Goal: Information Seeking & Learning: Learn about a topic

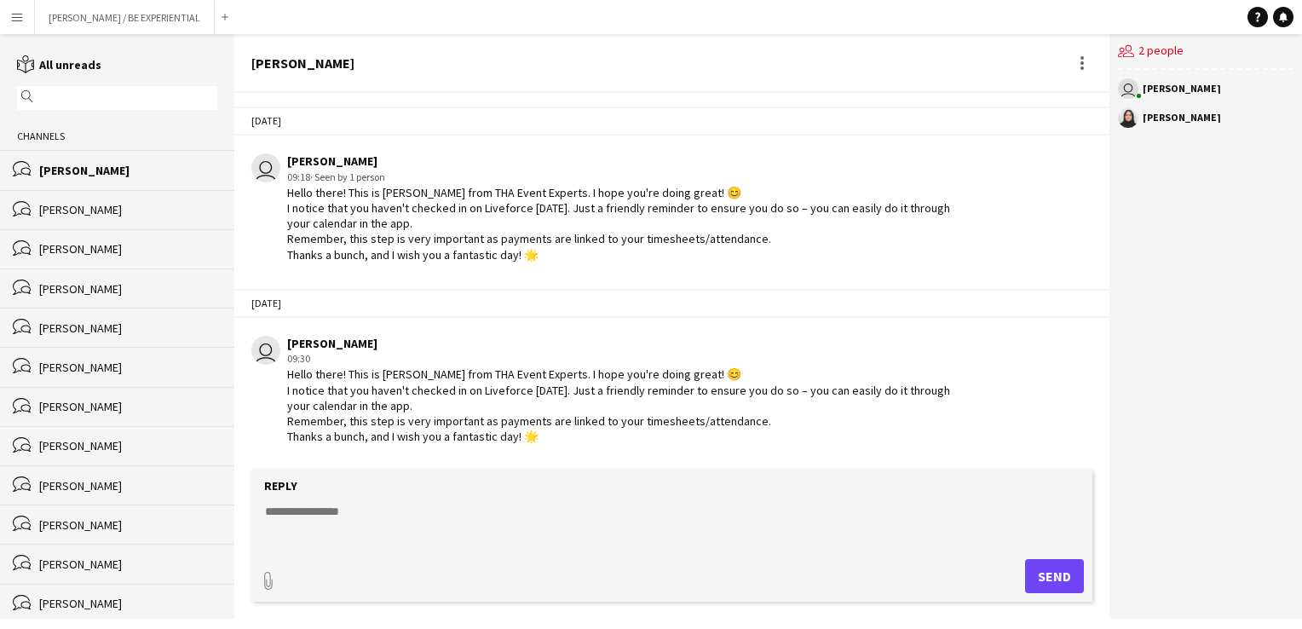
drag, startPoint x: 0, startPoint y: 0, endPoint x: 17, endPoint y: 21, distance: 27.3
click at [17, 19] on app-icon "Menu" at bounding box center [17, 17] width 14 height 14
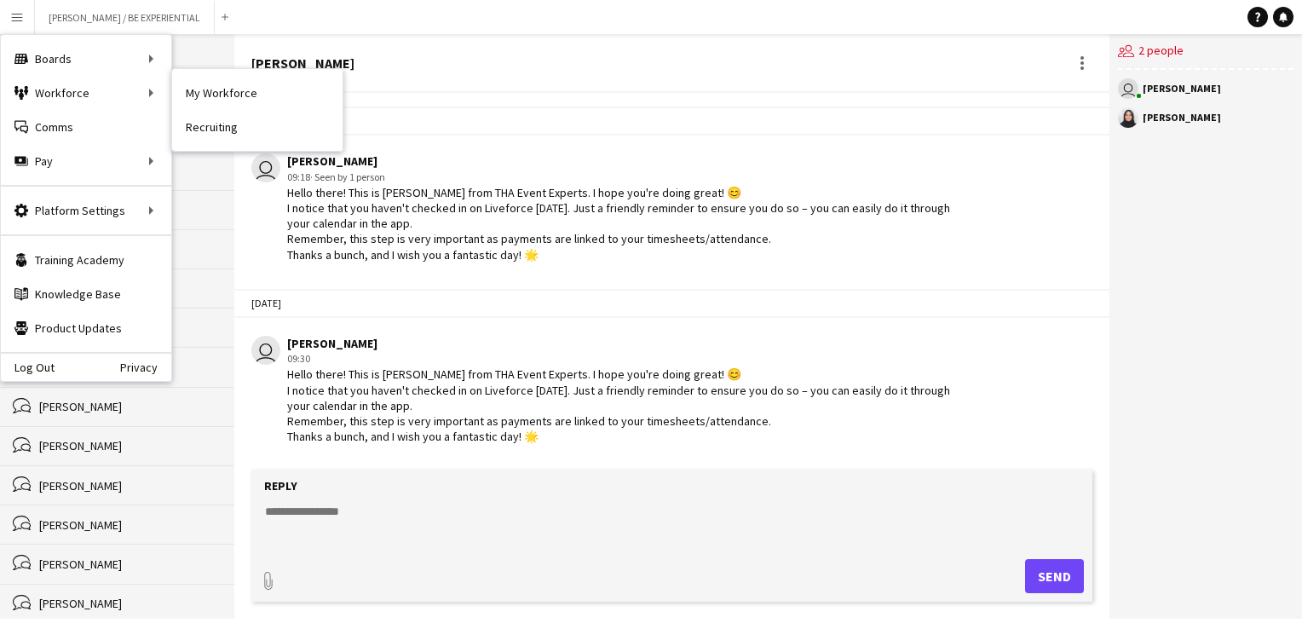
click at [272, 94] on link "My Workforce" at bounding box center [257, 93] width 170 height 34
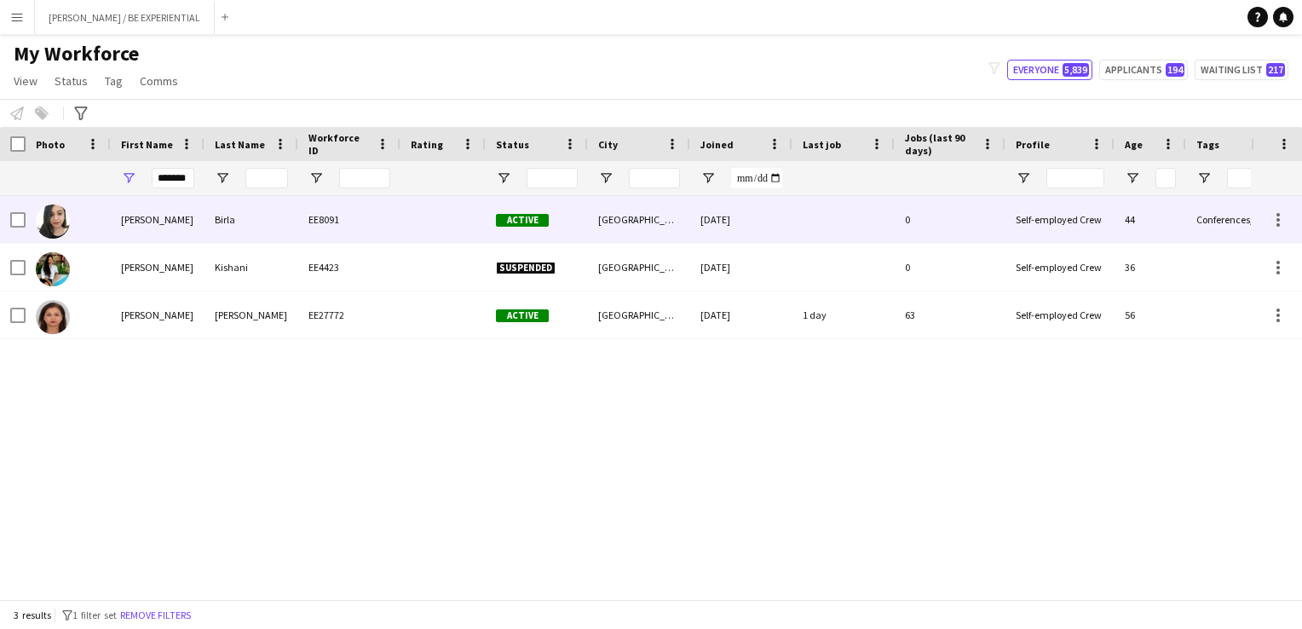
click at [55, 223] on img at bounding box center [53, 222] width 34 height 34
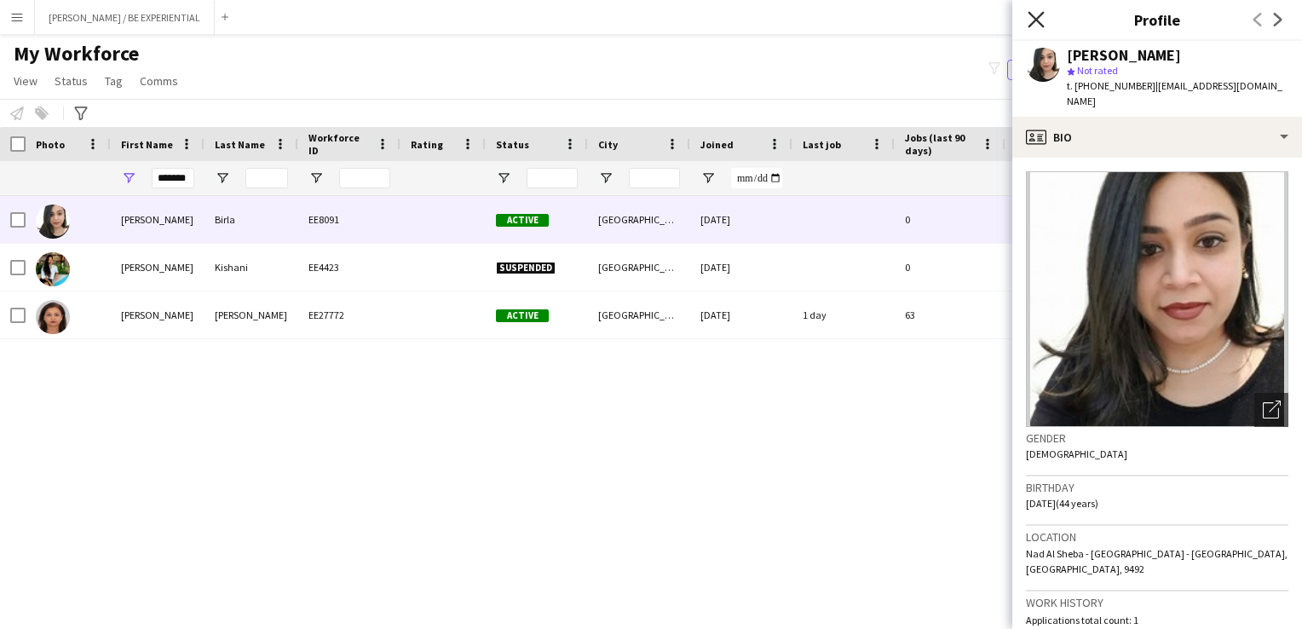
click at [1029, 25] on icon at bounding box center [1036, 19] width 16 height 16
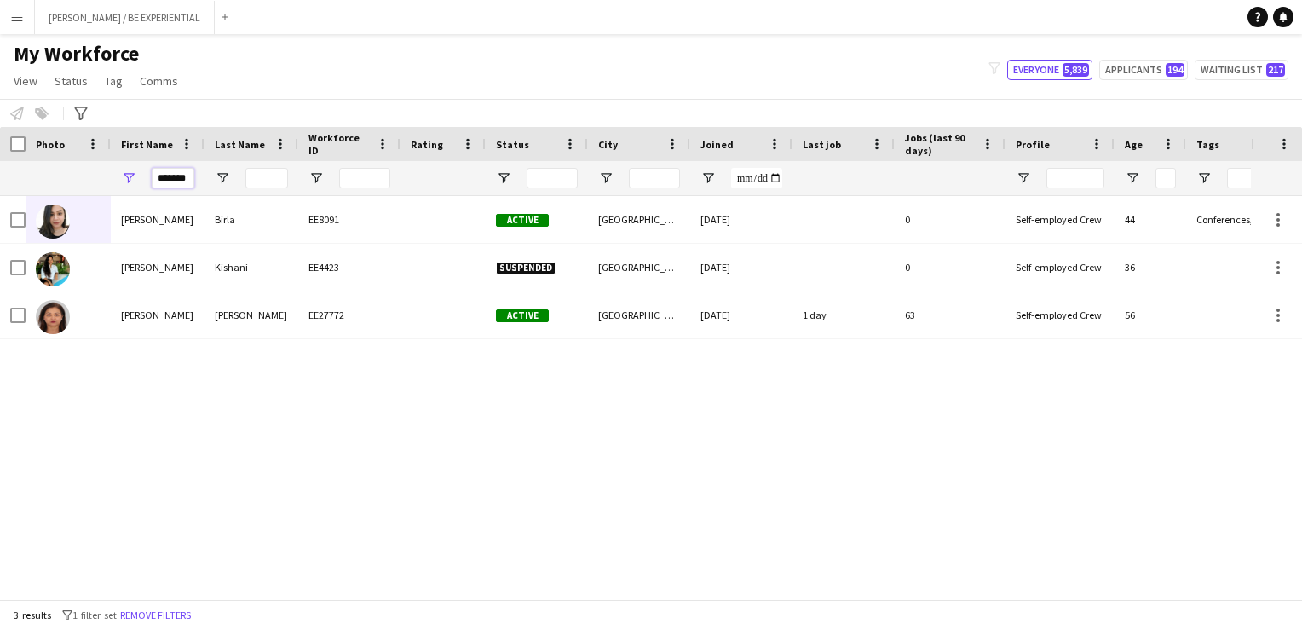
click at [170, 178] on input "*******" at bounding box center [173, 178] width 43 height 20
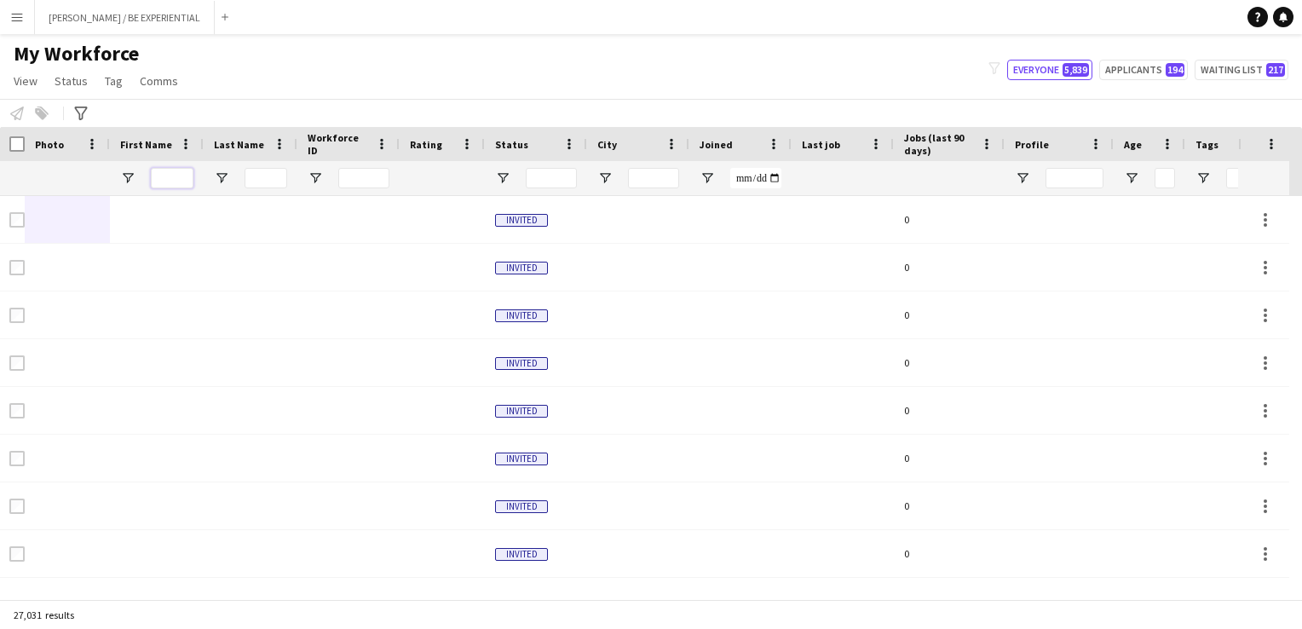
scroll to position [0, 221]
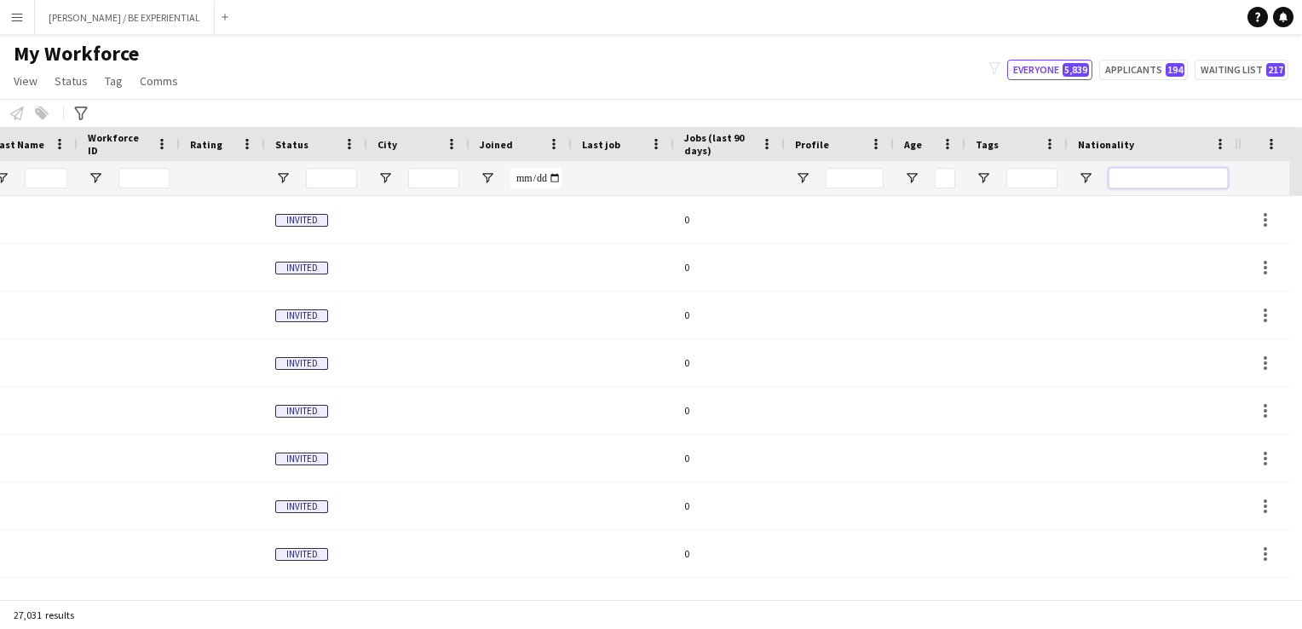
click at [1149, 172] on input "Nationality Filter Input" at bounding box center [1168, 178] width 119 height 20
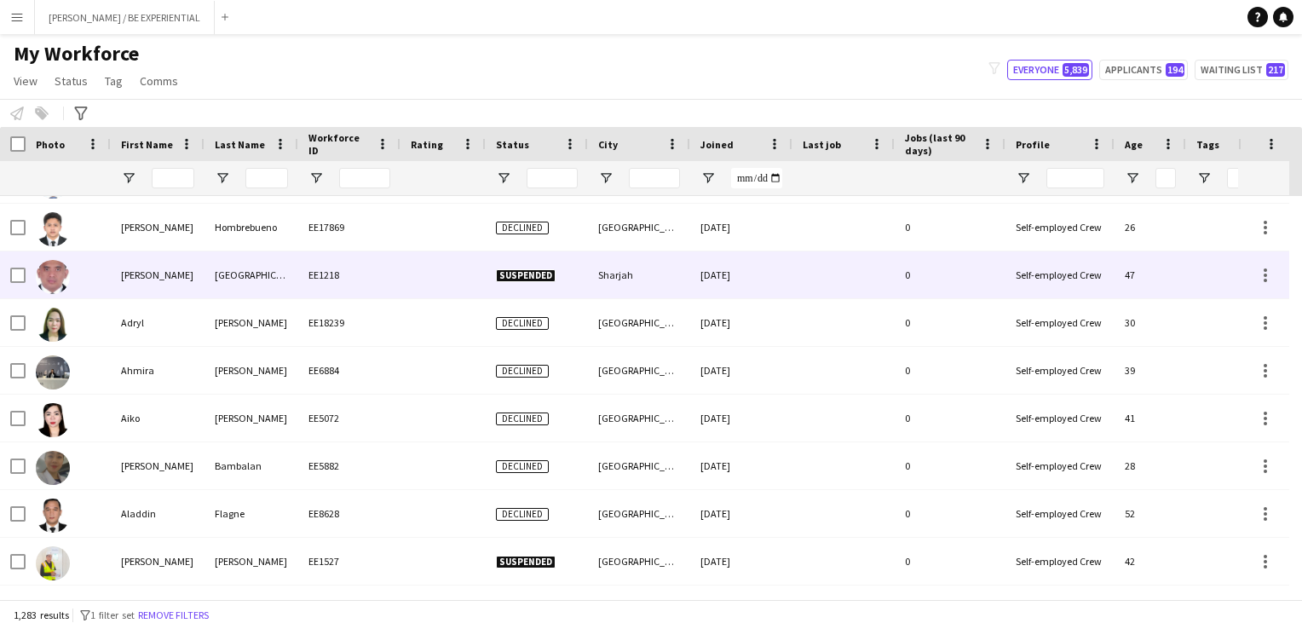
scroll to position [0, 0]
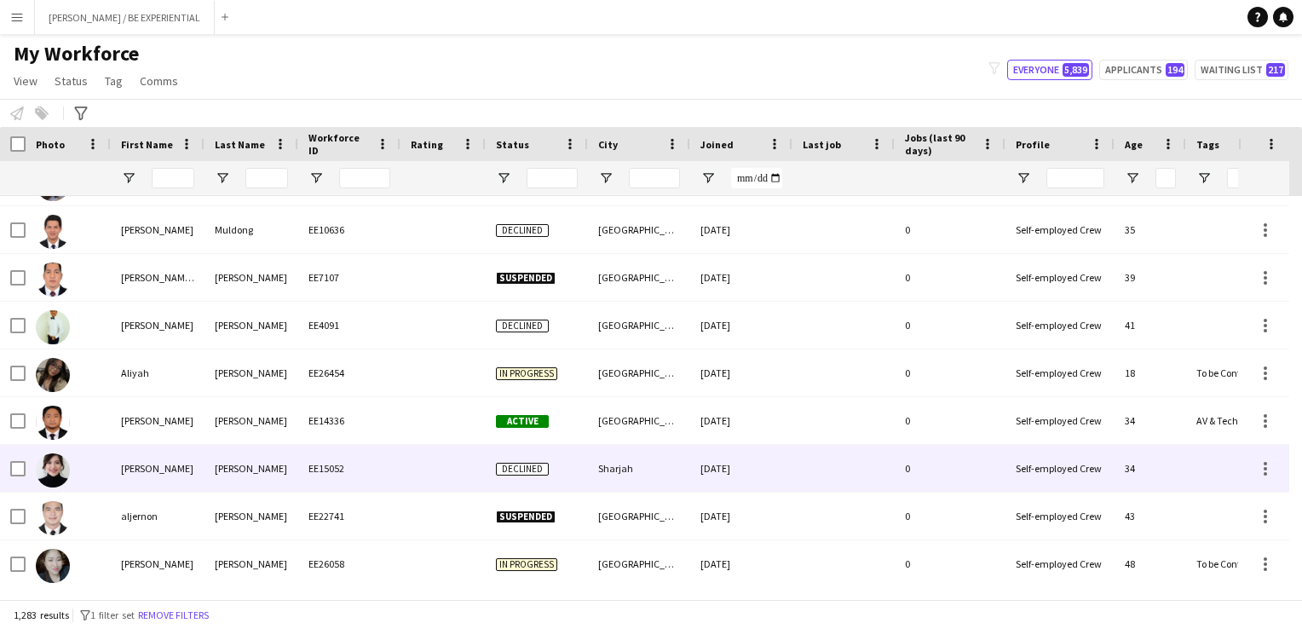
type input "**"
click at [50, 471] on img at bounding box center [53, 470] width 34 height 34
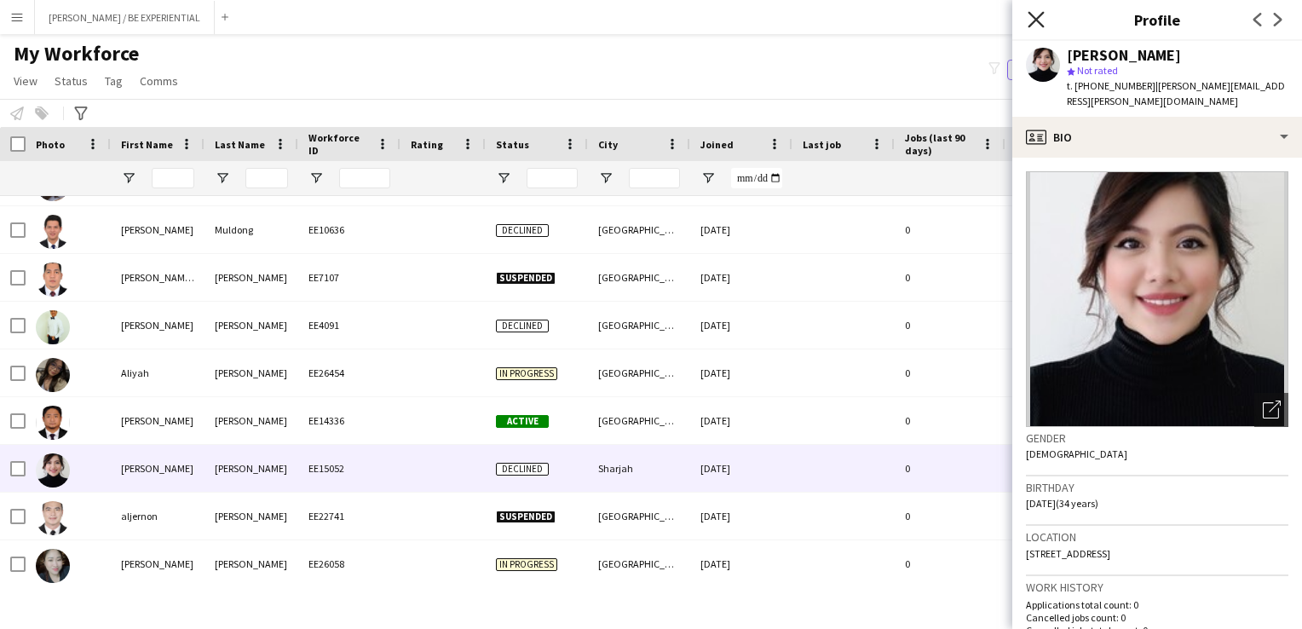
click at [1041, 15] on icon at bounding box center [1036, 19] width 16 height 16
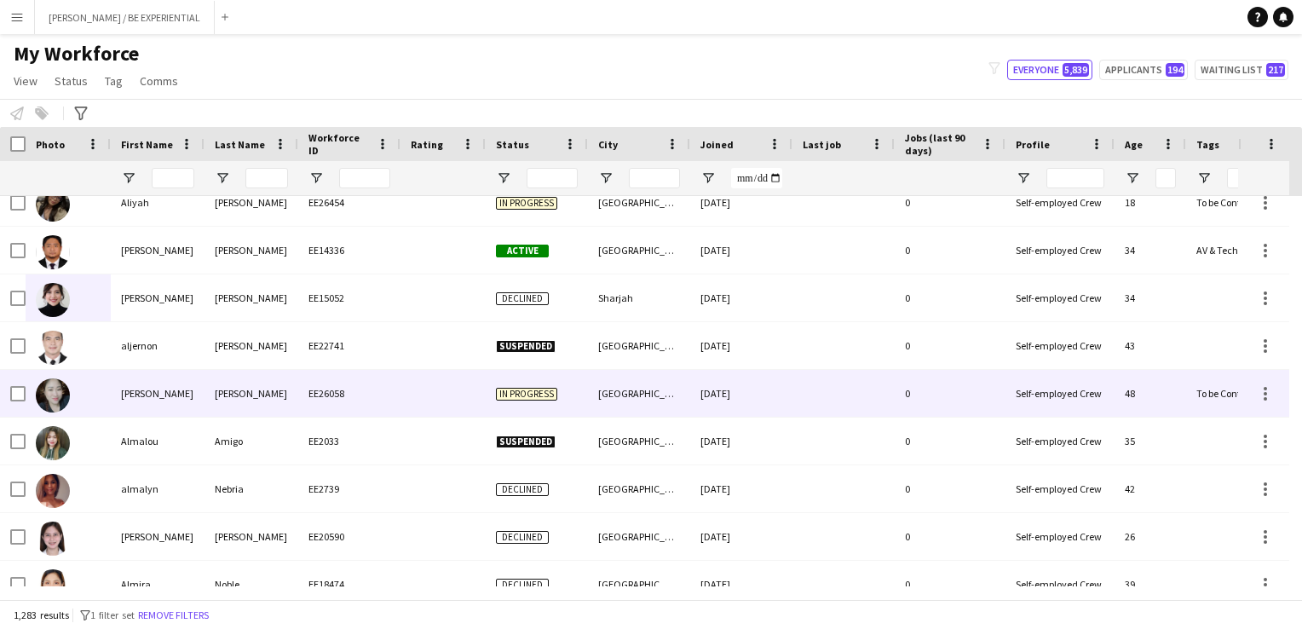
click at [58, 402] on img at bounding box center [53, 395] width 34 height 34
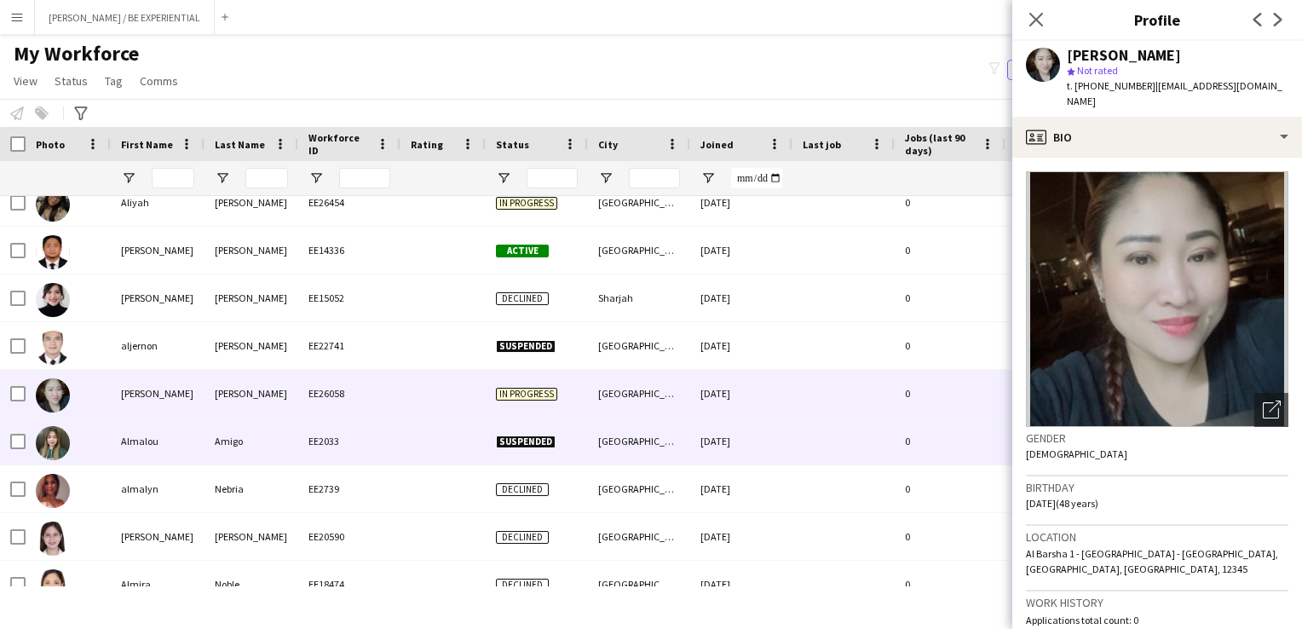
click at [57, 450] on img at bounding box center [53, 443] width 34 height 34
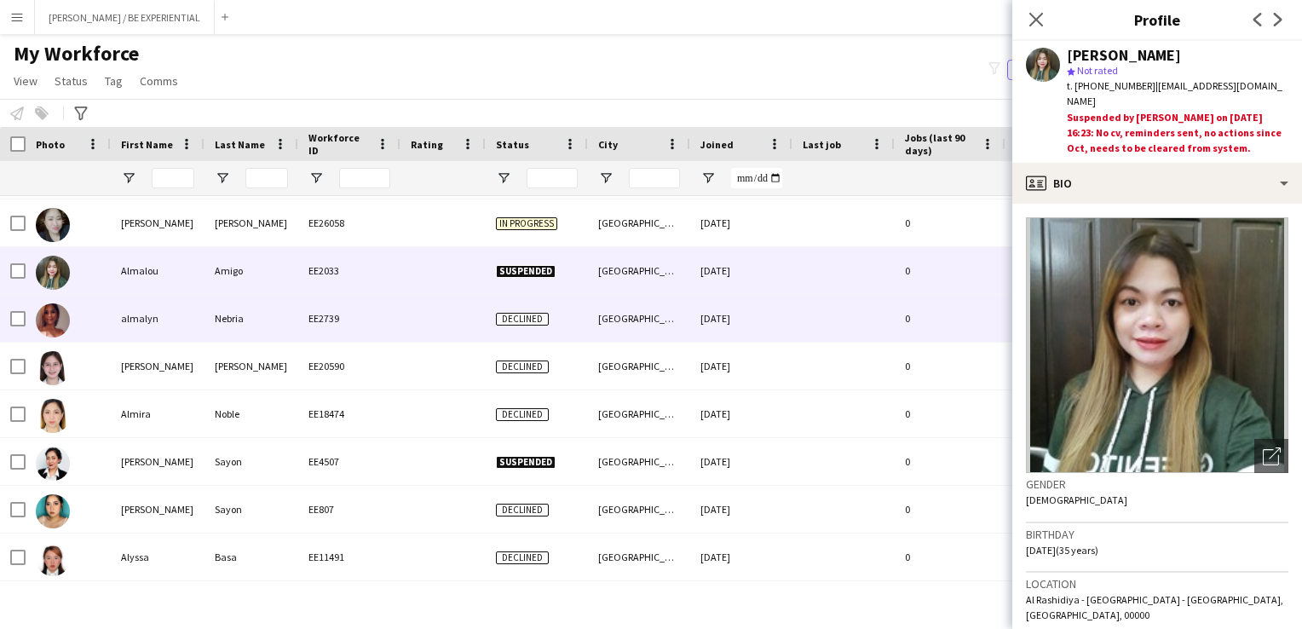
click at [58, 312] on img at bounding box center [53, 320] width 34 height 34
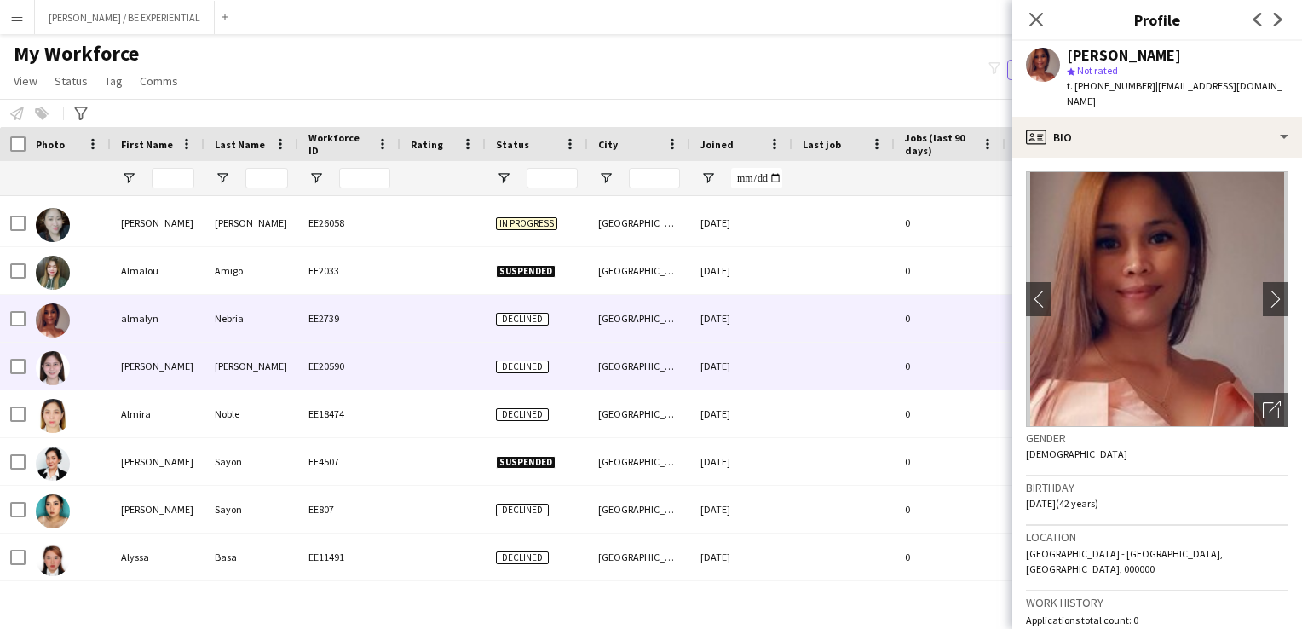
click at [58, 366] on img at bounding box center [53, 368] width 34 height 34
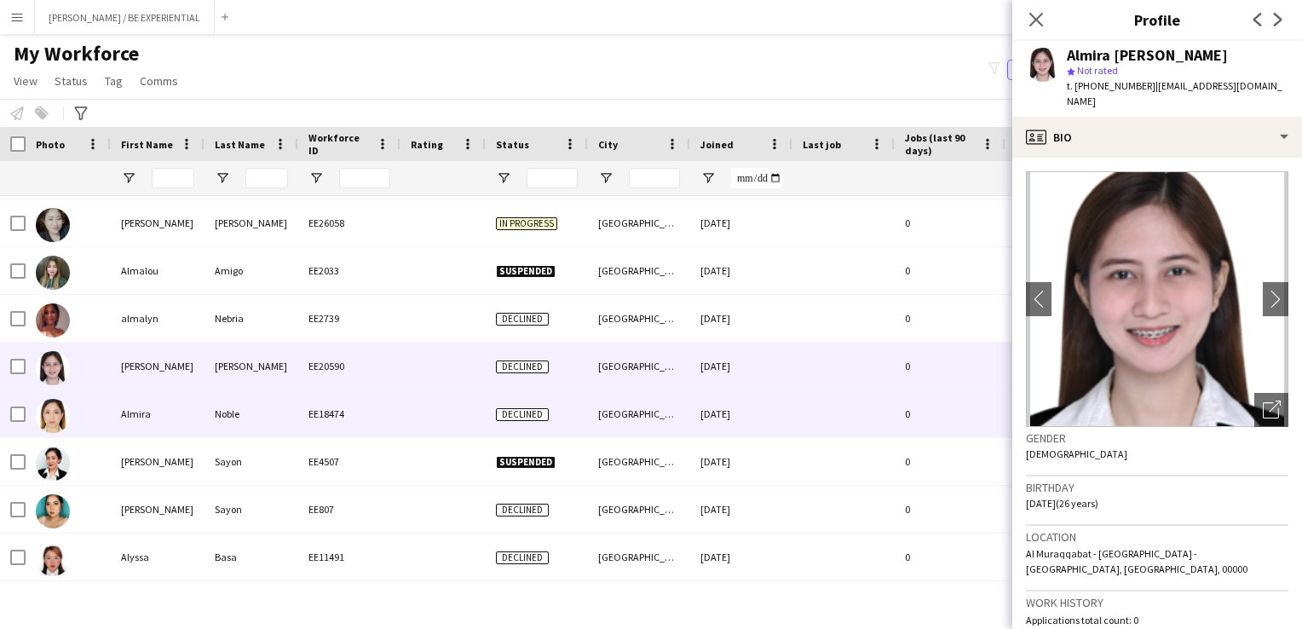
click at [55, 409] on img at bounding box center [53, 416] width 34 height 34
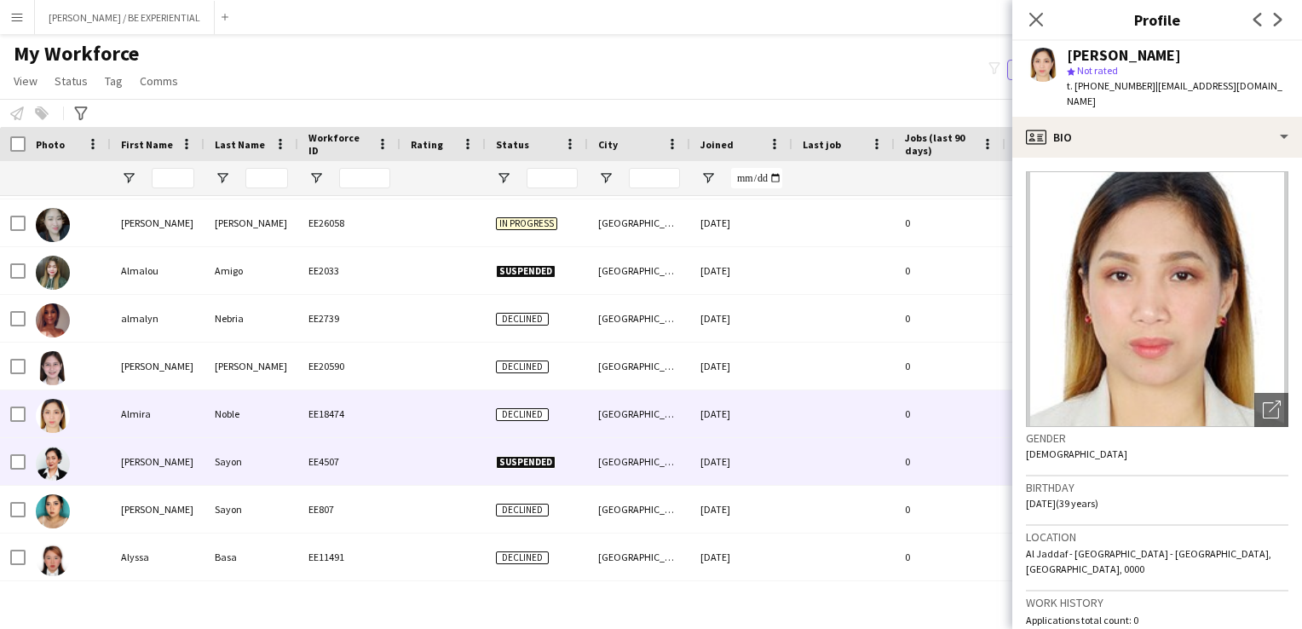
click at [52, 472] on img at bounding box center [53, 463] width 34 height 34
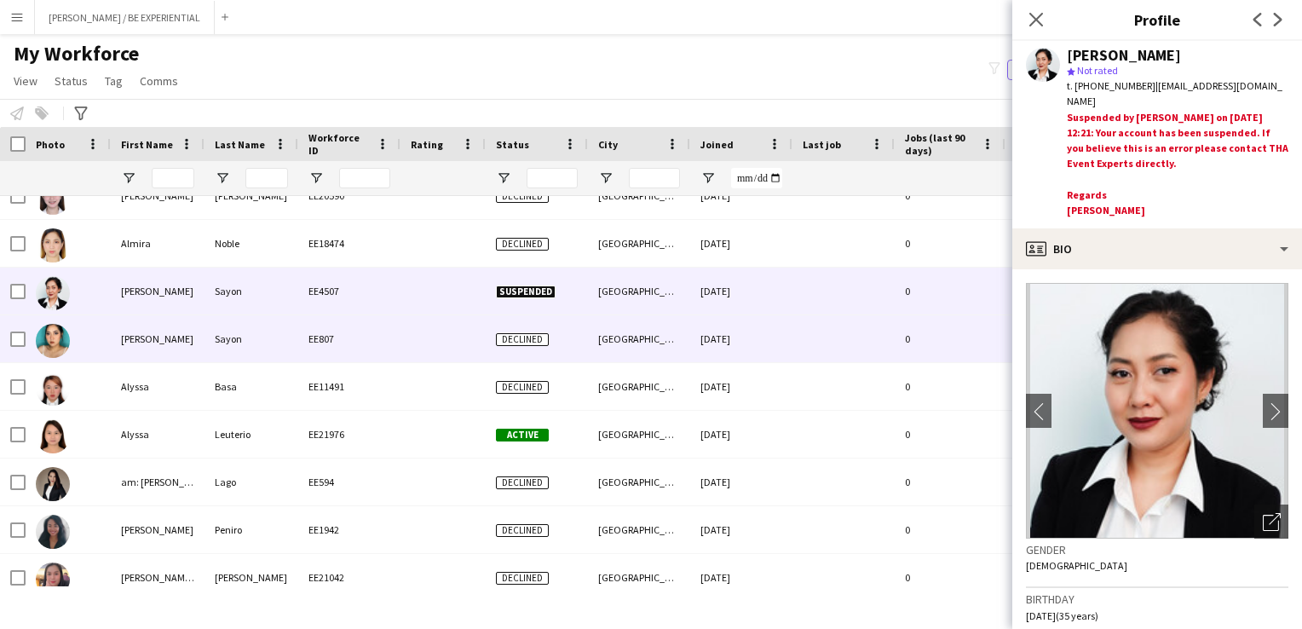
click at [58, 335] on img at bounding box center [53, 341] width 34 height 34
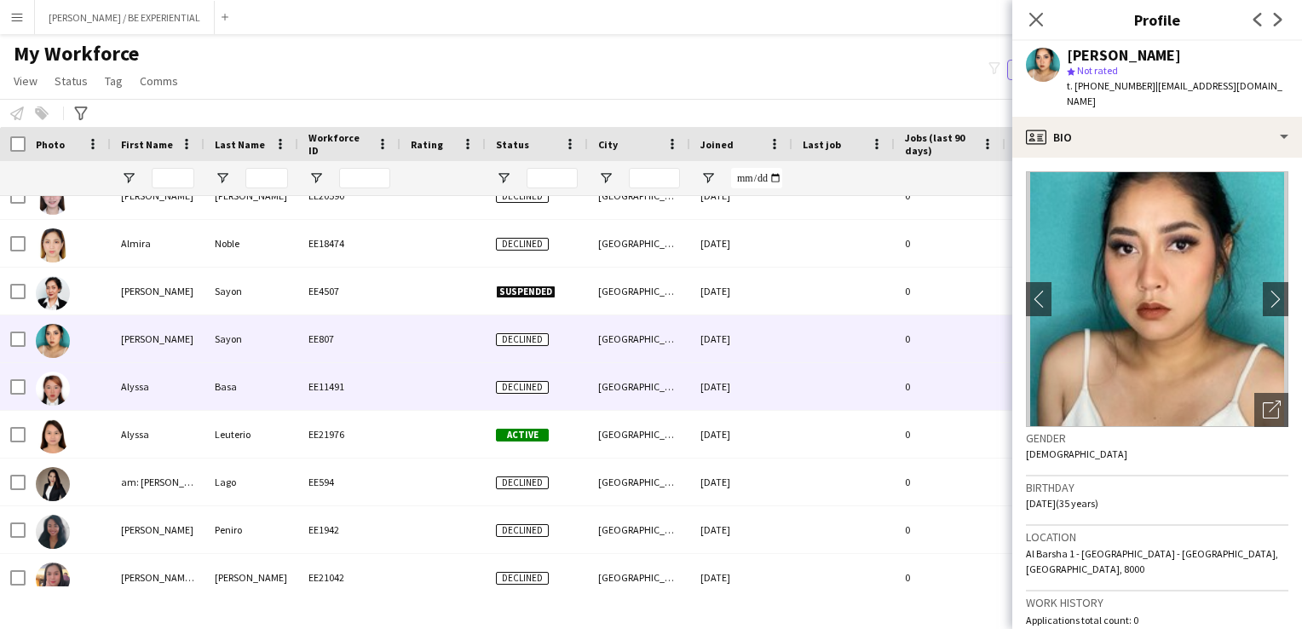
click at [55, 385] on img at bounding box center [53, 389] width 34 height 34
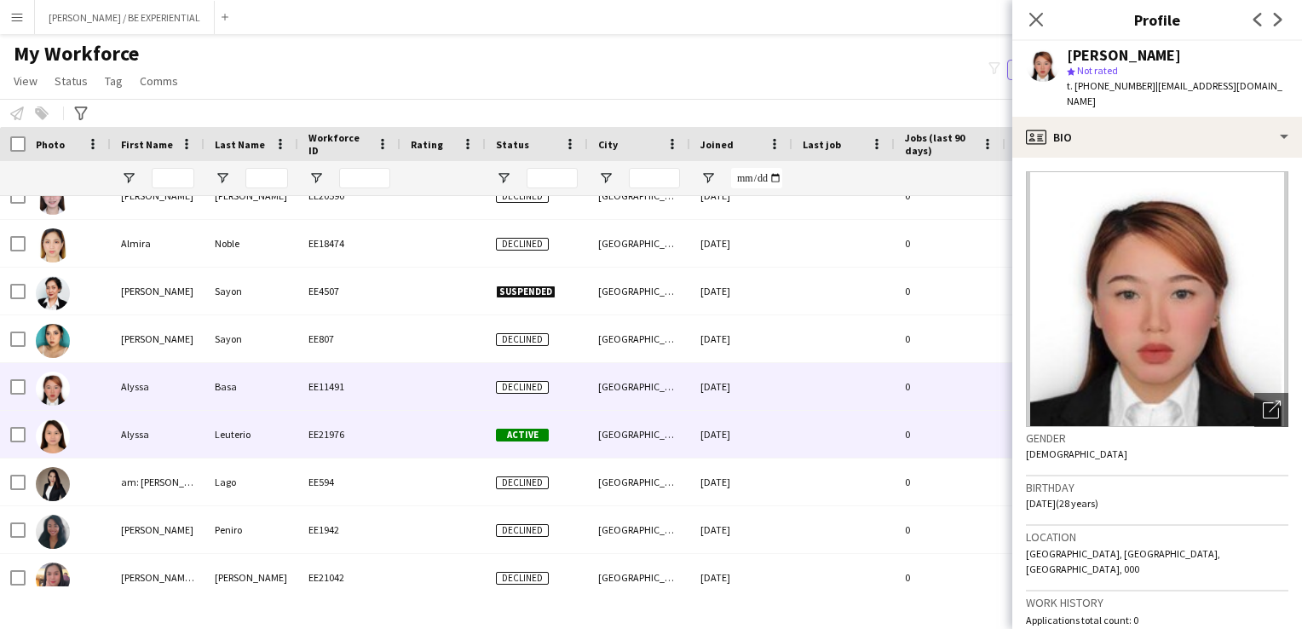
click at [50, 435] on img at bounding box center [53, 436] width 34 height 34
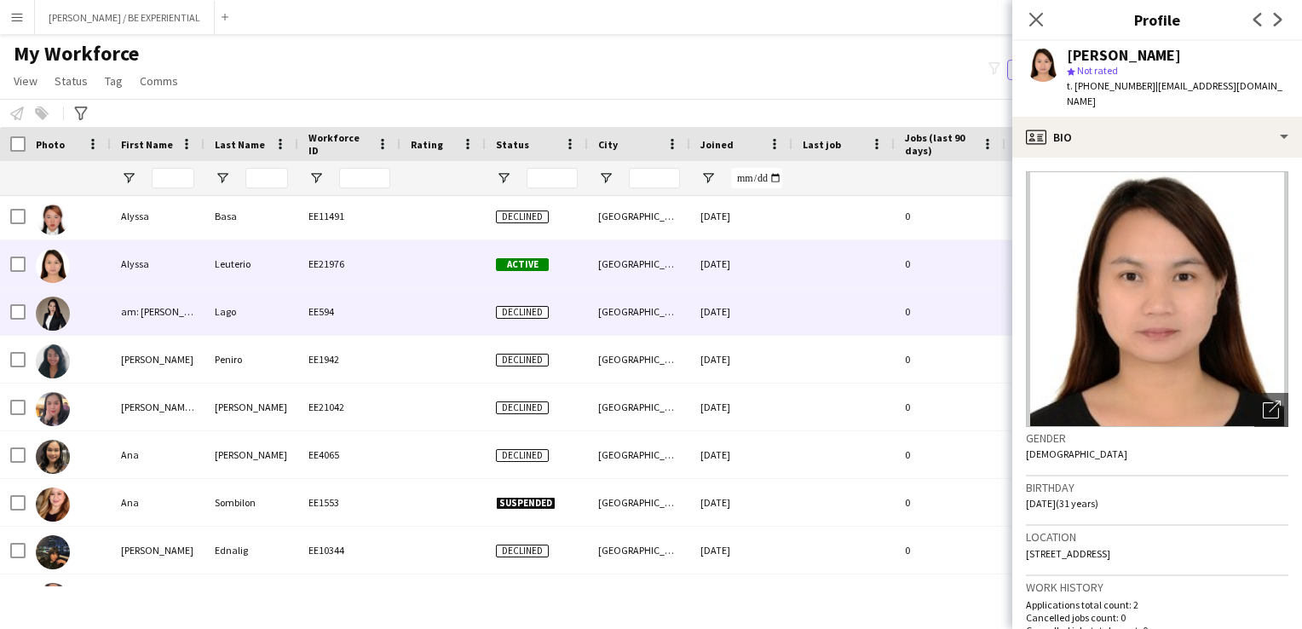
click at [60, 304] on img at bounding box center [53, 314] width 34 height 34
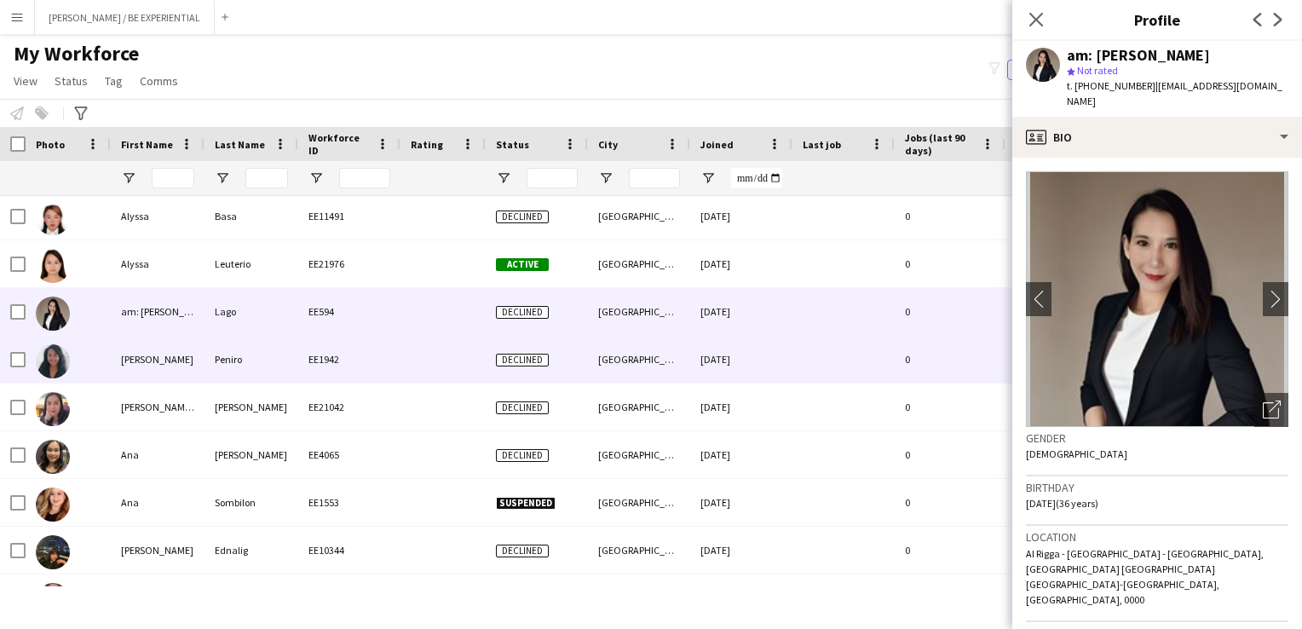
click at [57, 367] on img at bounding box center [53, 361] width 34 height 34
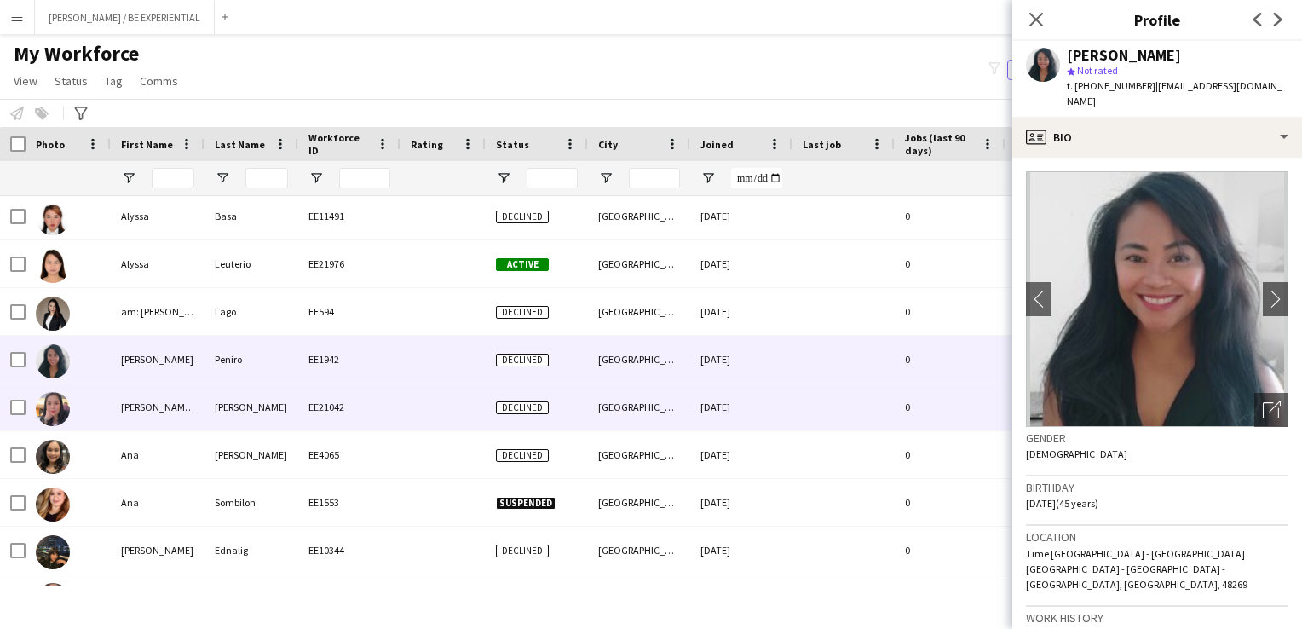
click at [51, 406] on img at bounding box center [53, 409] width 34 height 34
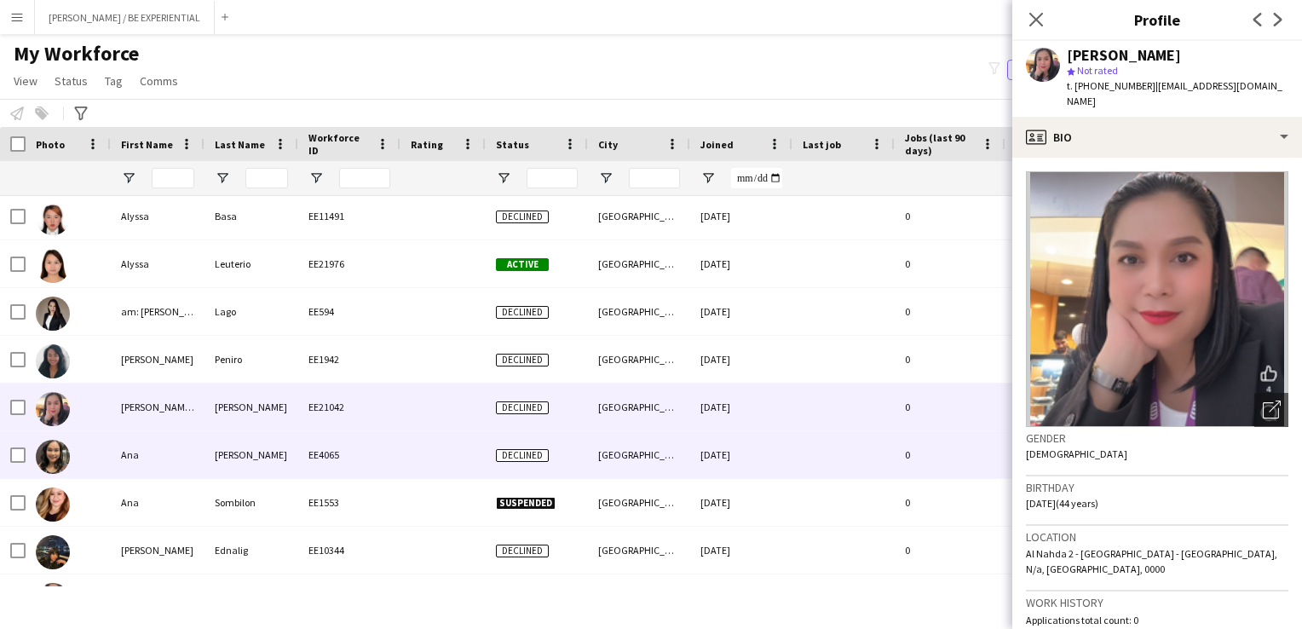
click at [55, 461] on img at bounding box center [53, 457] width 34 height 34
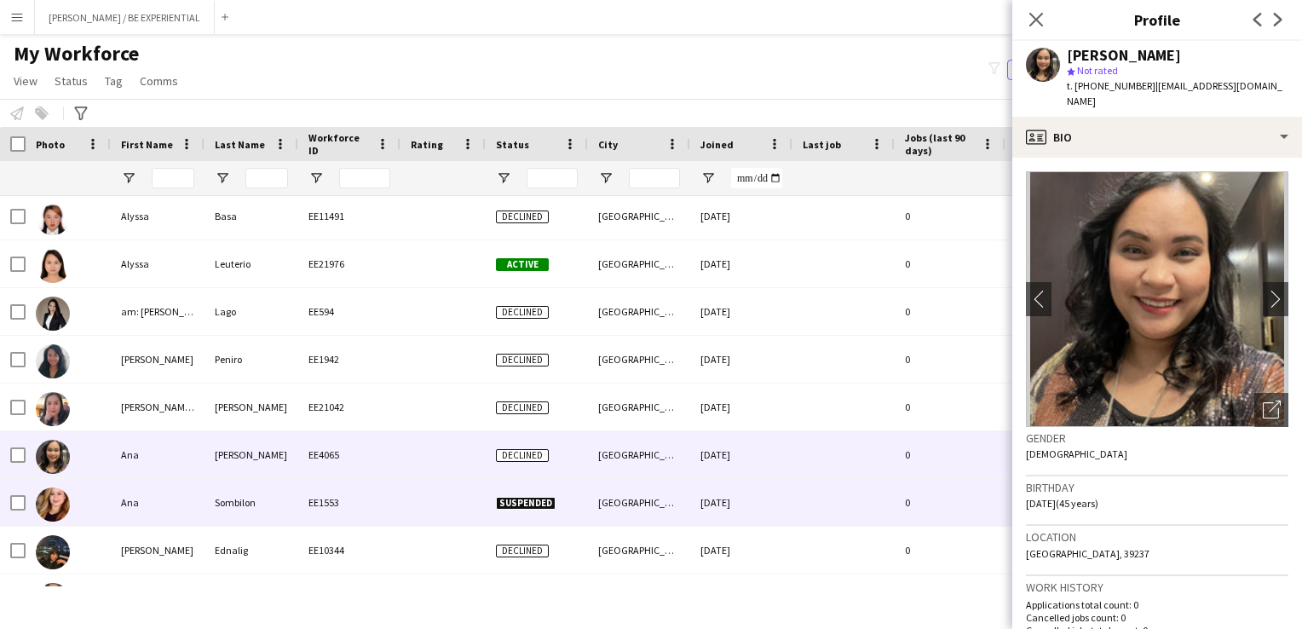
click at [52, 485] on div at bounding box center [53, 504] width 34 height 48
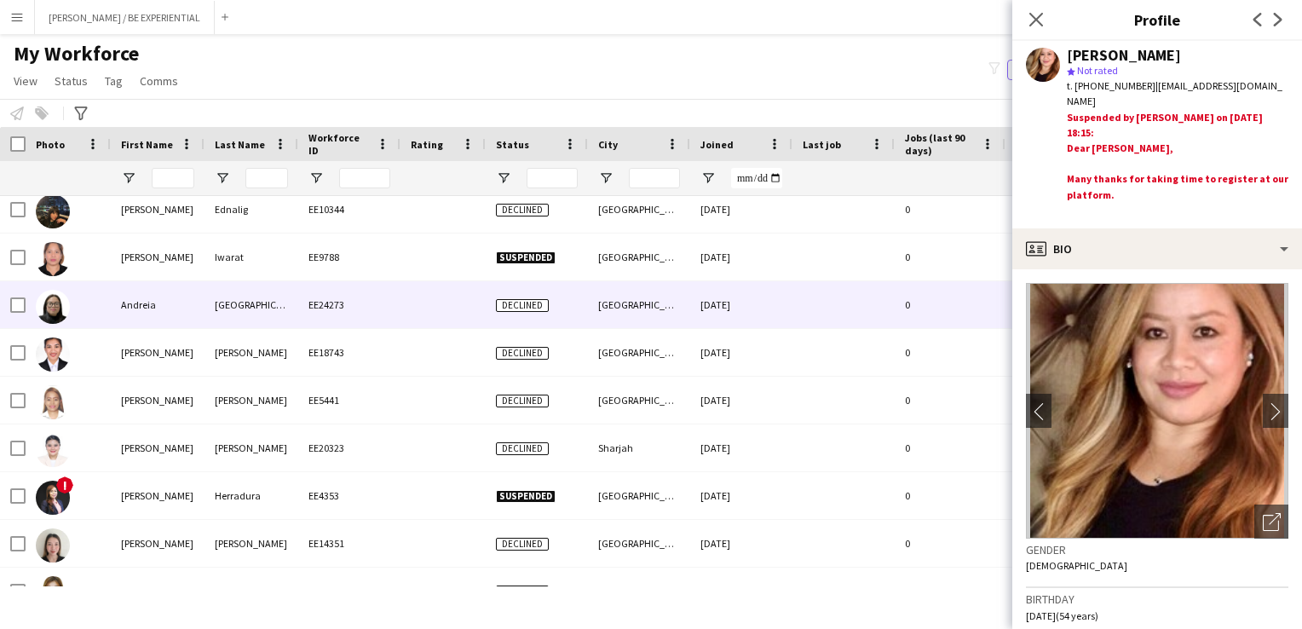
click at [49, 307] on img at bounding box center [53, 307] width 34 height 34
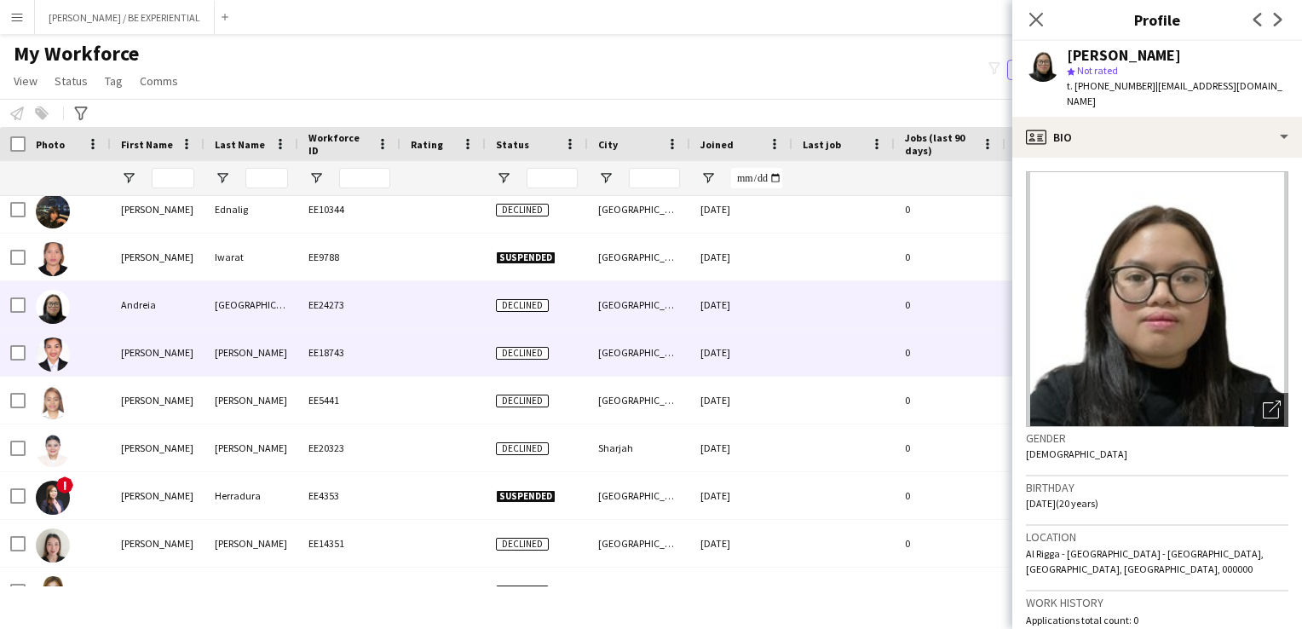
click at [49, 370] on img at bounding box center [53, 354] width 34 height 34
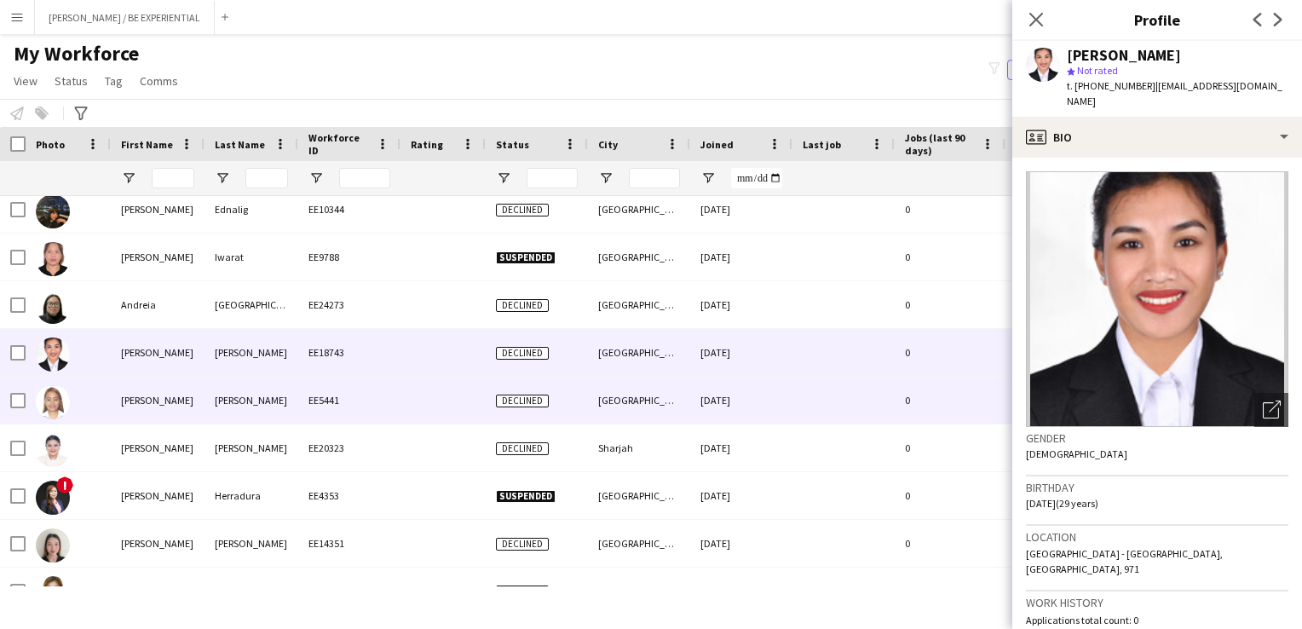
click at [51, 399] on img at bounding box center [53, 402] width 34 height 34
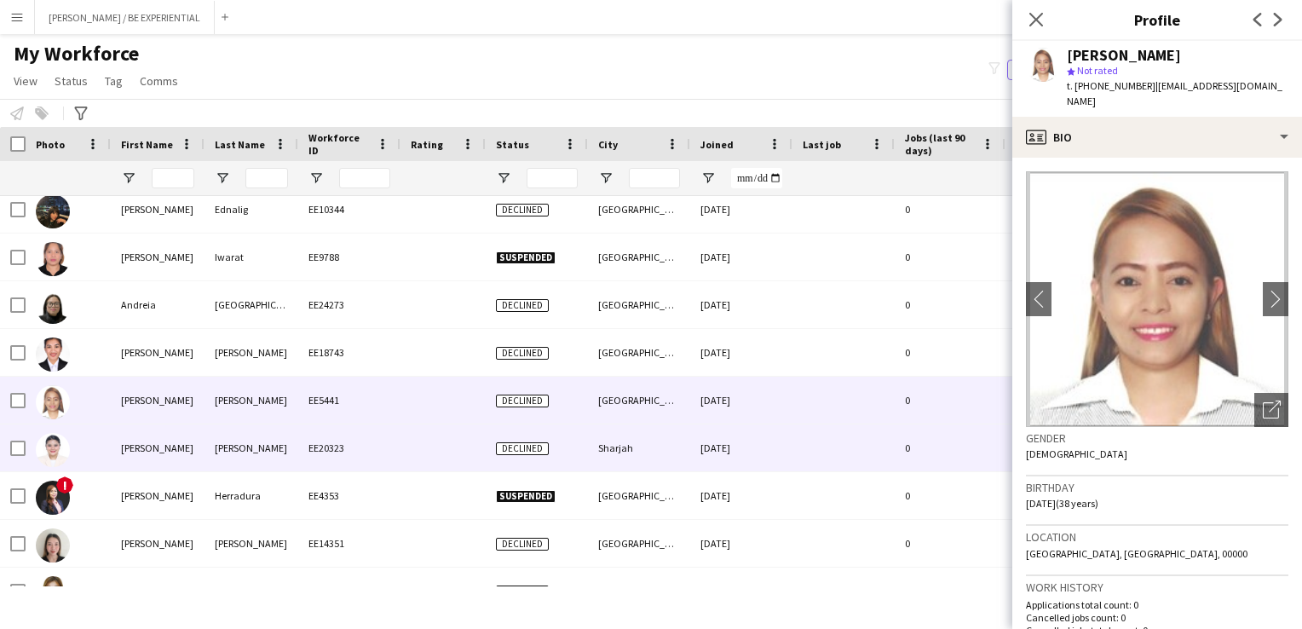
click at [57, 440] on img at bounding box center [53, 450] width 34 height 34
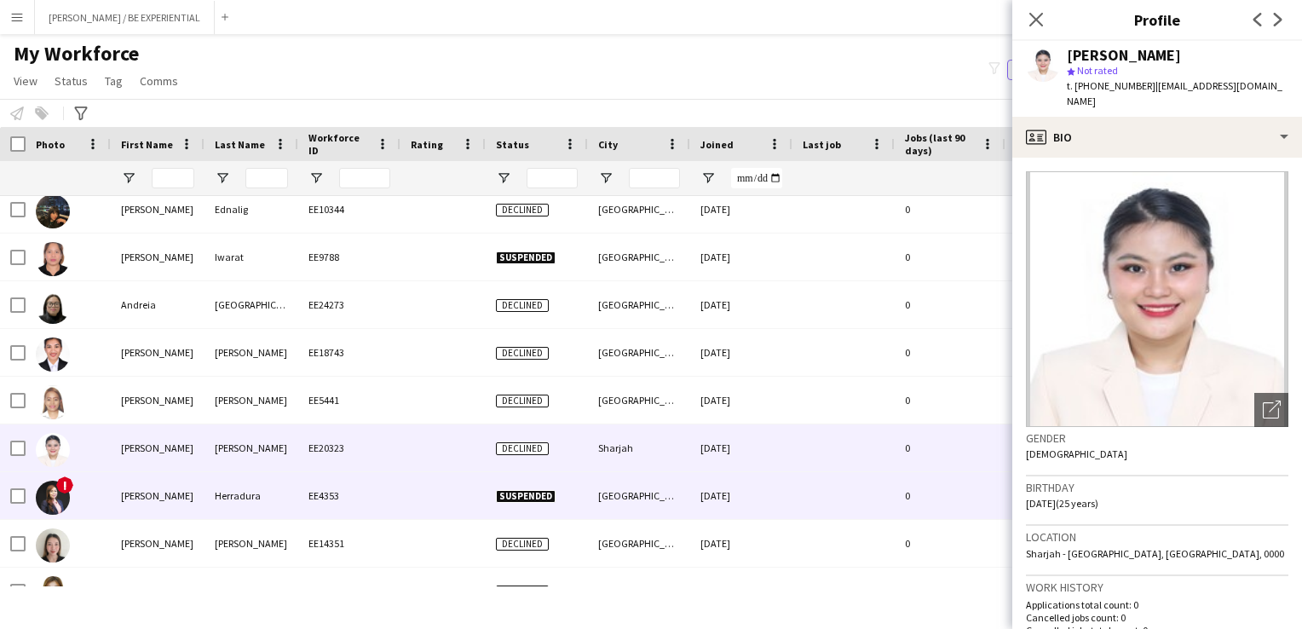
click at [58, 488] on span "!" at bounding box center [64, 484] width 17 height 17
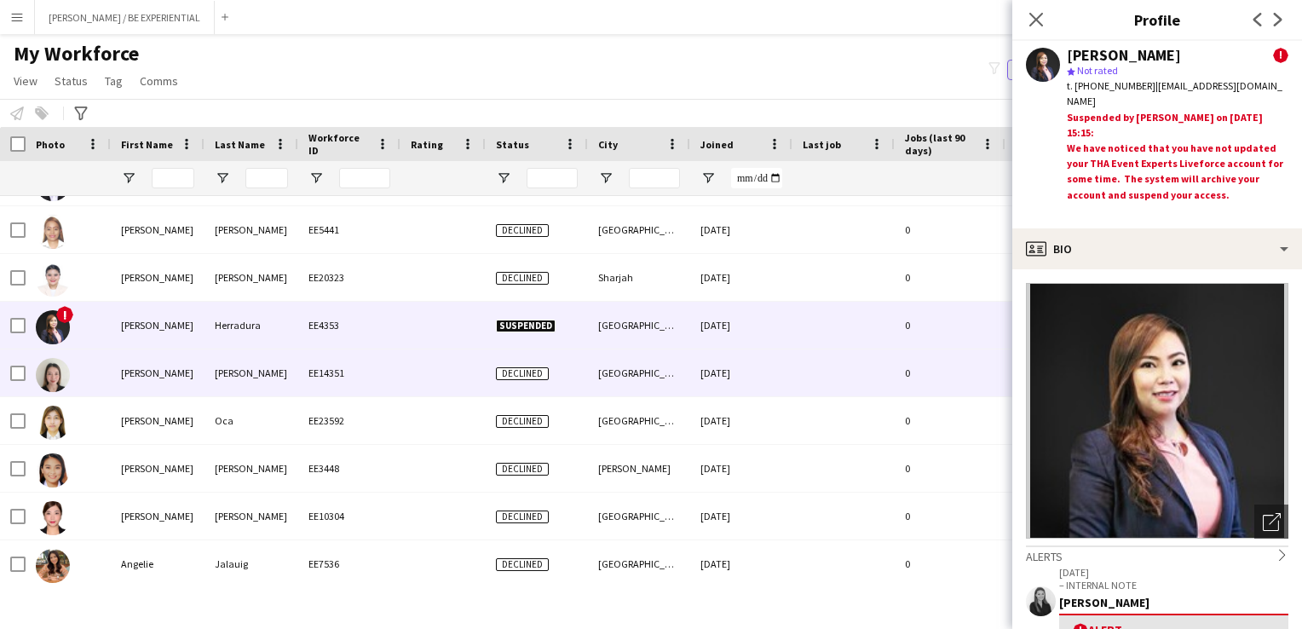
click at [58, 372] on img at bounding box center [53, 375] width 34 height 34
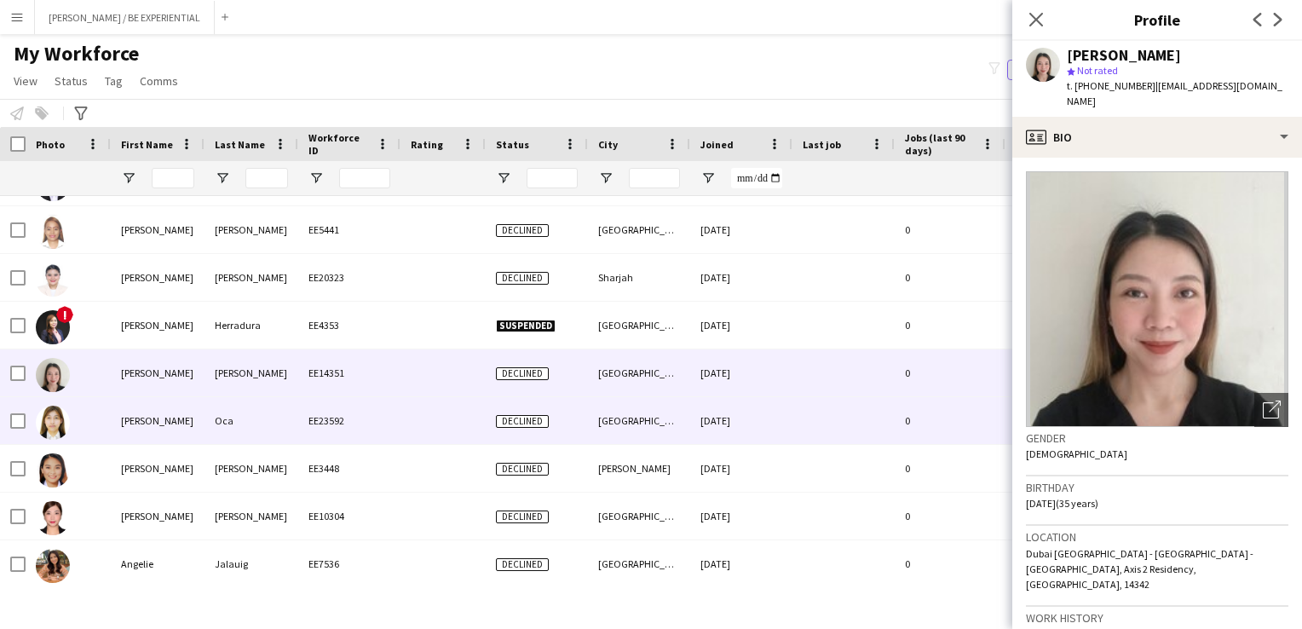
click at [55, 424] on img at bounding box center [53, 423] width 34 height 34
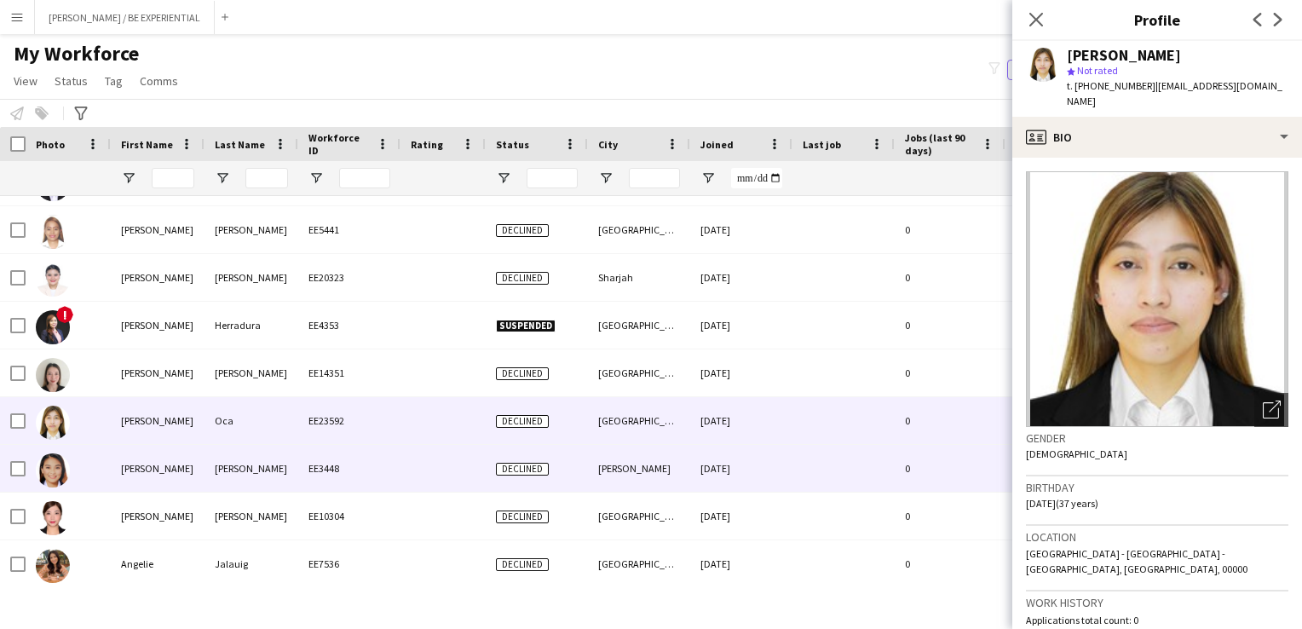
click at [55, 466] on img at bounding box center [53, 470] width 34 height 34
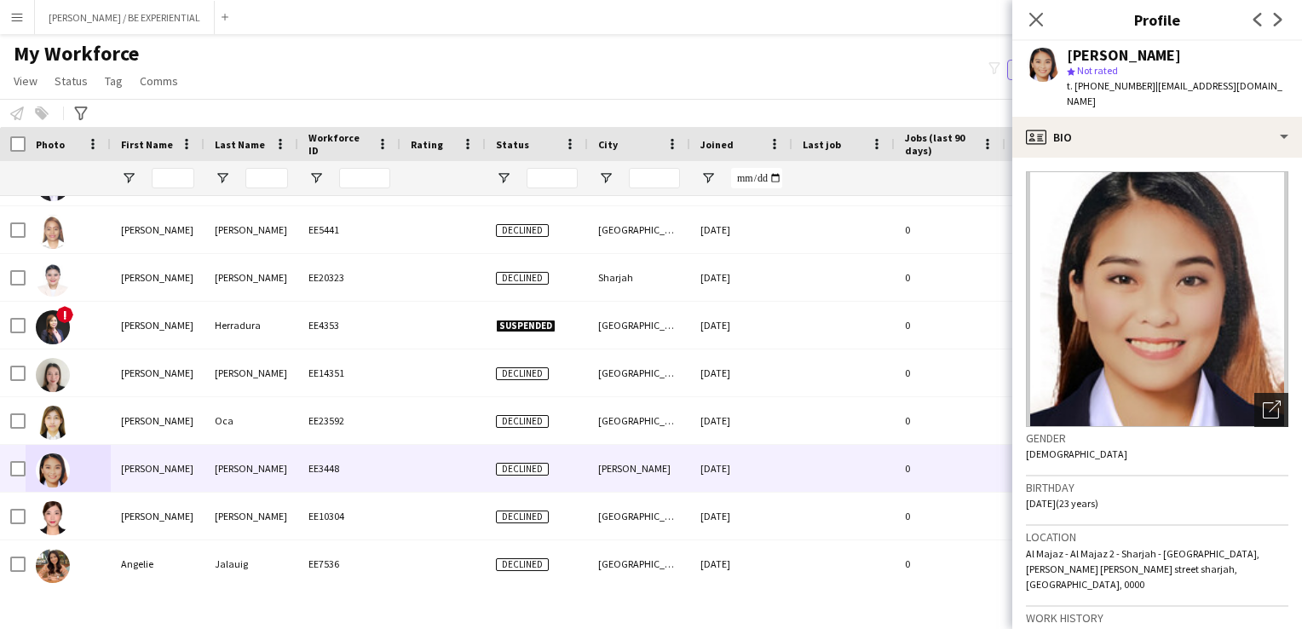
click at [1266, 400] on icon "Open photos pop-in" at bounding box center [1272, 409] width 18 height 18
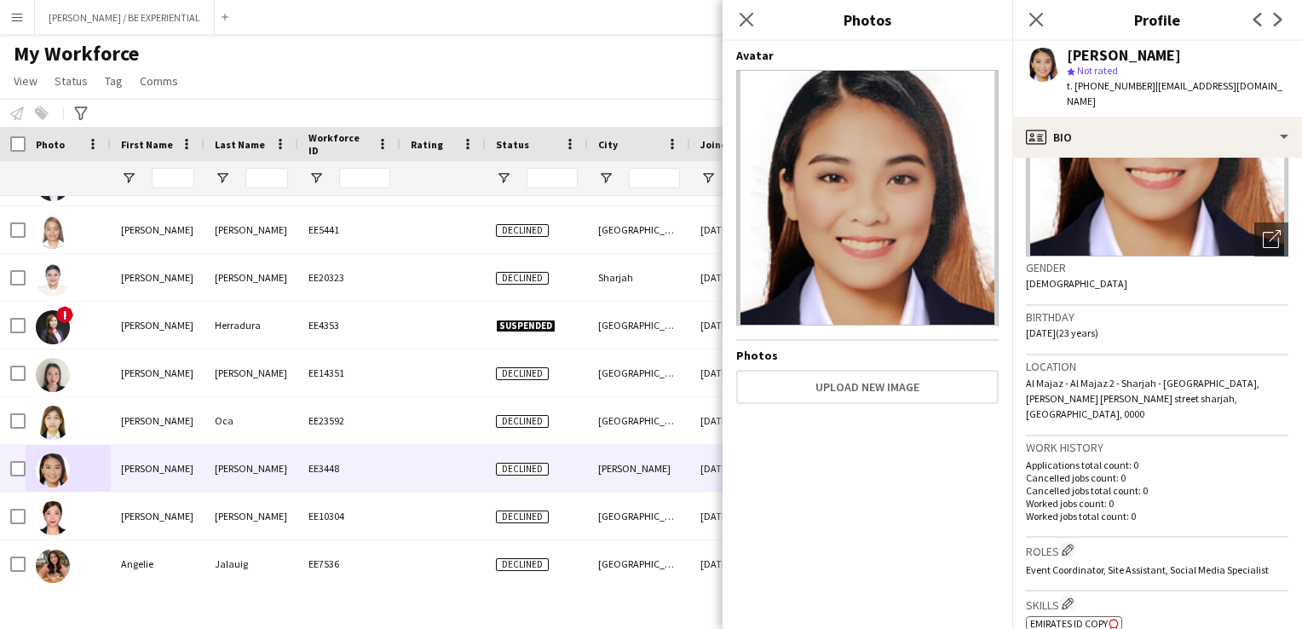
scroll to position [341, 0]
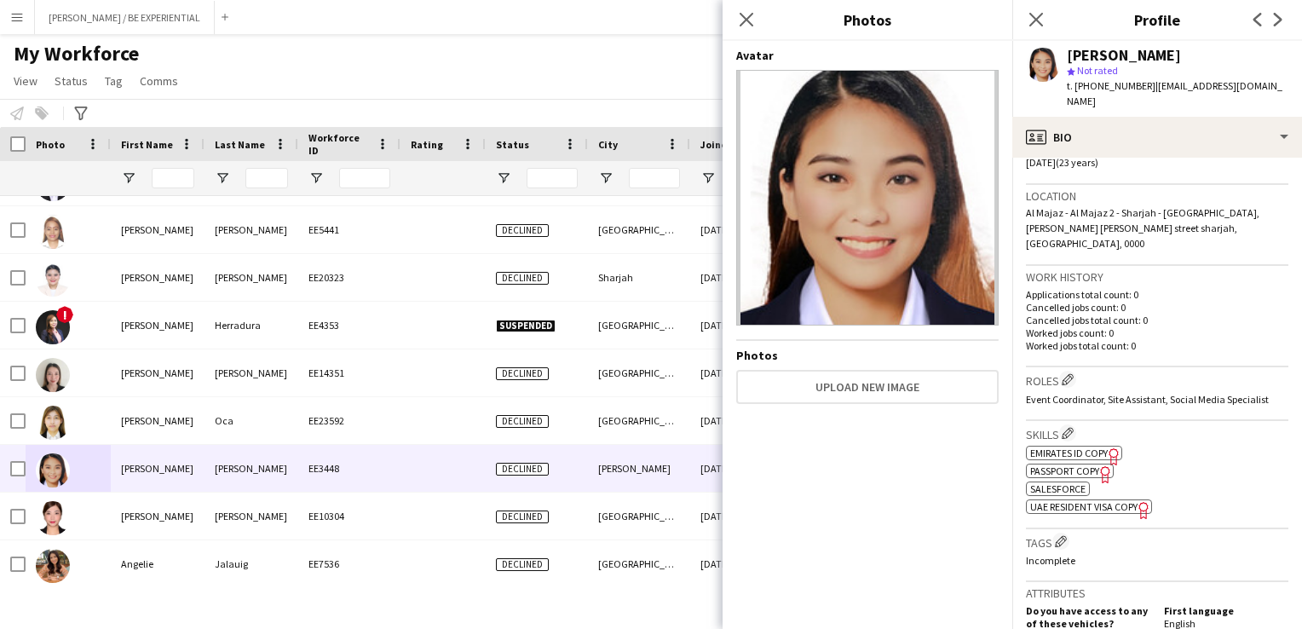
click at [1111, 448] on icon at bounding box center [1113, 456] width 9 height 17
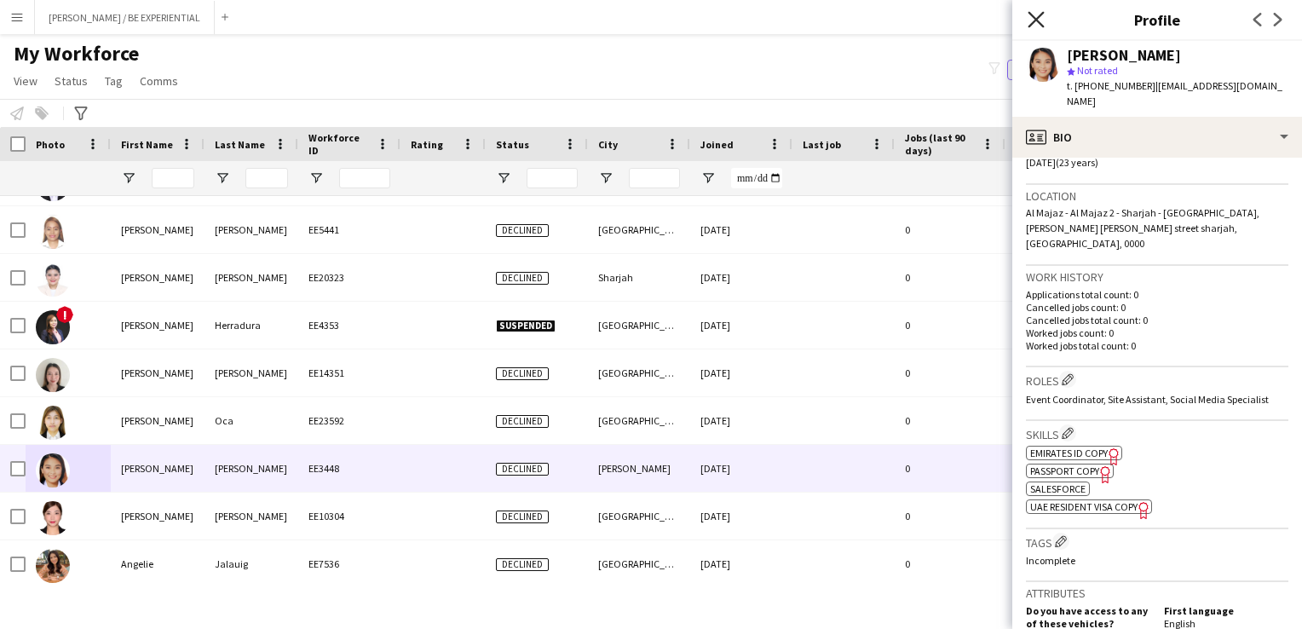
click at [1033, 14] on icon "Close pop-in" at bounding box center [1036, 19] width 16 height 16
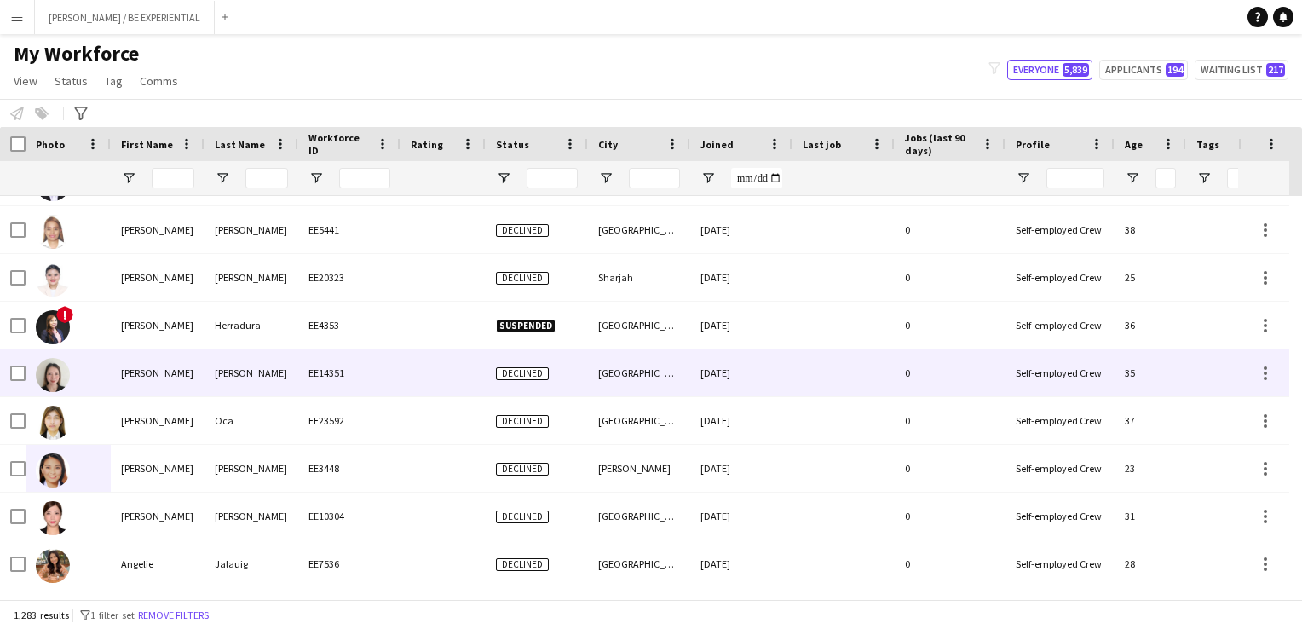
click at [72, 380] on div at bounding box center [68, 372] width 85 height 47
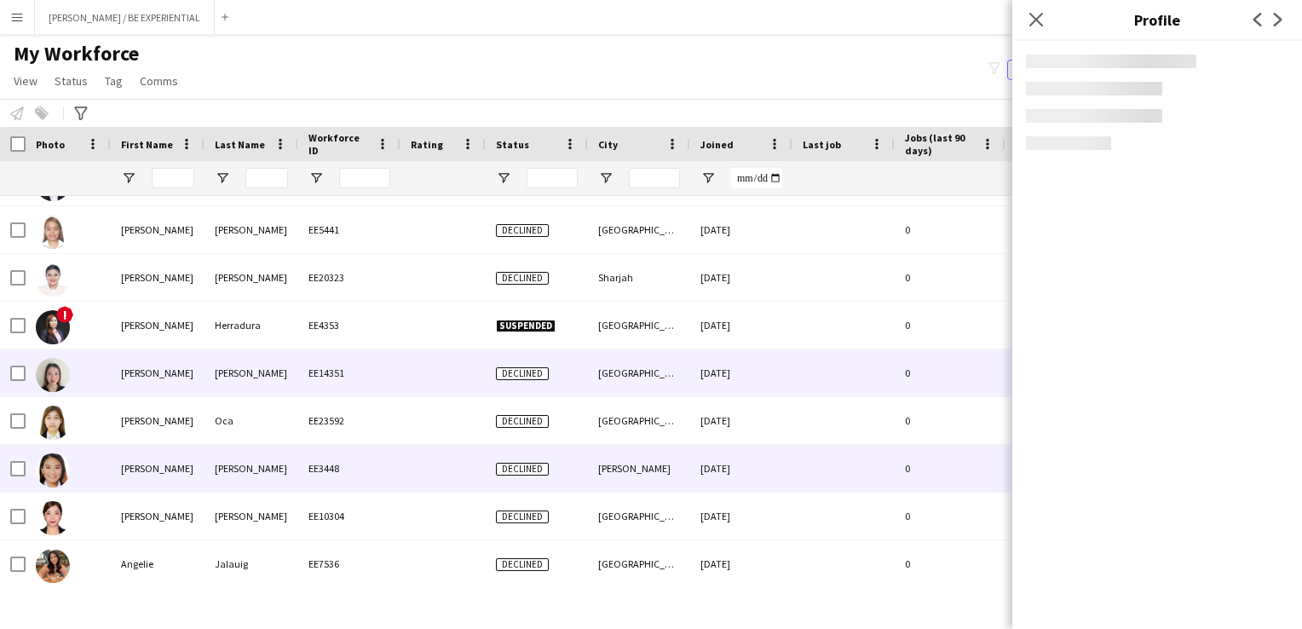
click at [73, 475] on div at bounding box center [68, 468] width 85 height 47
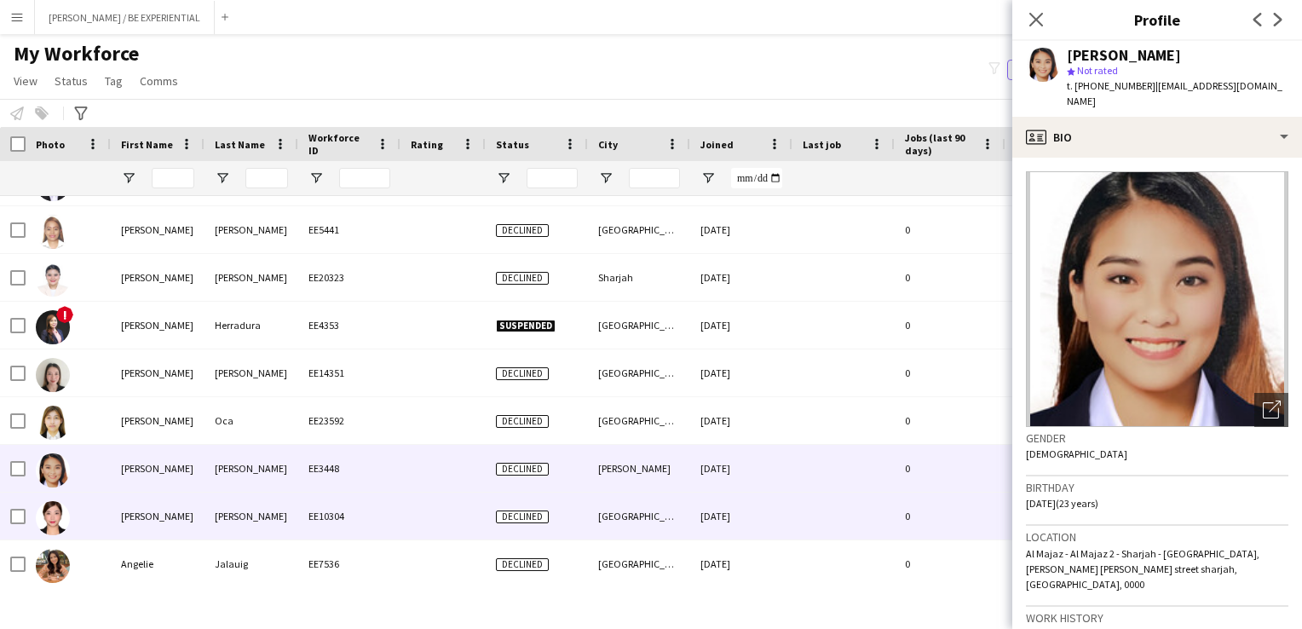
click at [76, 522] on div at bounding box center [68, 516] width 85 height 47
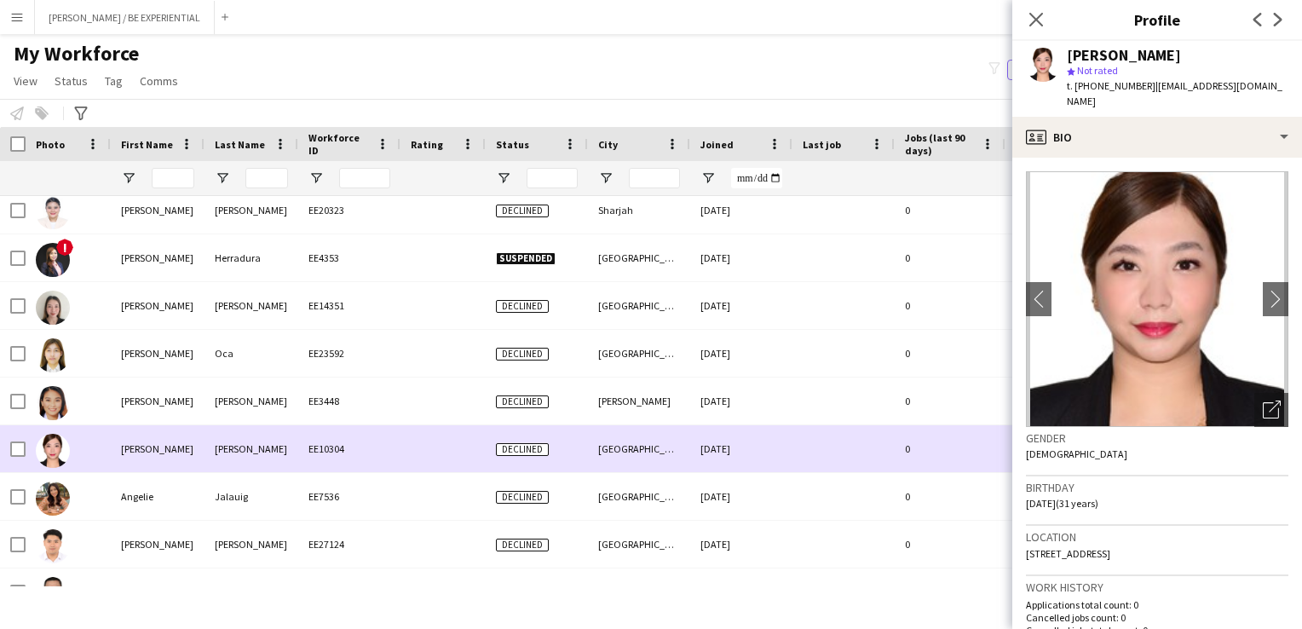
scroll to position [2641, 0]
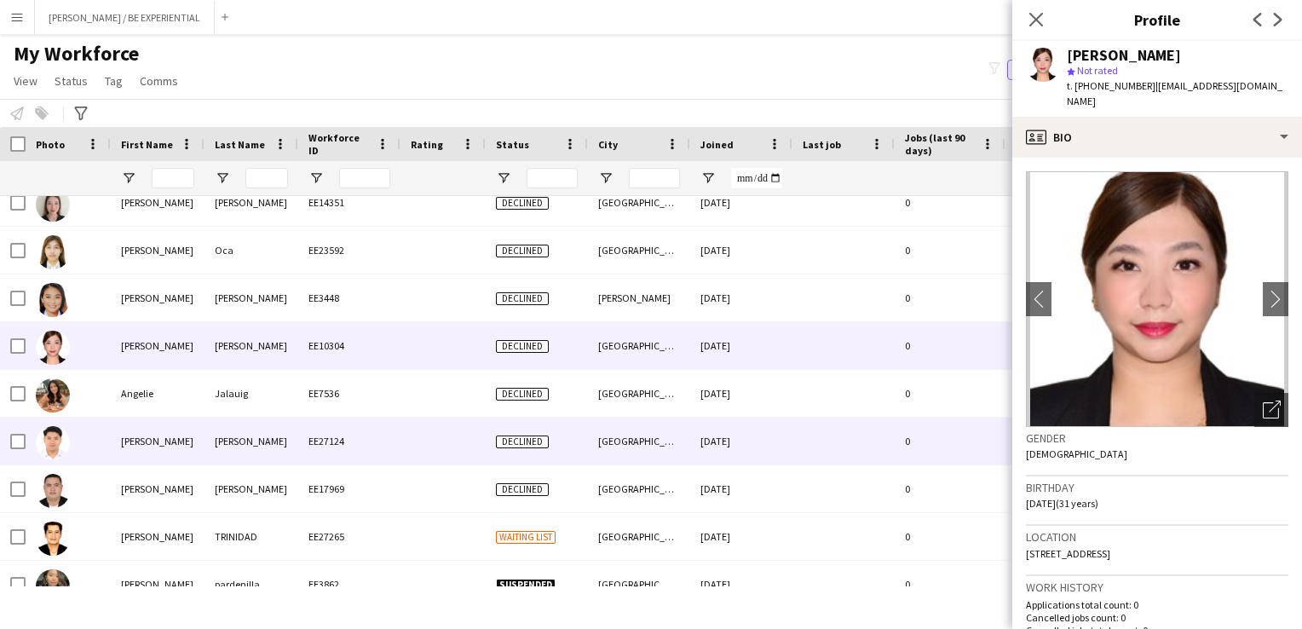
click at [85, 440] on div at bounding box center [68, 441] width 85 height 47
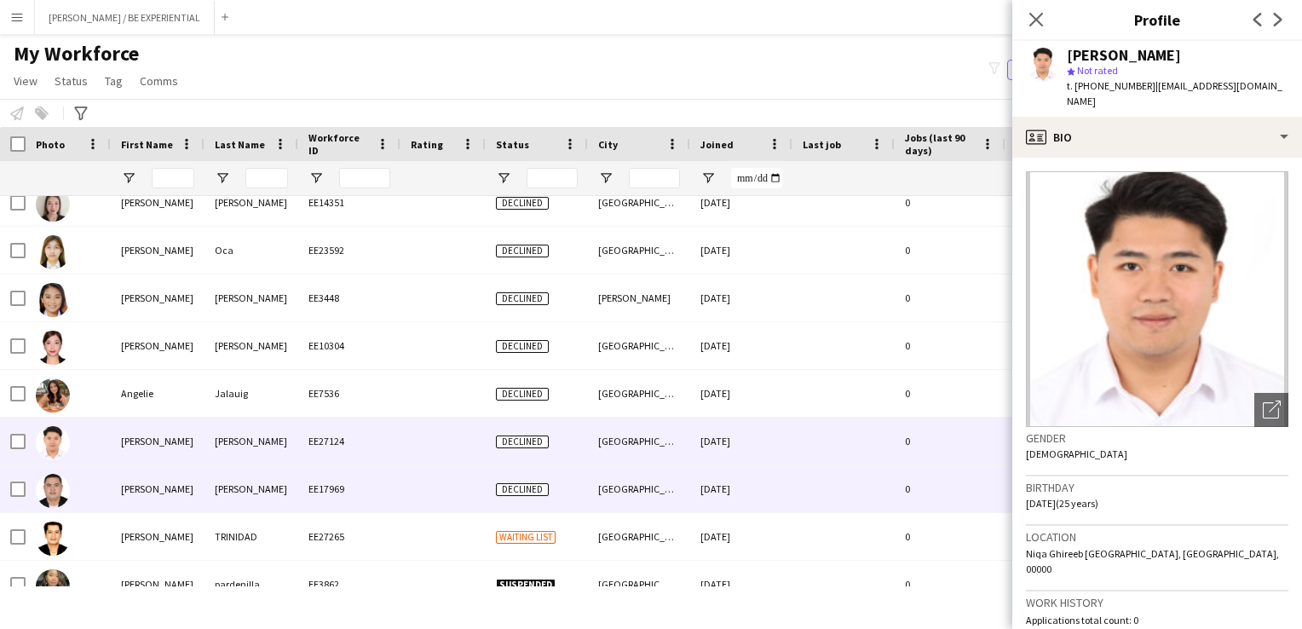
click at [85, 495] on div at bounding box center [68, 488] width 85 height 47
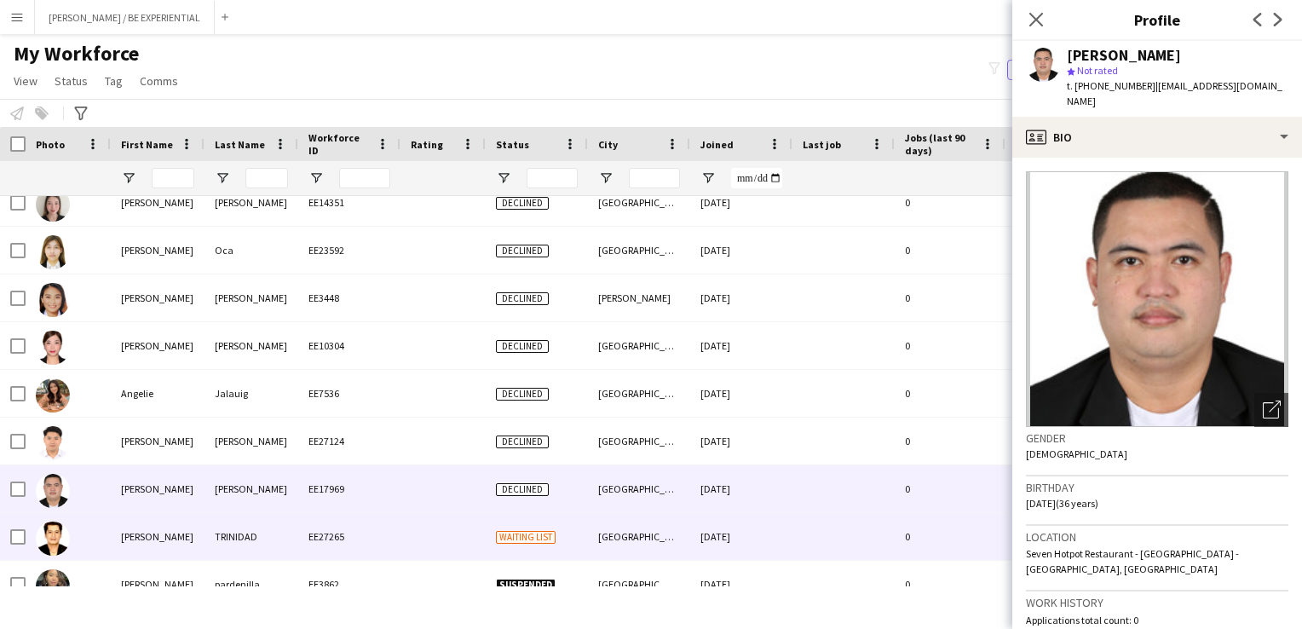
scroll to position [2812, 0]
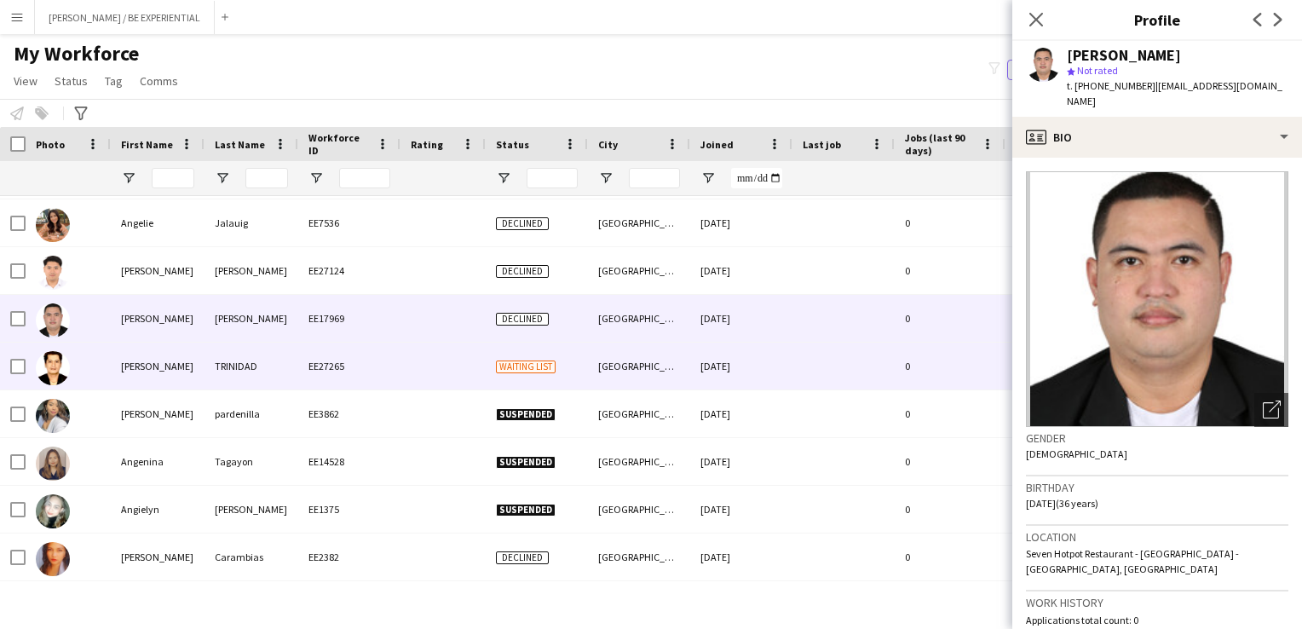
click at [90, 344] on div at bounding box center [68, 366] width 85 height 47
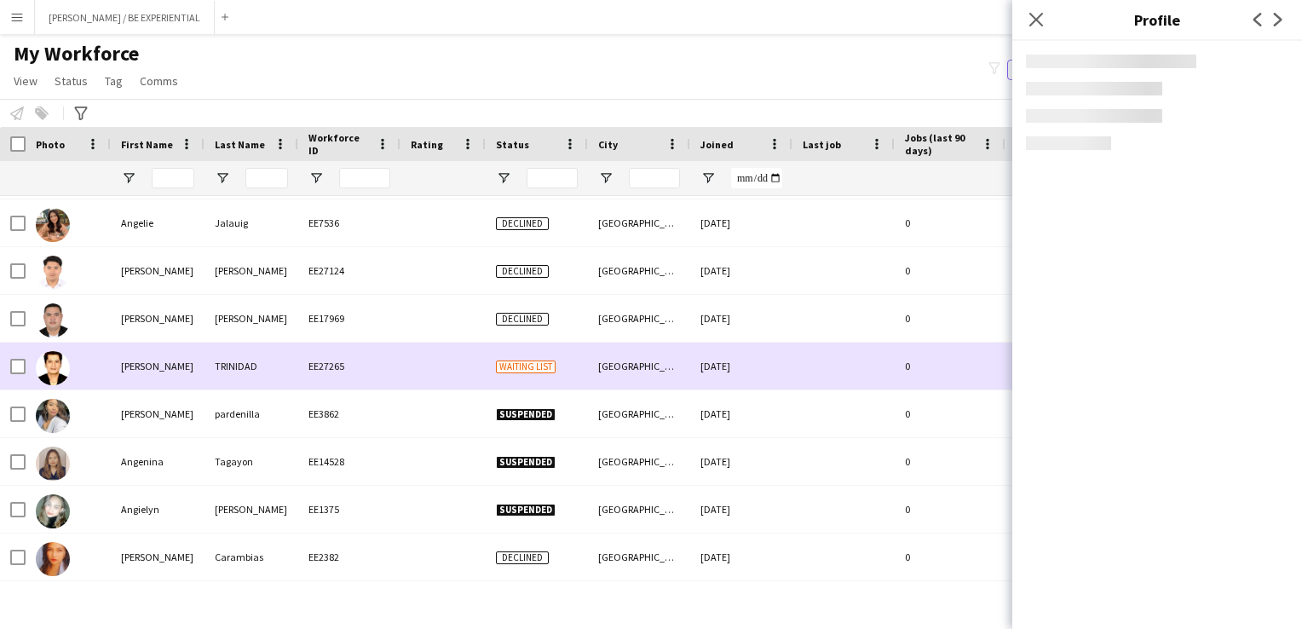
click at [99, 377] on div at bounding box center [68, 366] width 85 height 47
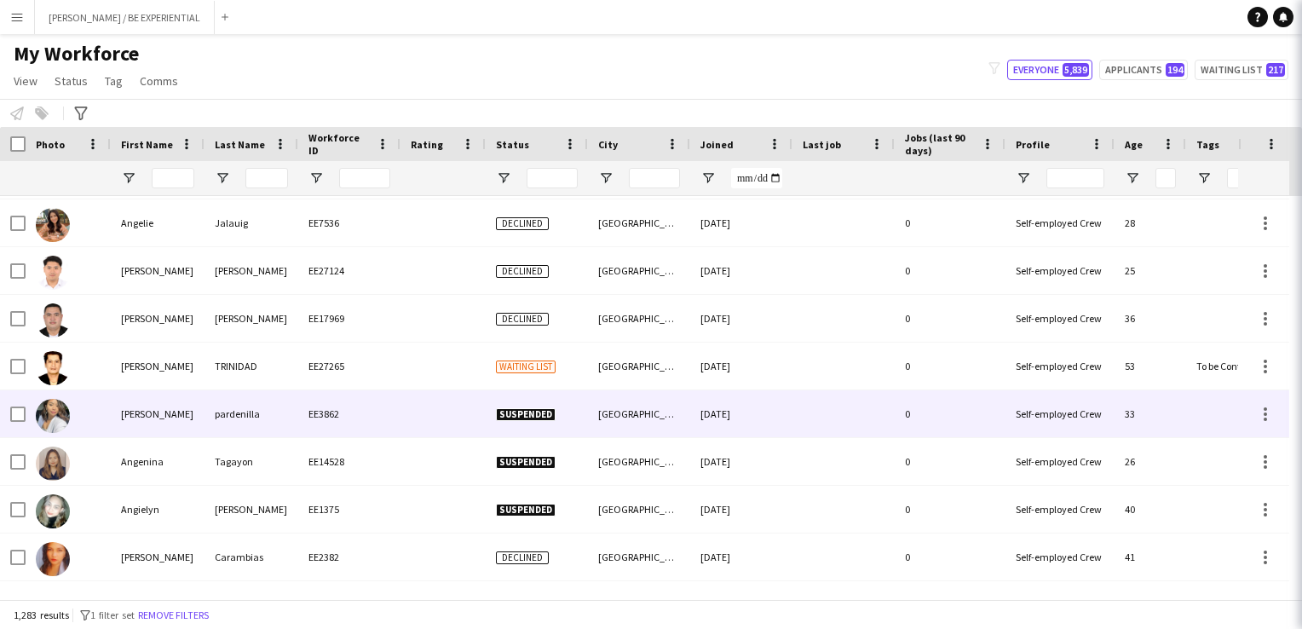
click at [92, 414] on div at bounding box center [68, 413] width 85 height 47
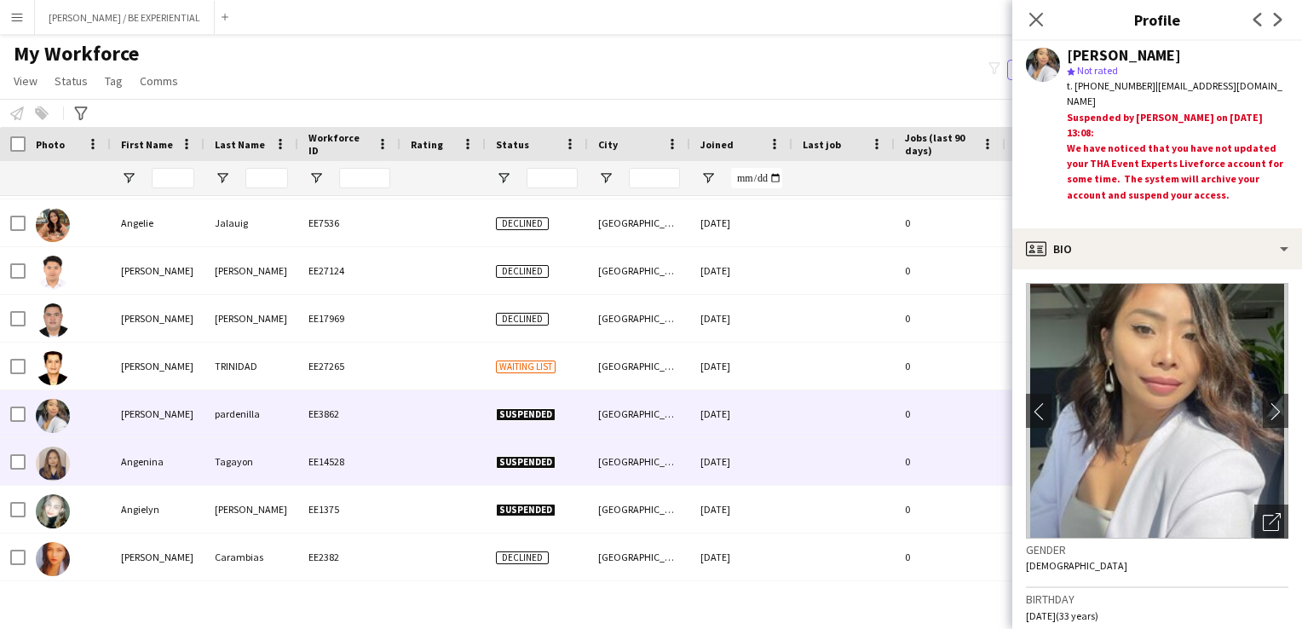
click at [91, 463] on div at bounding box center [68, 461] width 85 height 47
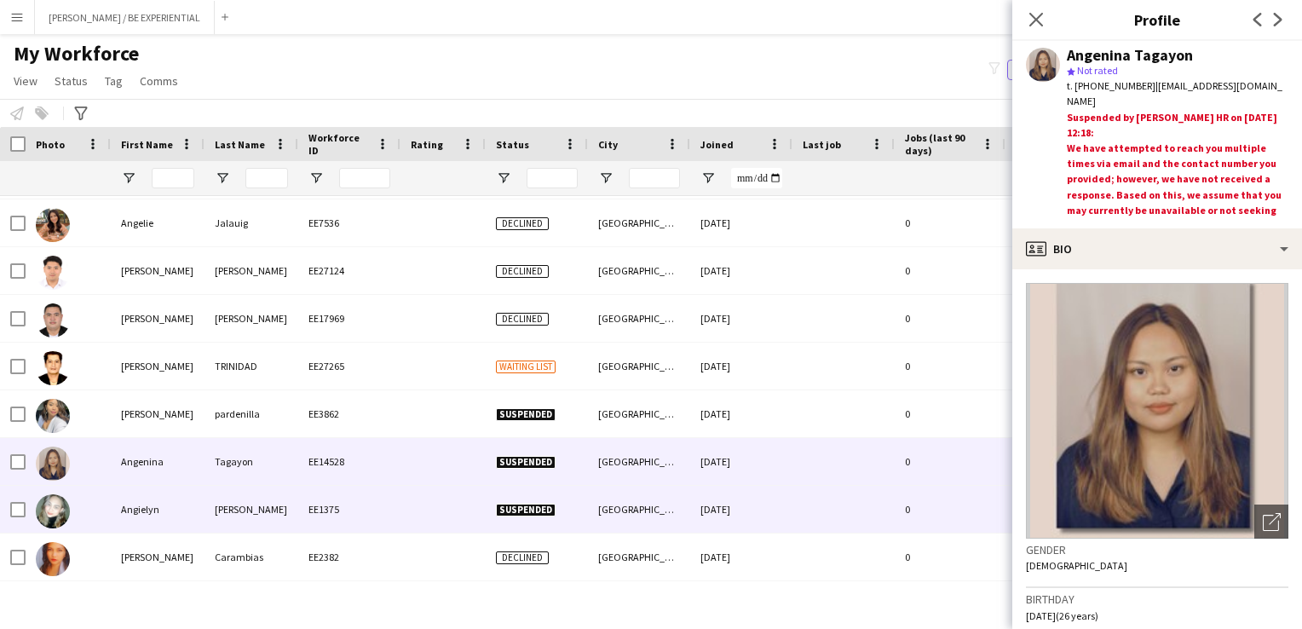
click at [89, 507] on div at bounding box center [68, 509] width 85 height 47
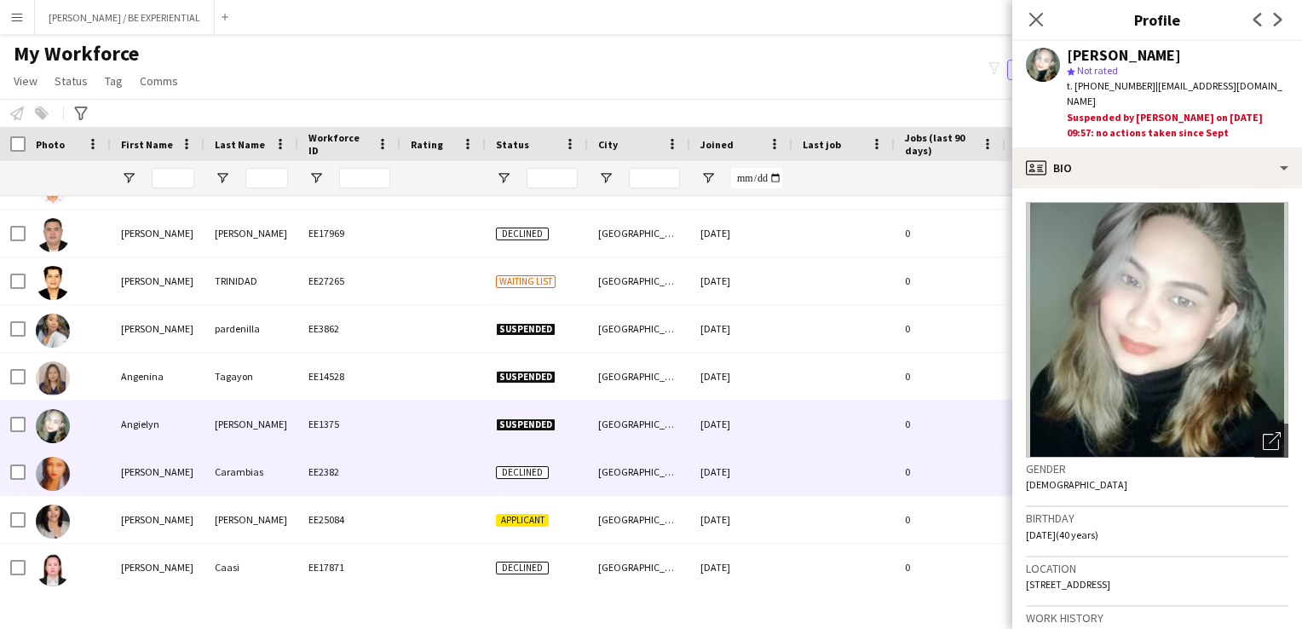
scroll to position [2982, 0]
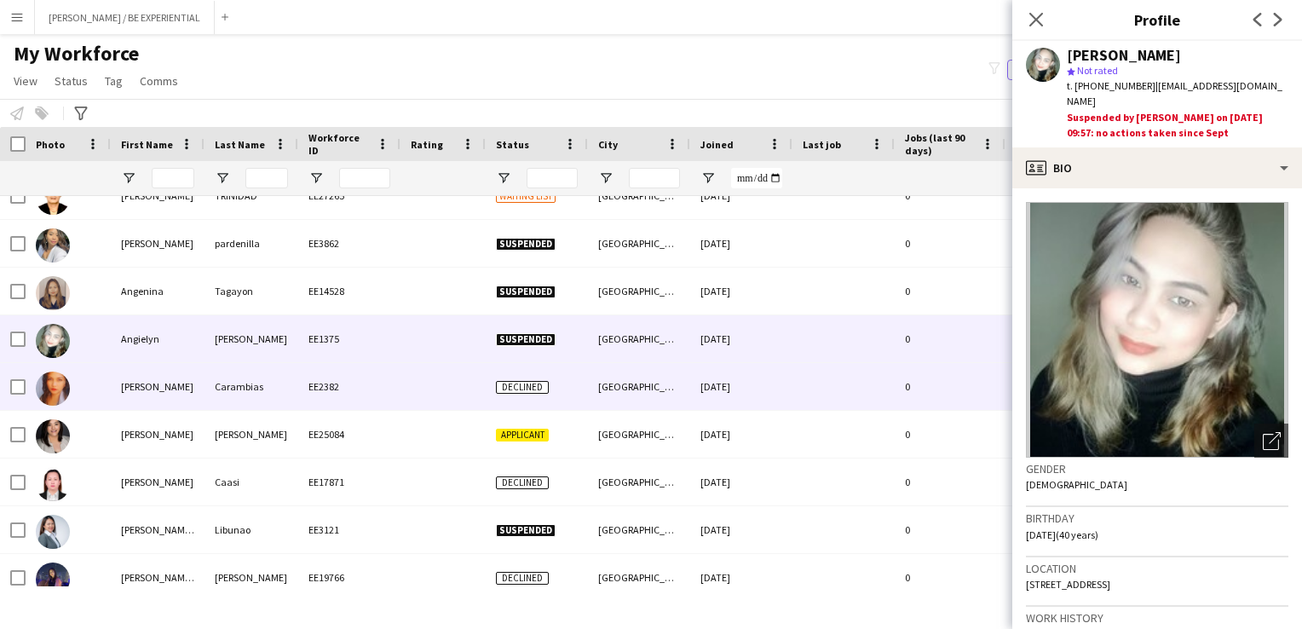
click at [79, 393] on div at bounding box center [68, 386] width 85 height 47
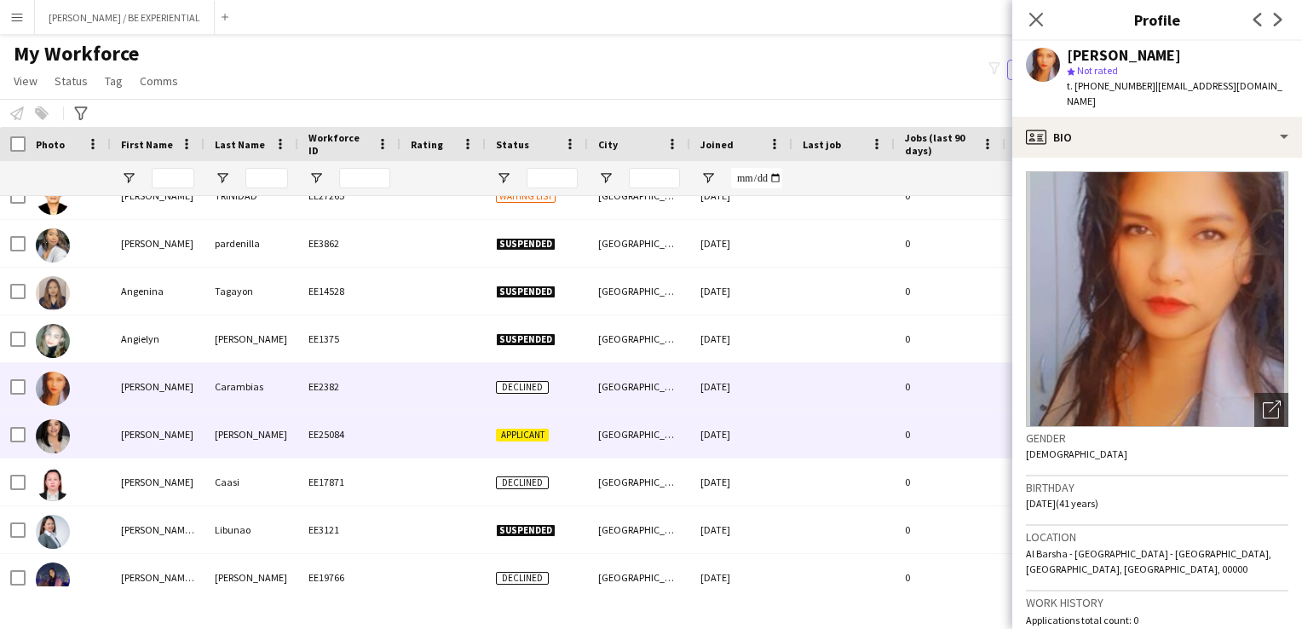
click at [79, 436] on div at bounding box center [68, 434] width 85 height 47
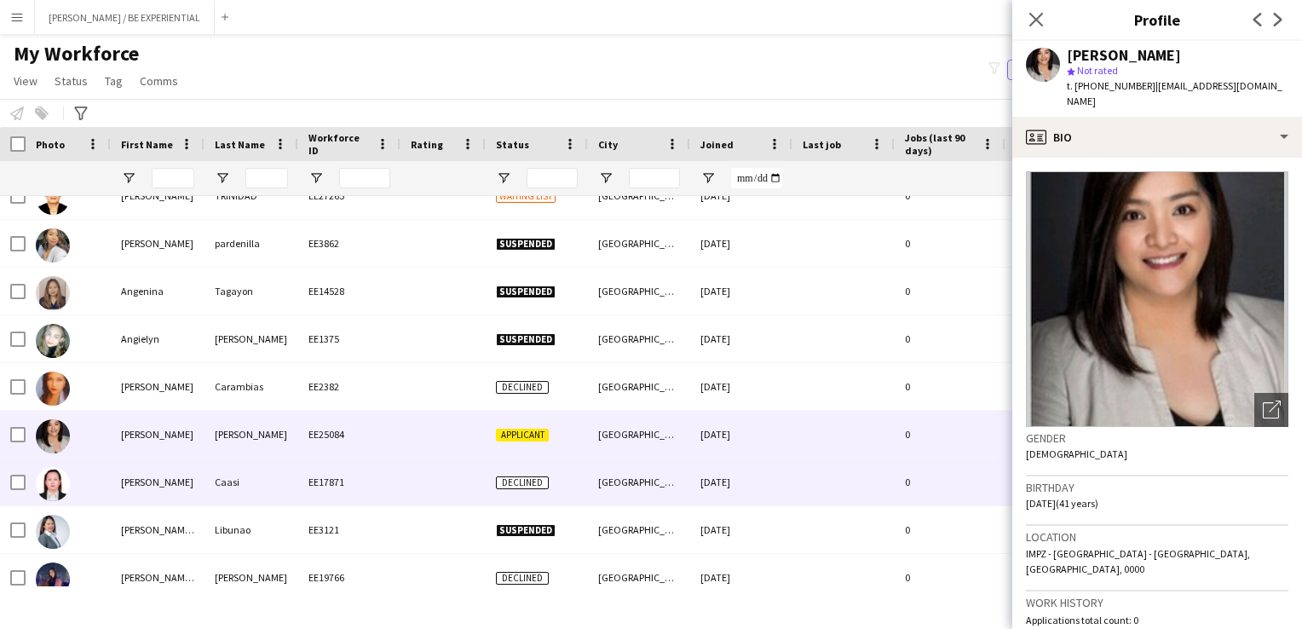
click at [83, 486] on div at bounding box center [68, 481] width 85 height 47
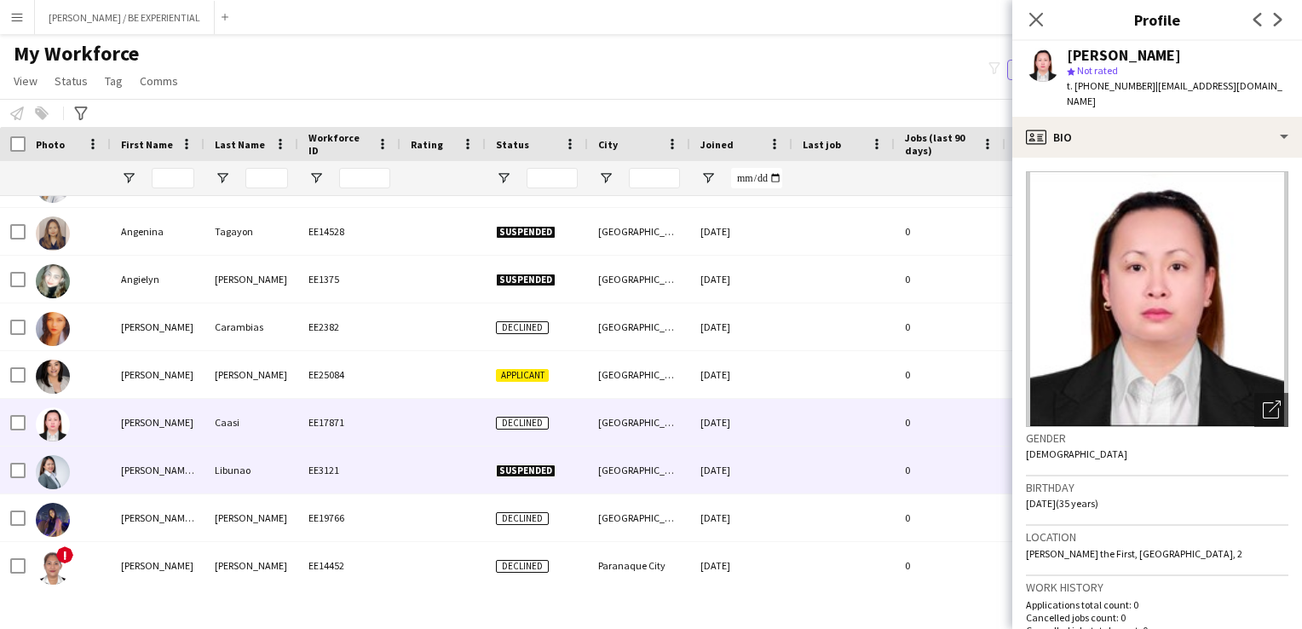
scroll to position [3153, 0]
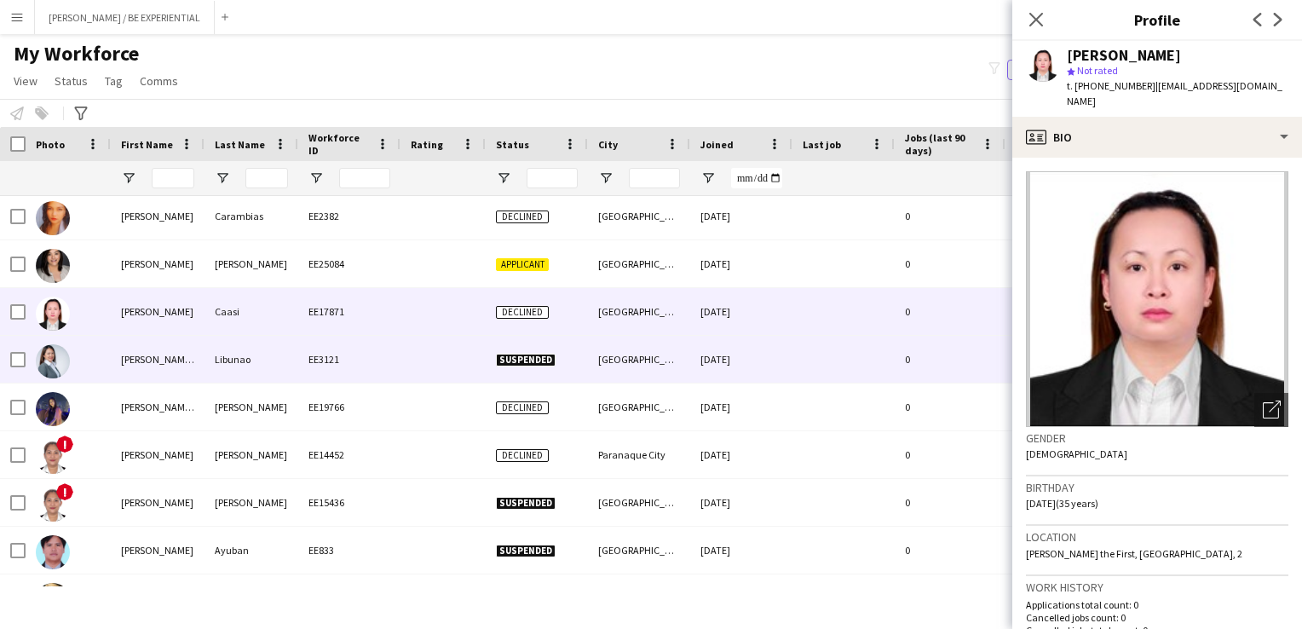
drag, startPoint x: 108, startPoint y: 366, endPoint x: 105, endPoint y: 416, distance: 49.5
click at [108, 367] on div at bounding box center [68, 359] width 85 height 47
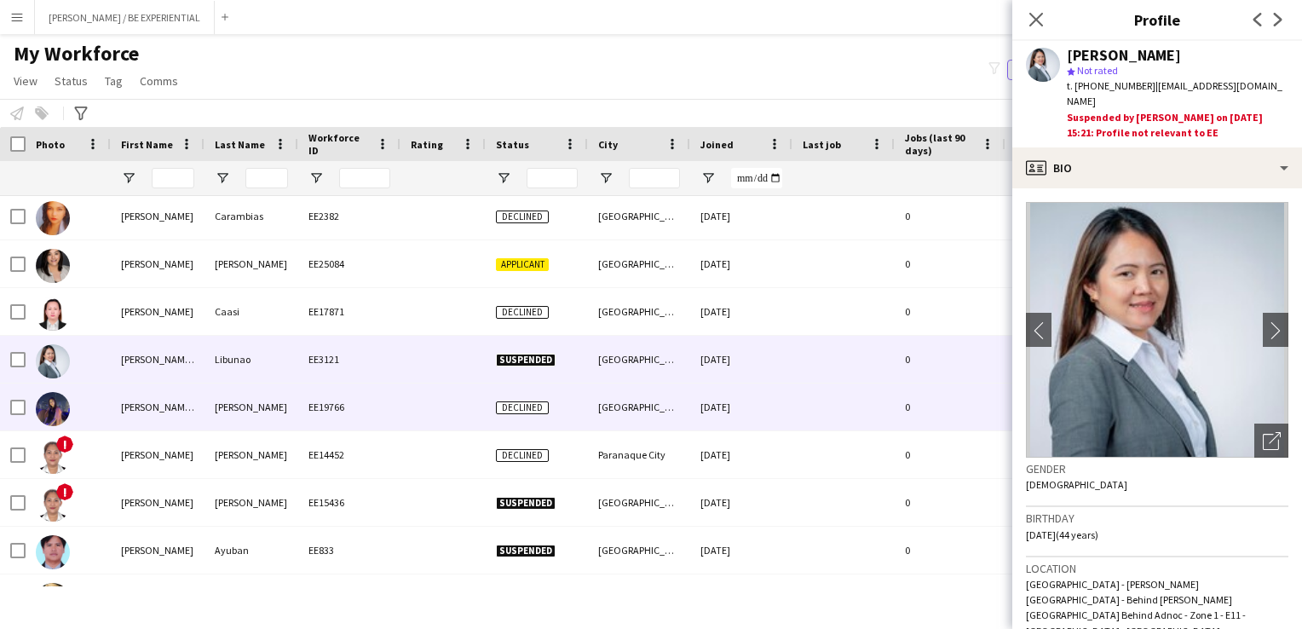
click at [105, 411] on div at bounding box center [68, 406] width 85 height 47
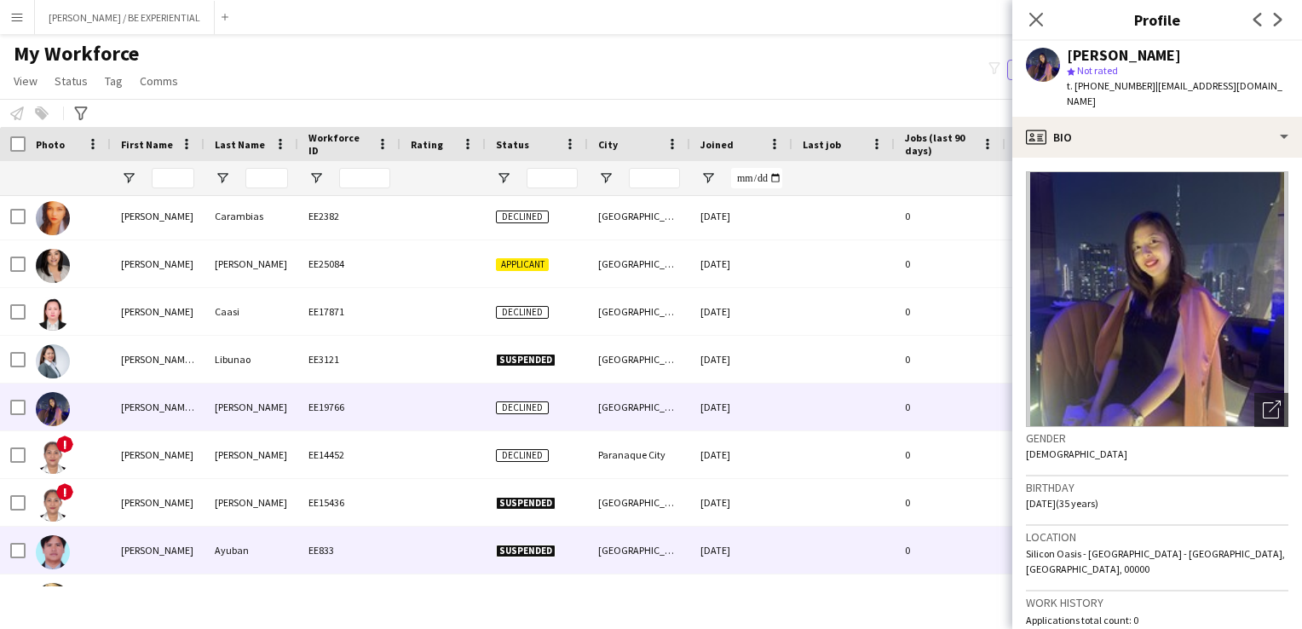
click at [91, 547] on div at bounding box center [68, 550] width 85 height 47
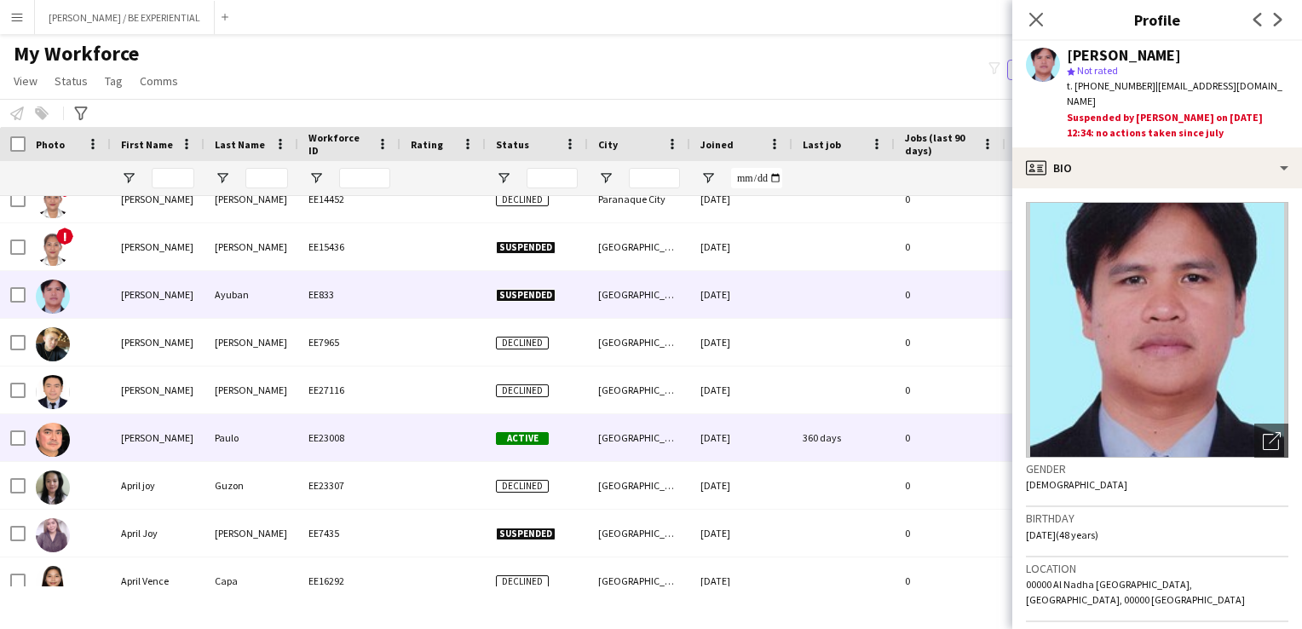
scroll to position [3408, 0]
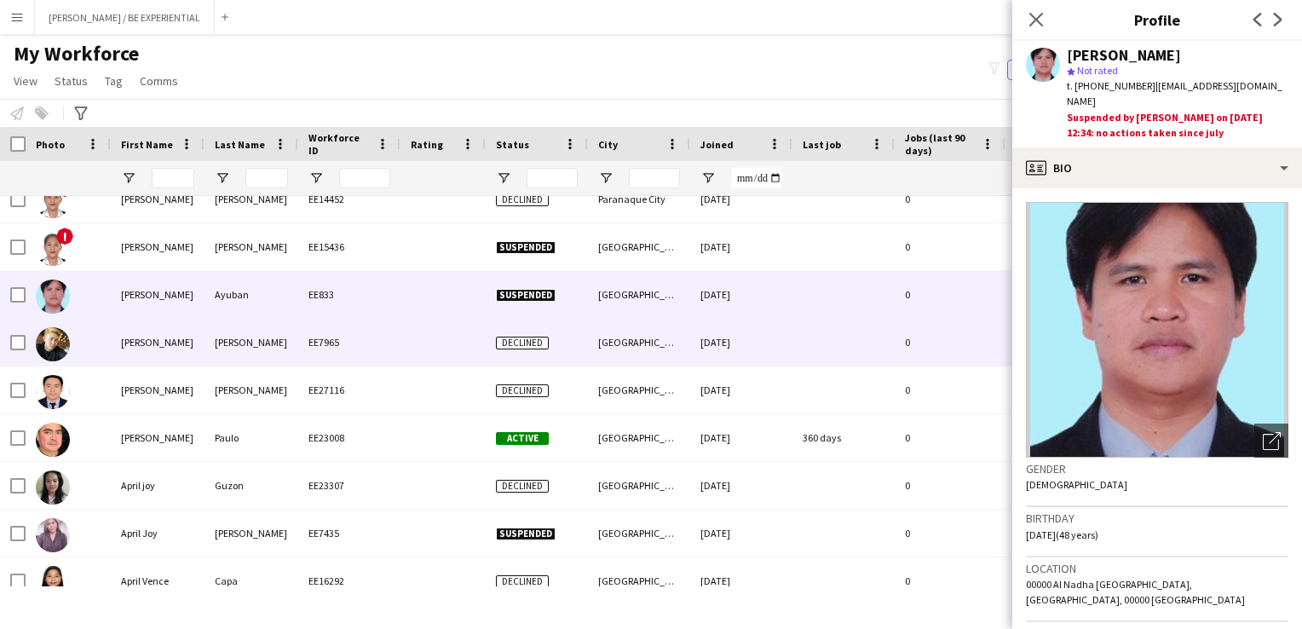
click at [99, 356] on div at bounding box center [68, 342] width 85 height 47
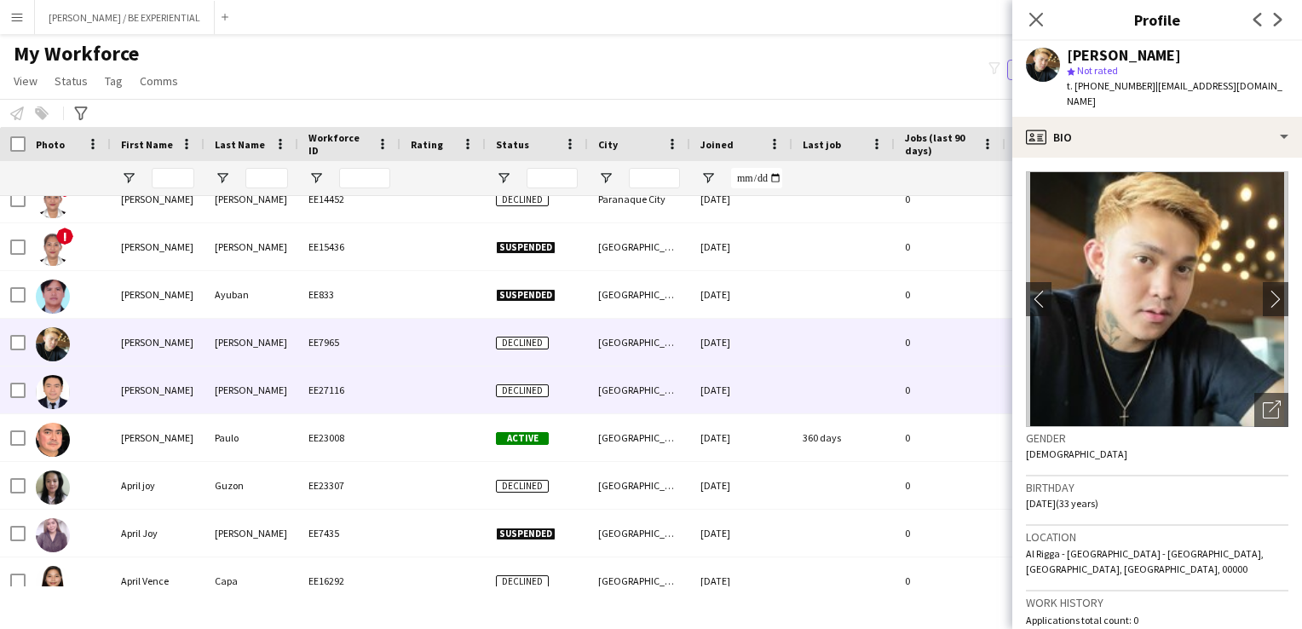
click at [95, 394] on div at bounding box center [68, 389] width 85 height 47
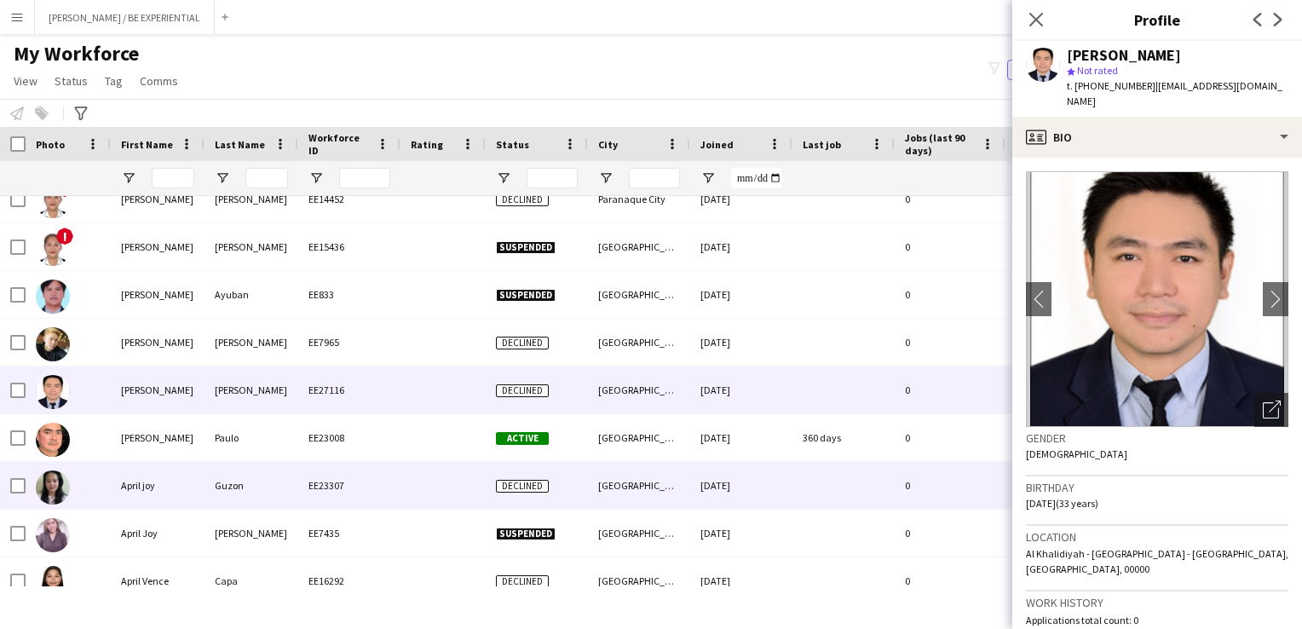
click at [91, 475] on div at bounding box center [68, 485] width 85 height 47
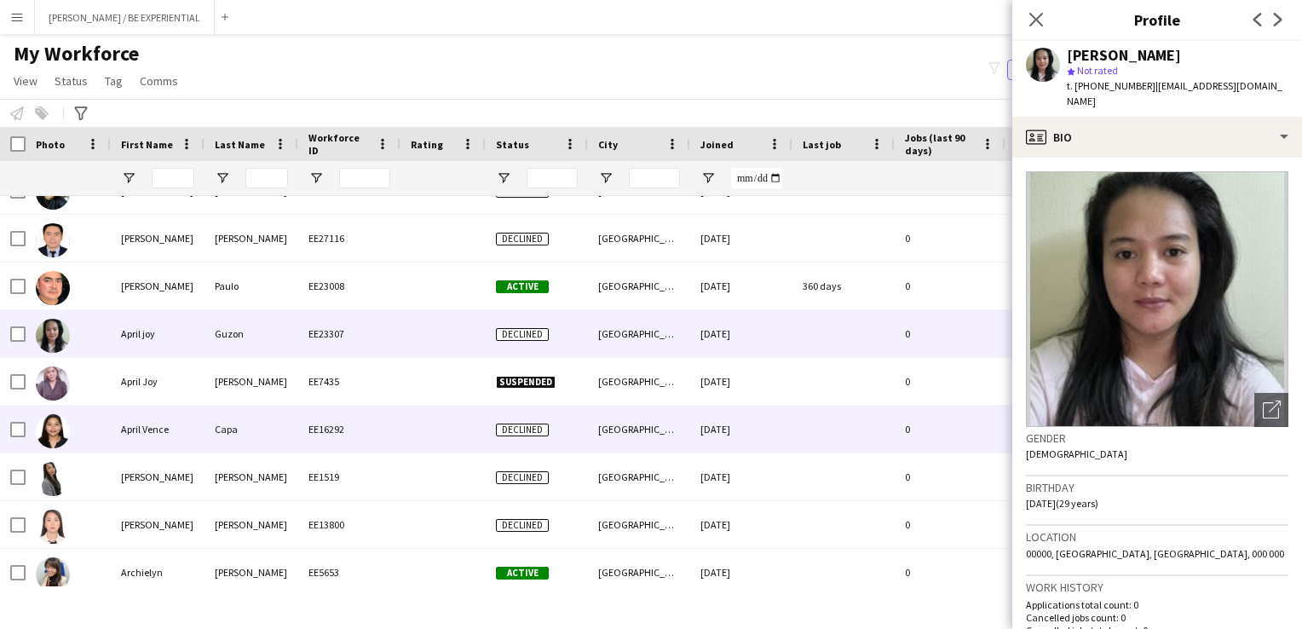
scroll to position [3579, 0]
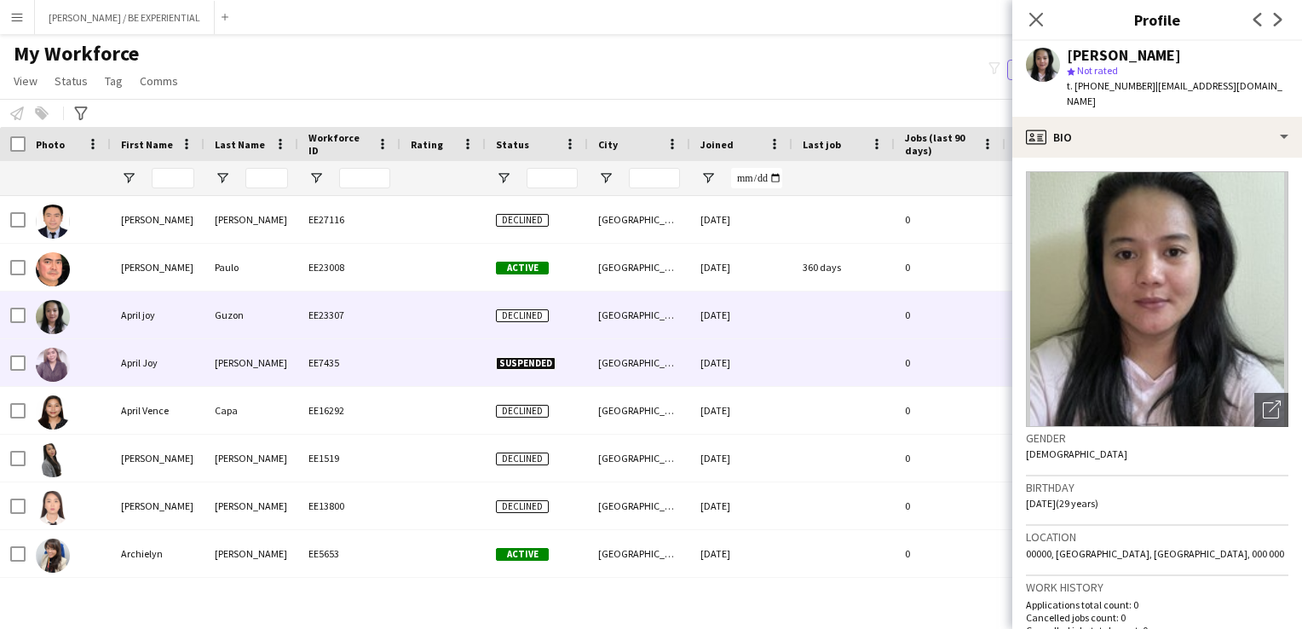
click at [91, 366] on div at bounding box center [68, 362] width 85 height 47
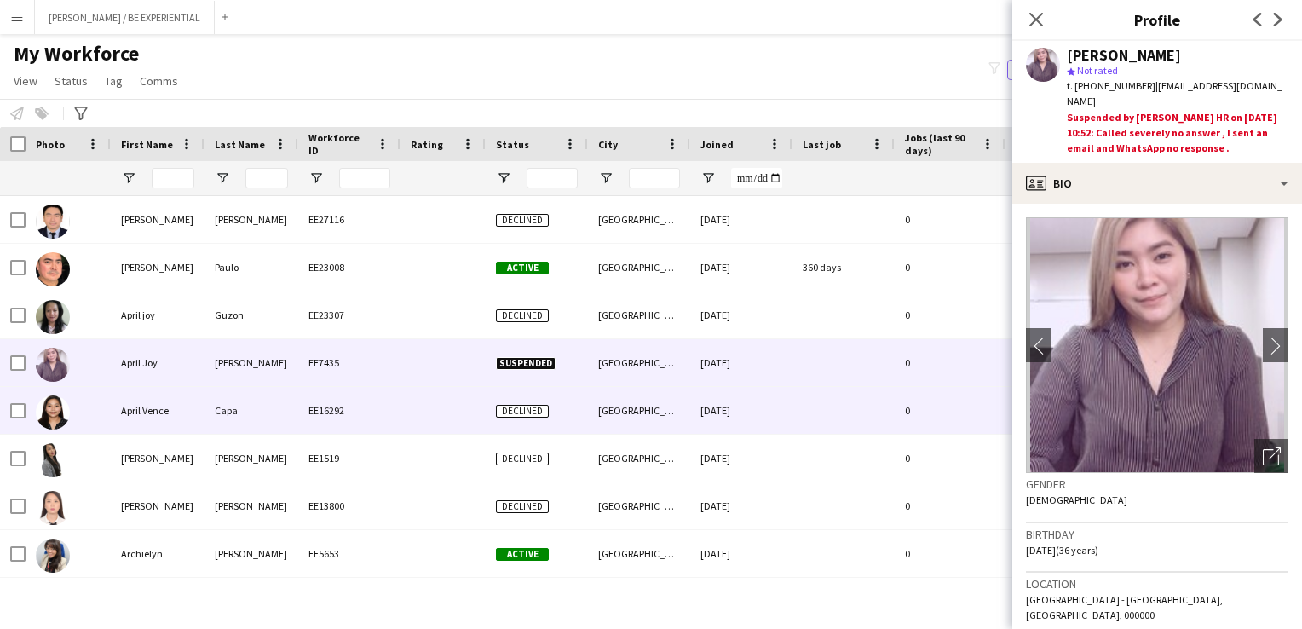
click at [90, 418] on div at bounding box center [68, 410] width 85 height 47
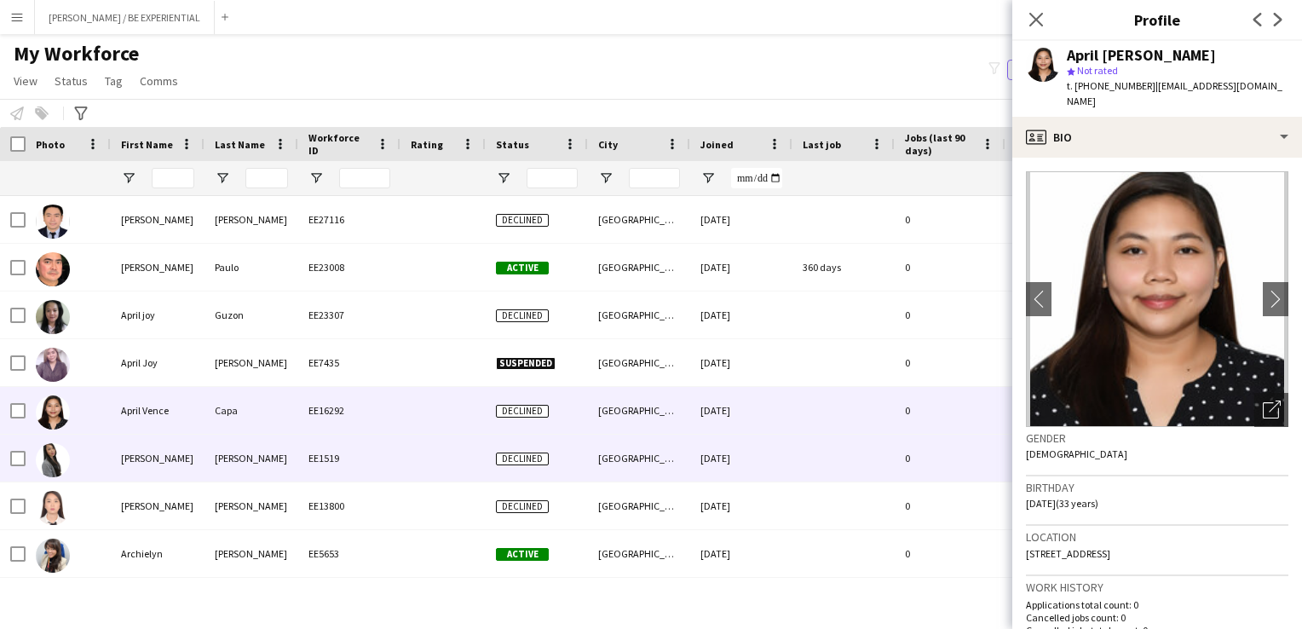
click at [91, 471] on div at bounding box center [68, 458] width 85 height 47
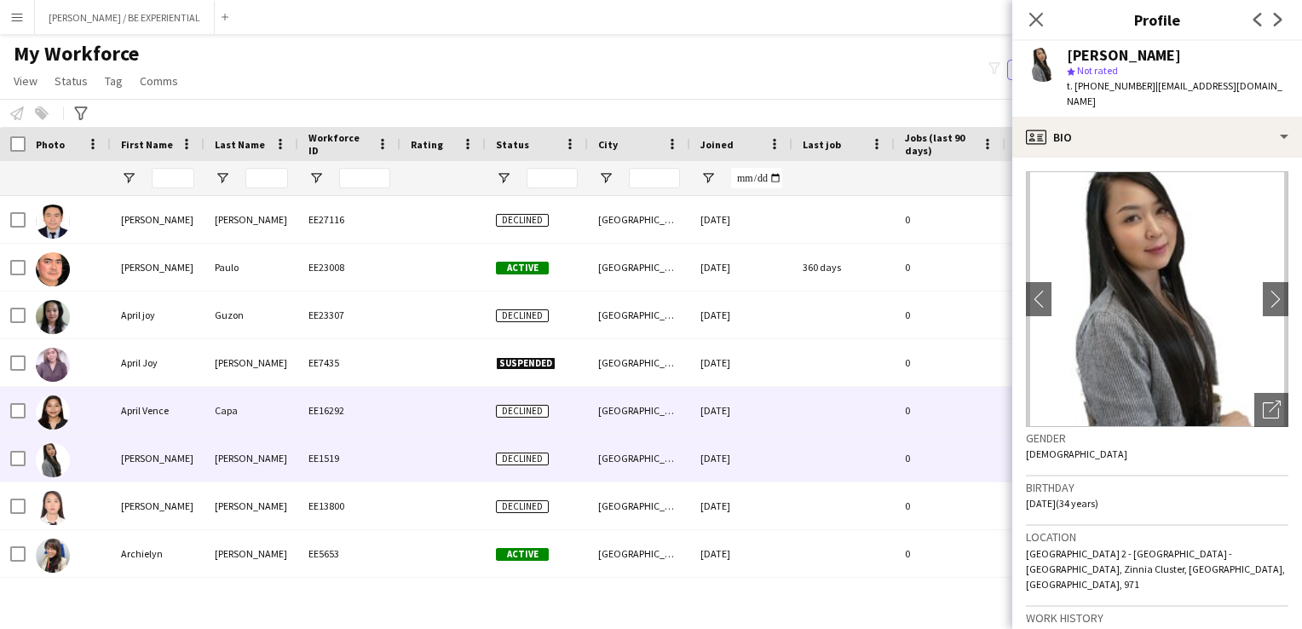
scroll to position [3664, 0]
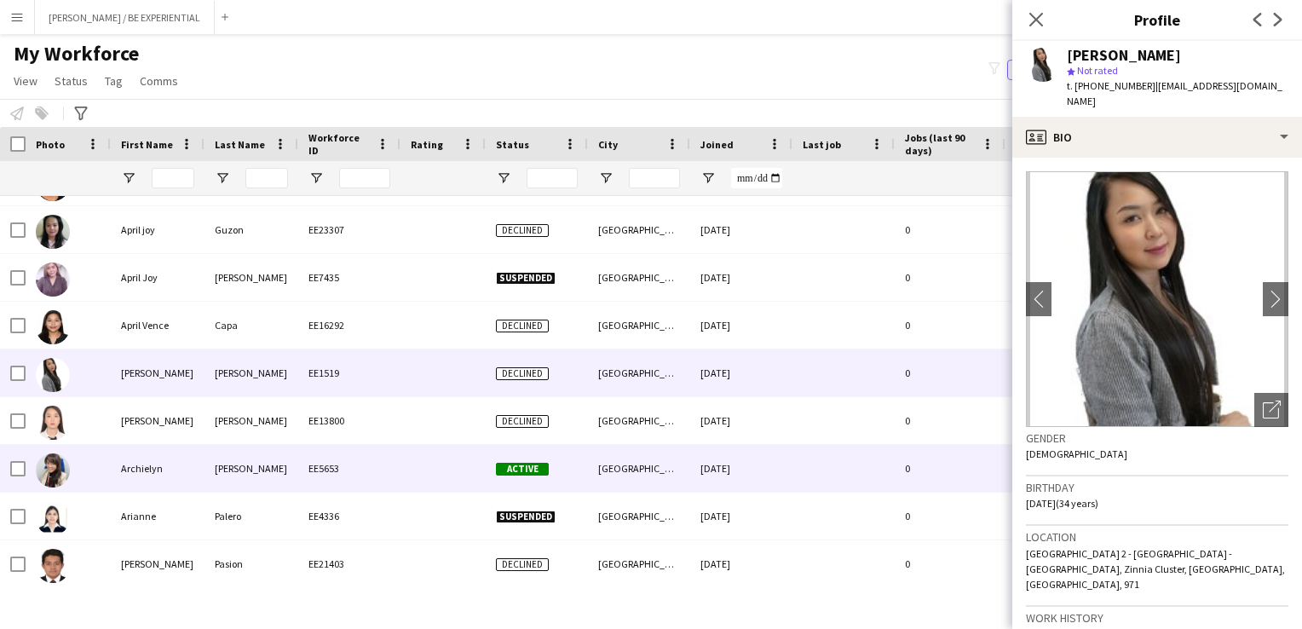
click at [69, 469] on img at bounding box center [53, 470] width 34 height 34
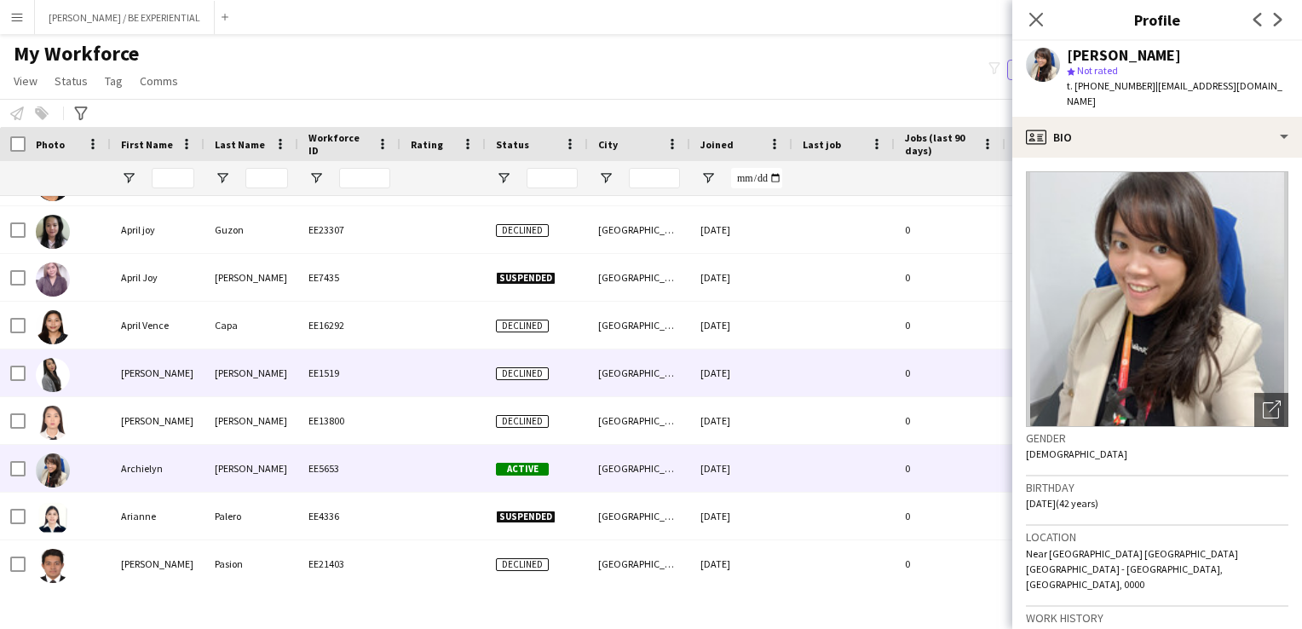
scroll to position [3834, 0]
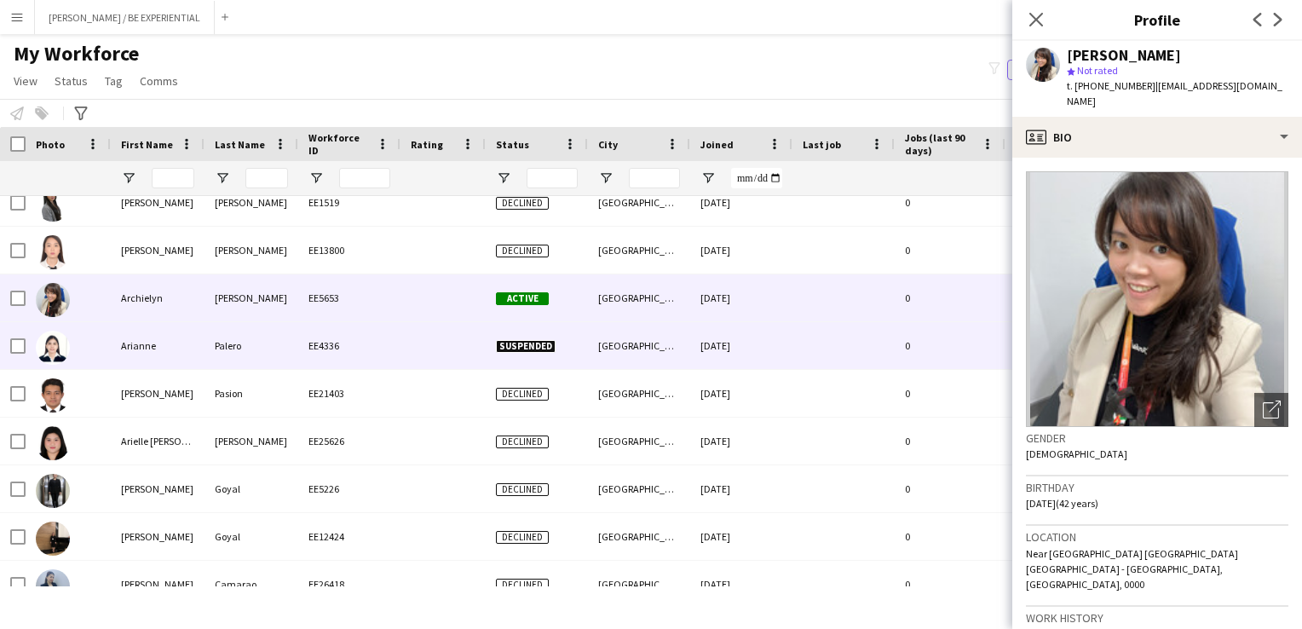
click at [91, 348] on div at bounding box center [68, 345] width 85 height 47
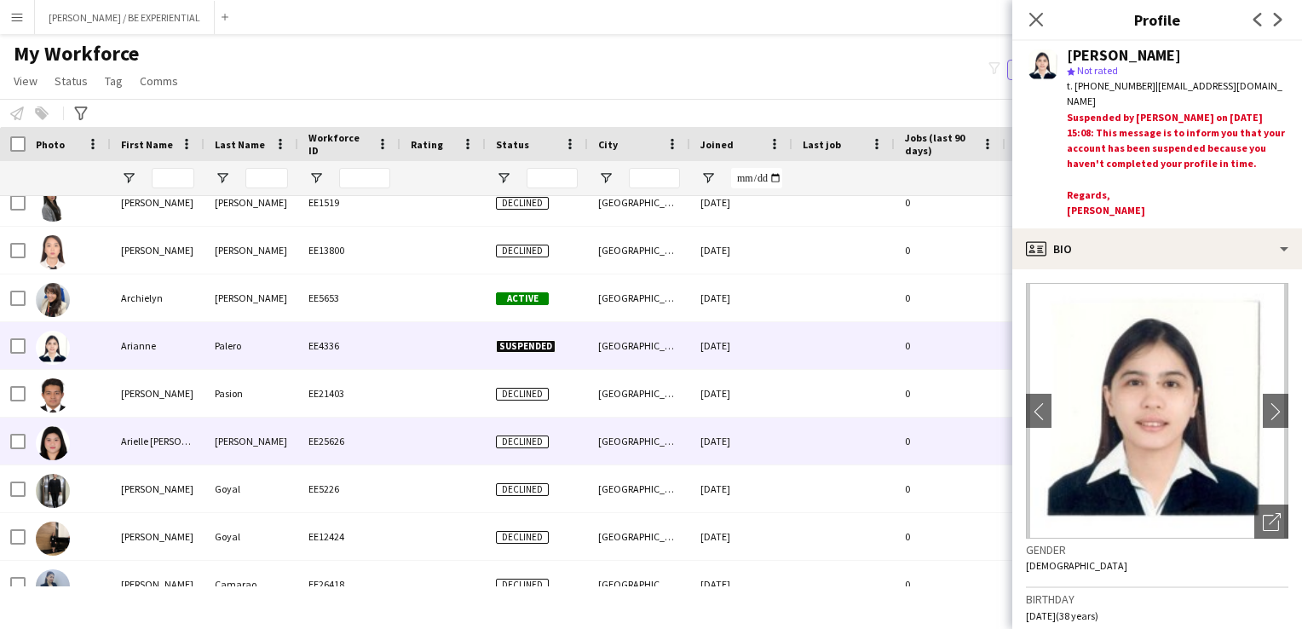
click at [84, 445] on div at bounding box center [68, 441] width 85 height 47
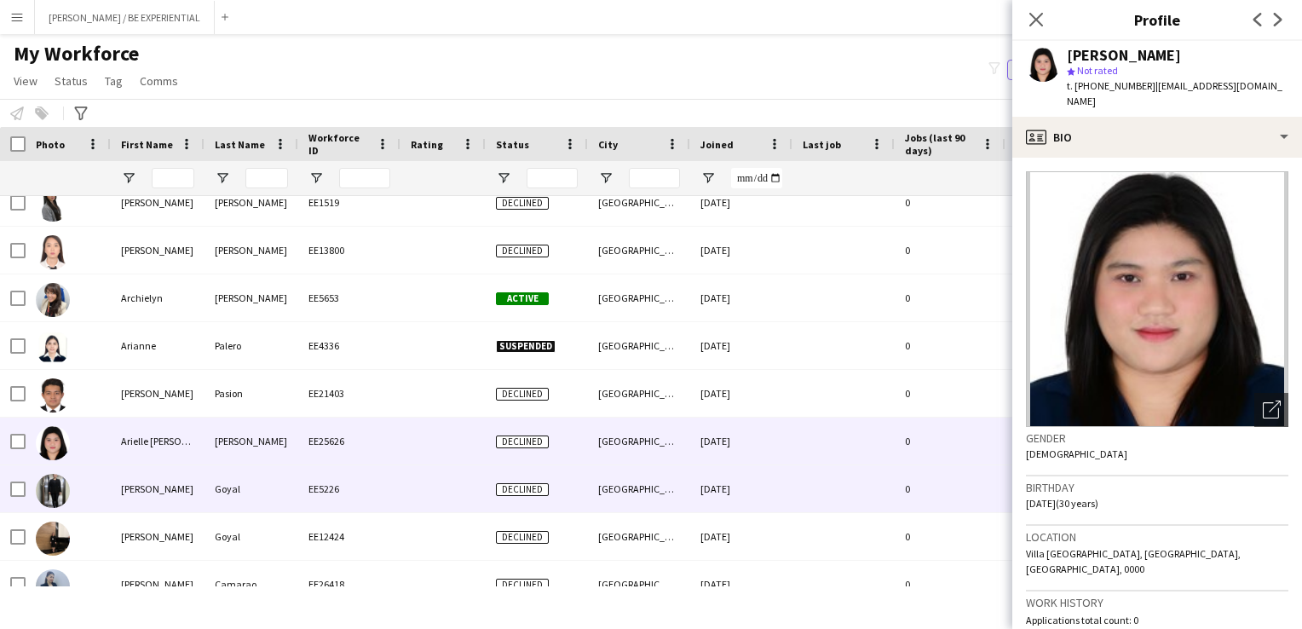
click at [112, 489] on div "[PERSON_NAME]" at bounding box center [158, 488] width 94 height 47
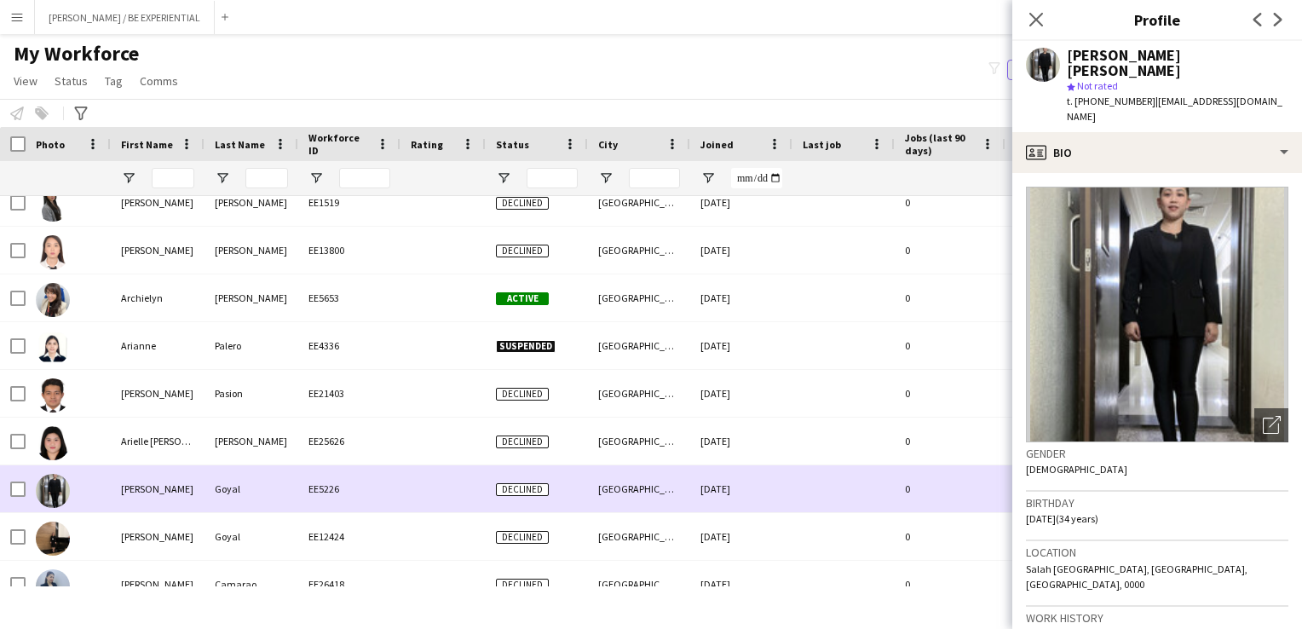
scroll to position [3990, 0]
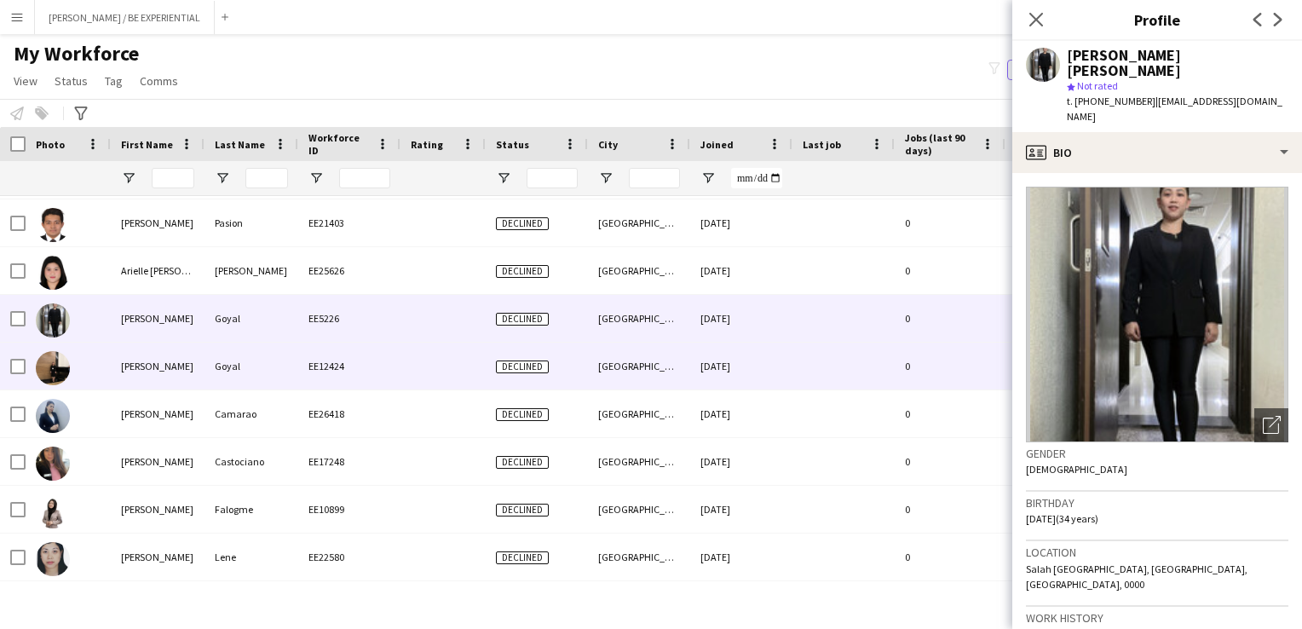
drag, startPoint x: 102, startPoint y: 373, endPoint x: 102, endPoint y: 440, distance: 66.5
click at [102, 374] on div at bounding box center [68, 366] width 85 height 47
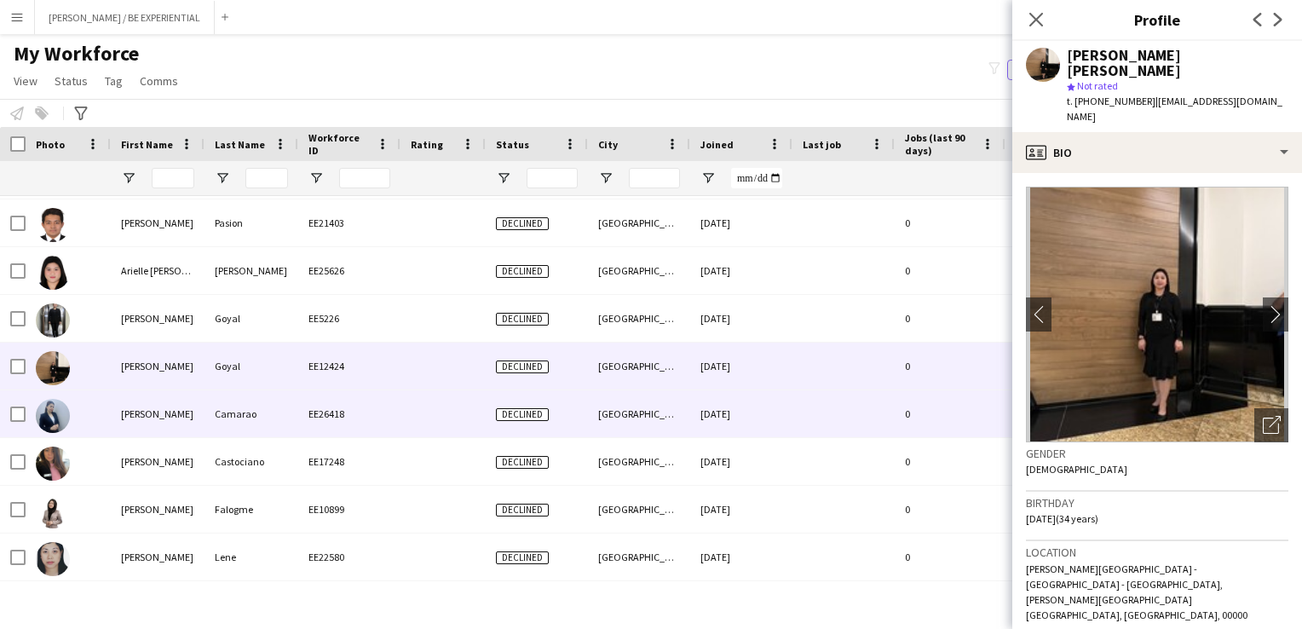
click at [107, 431] on div at bounding box center [68, 413] width 85 height 47
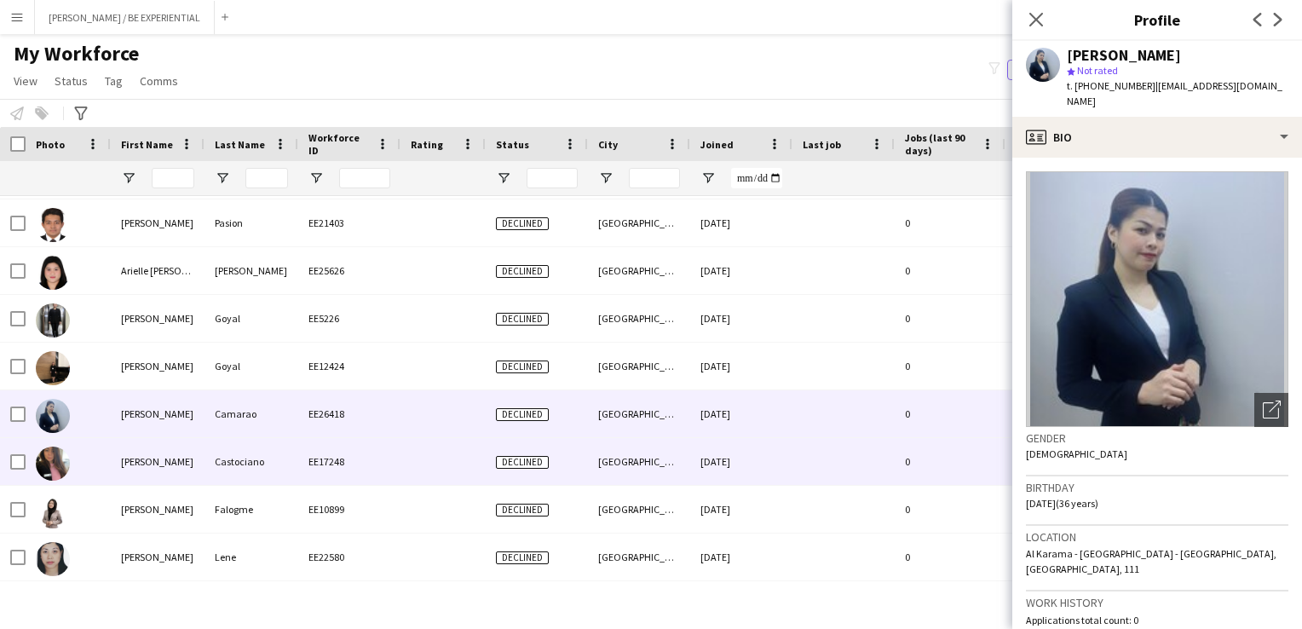
click at [101, 475] on div at bounding box center [68, 461] width 85 height 47
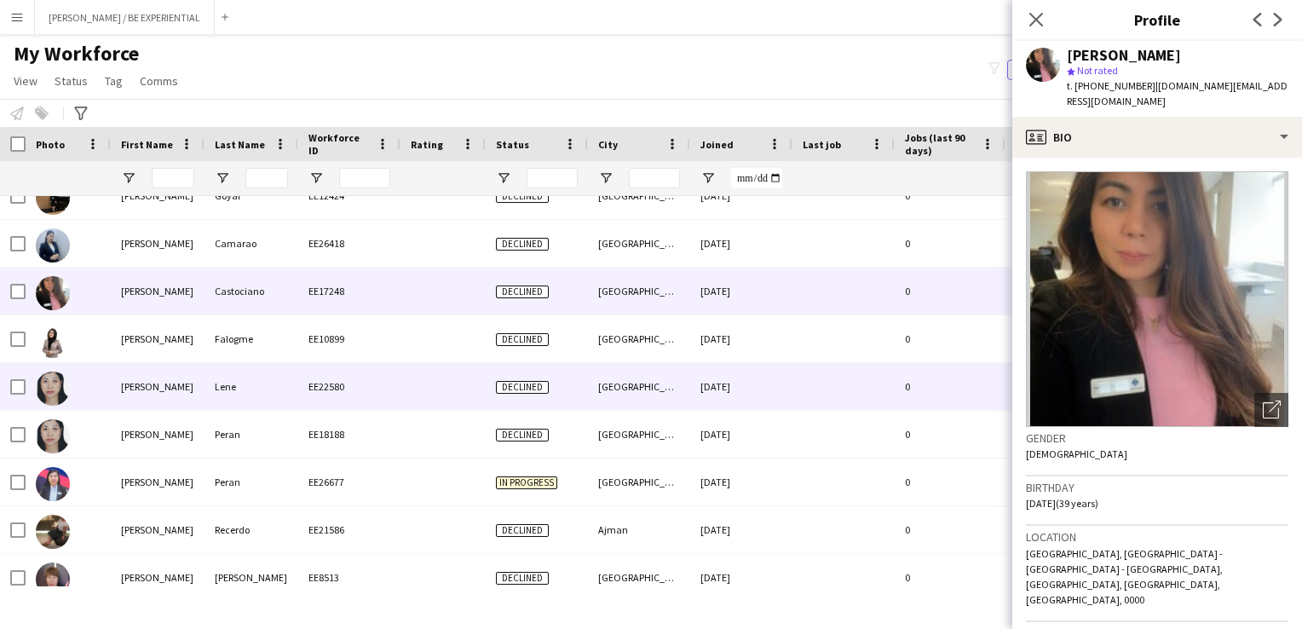
click at [100, 384] on div at bounding box center [68, 386] width 85 height 47
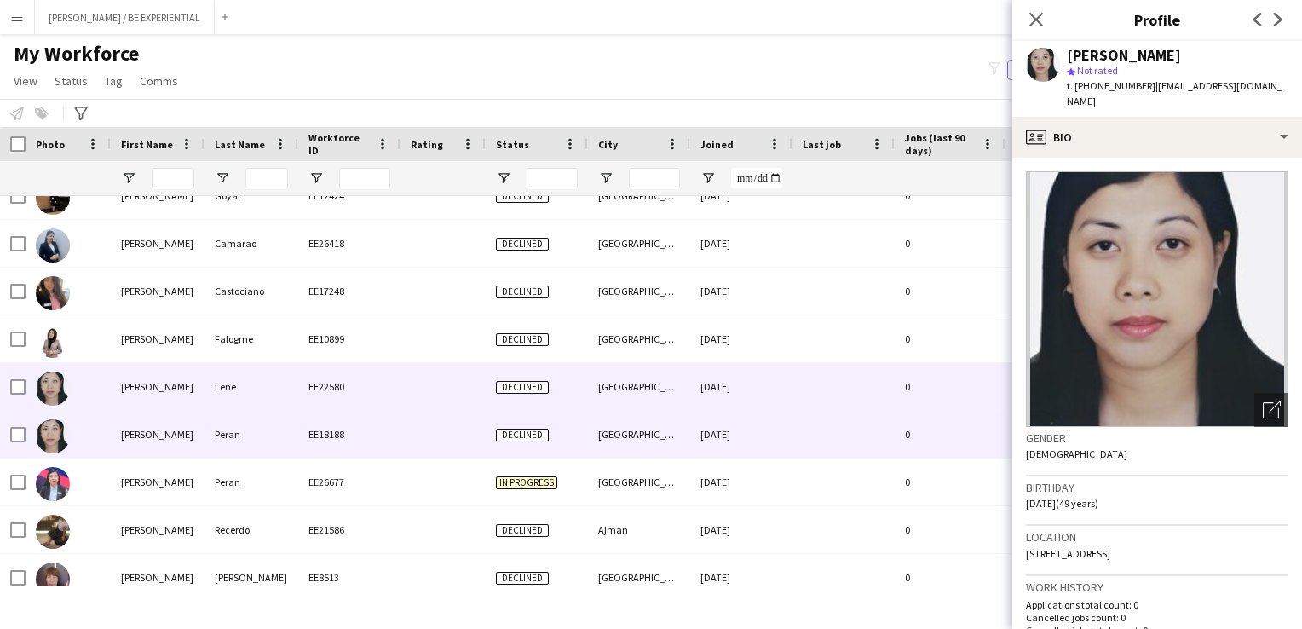
click at [99, 441] on div at bounding box center [68, 434] width 85 height 47
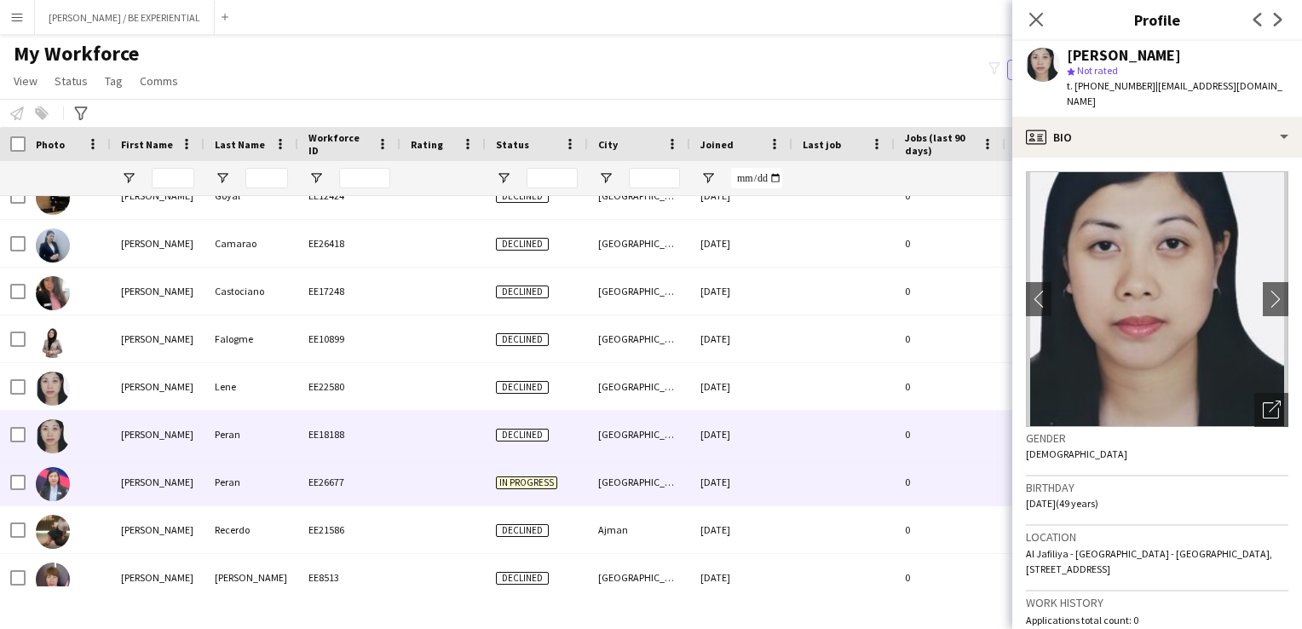
click at [102, 481] on div at bounding box center [68, 481] width 85 height 47
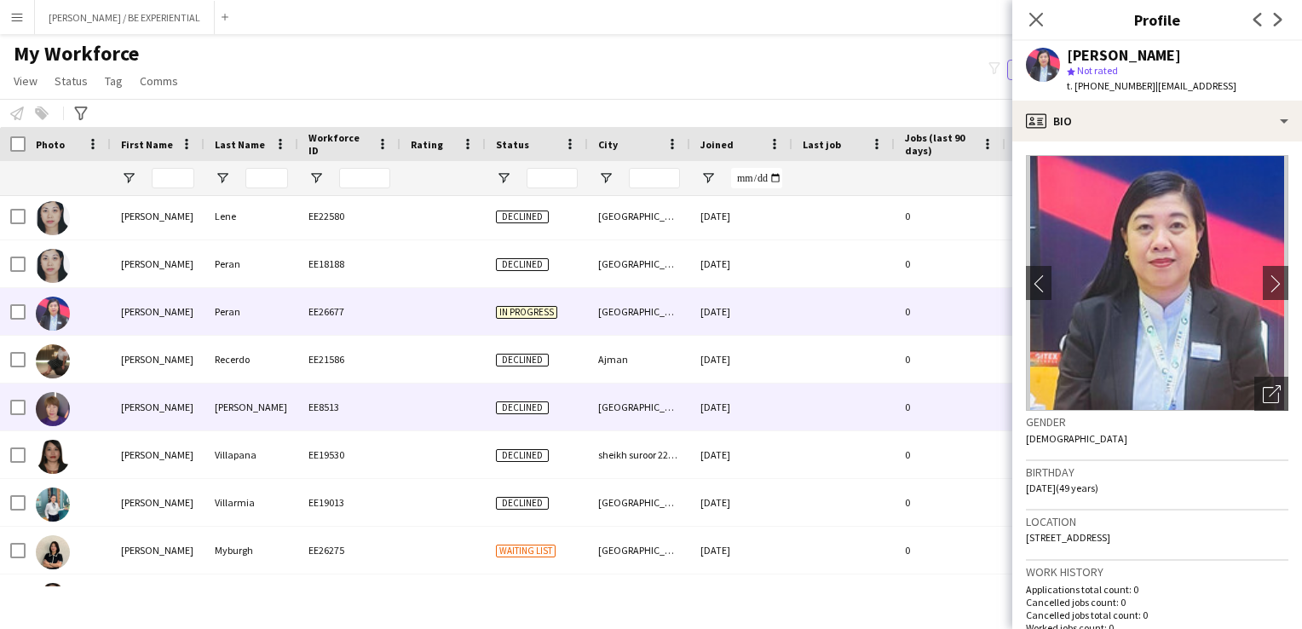
click at [106, 407] on div at bounding box center [68, 406] width 85 height 47
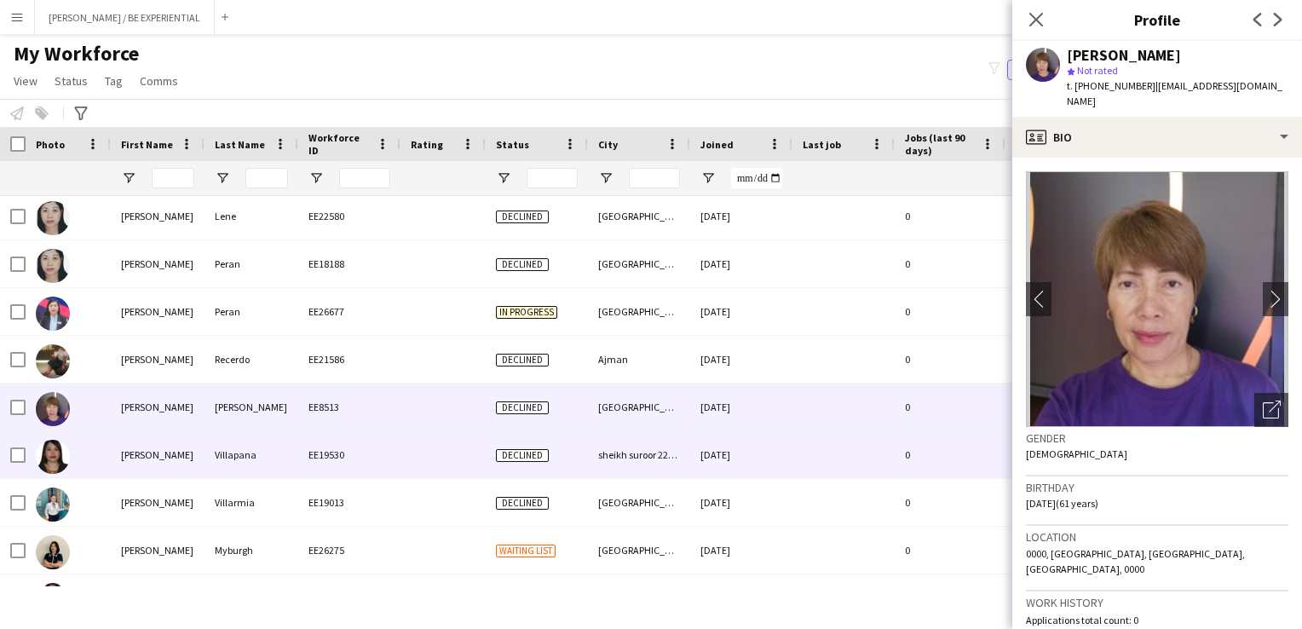
click at [109, 452] on div at bounding box center [68, 454] width 85 height 47
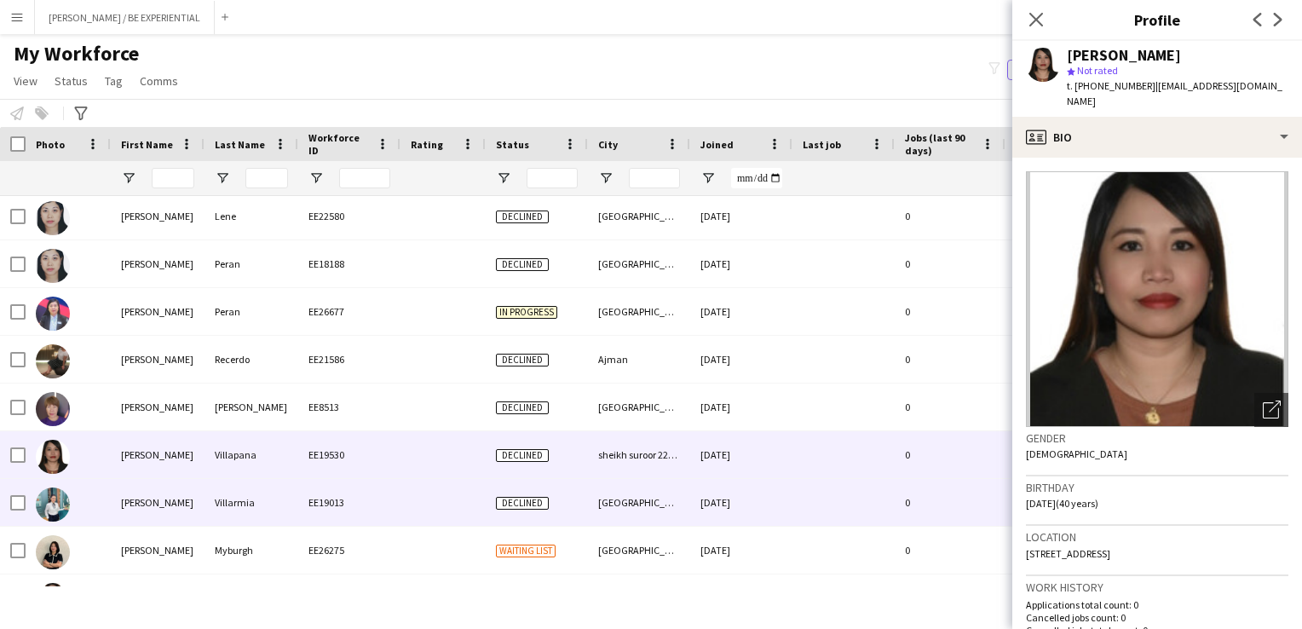
click at [109, 503] on div at bounding box center [68, 502] width 85 height 47
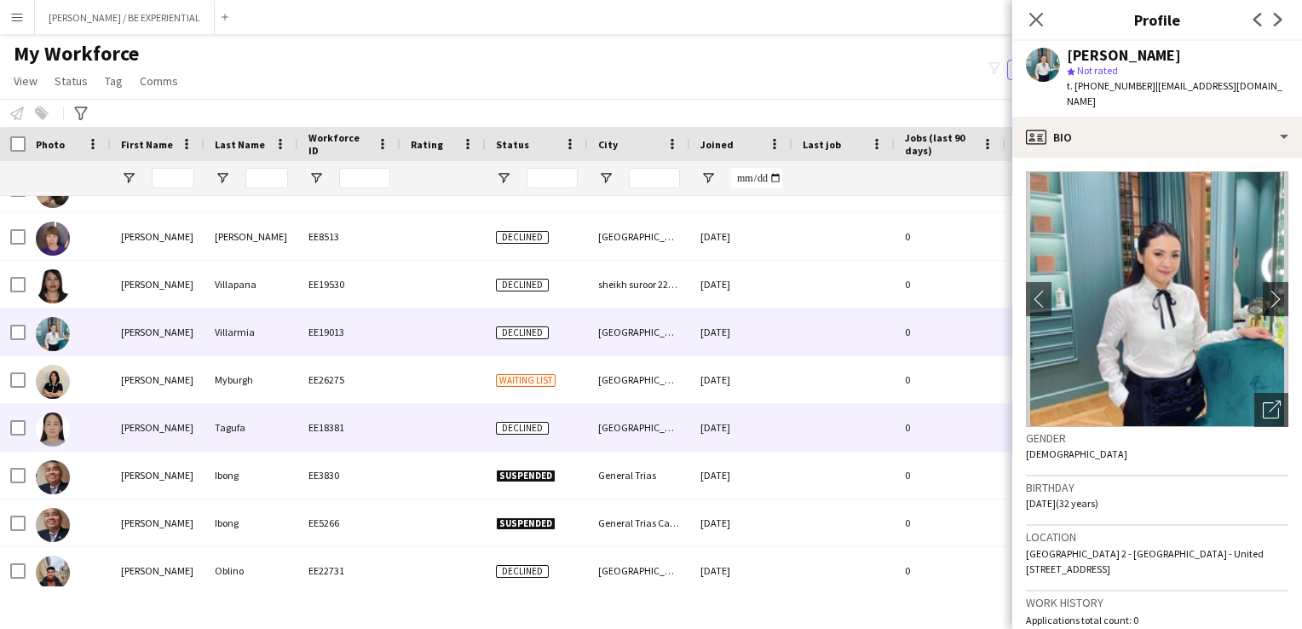
click at [98, 401] on div at bounding box center [68, 379] width 85 height 47
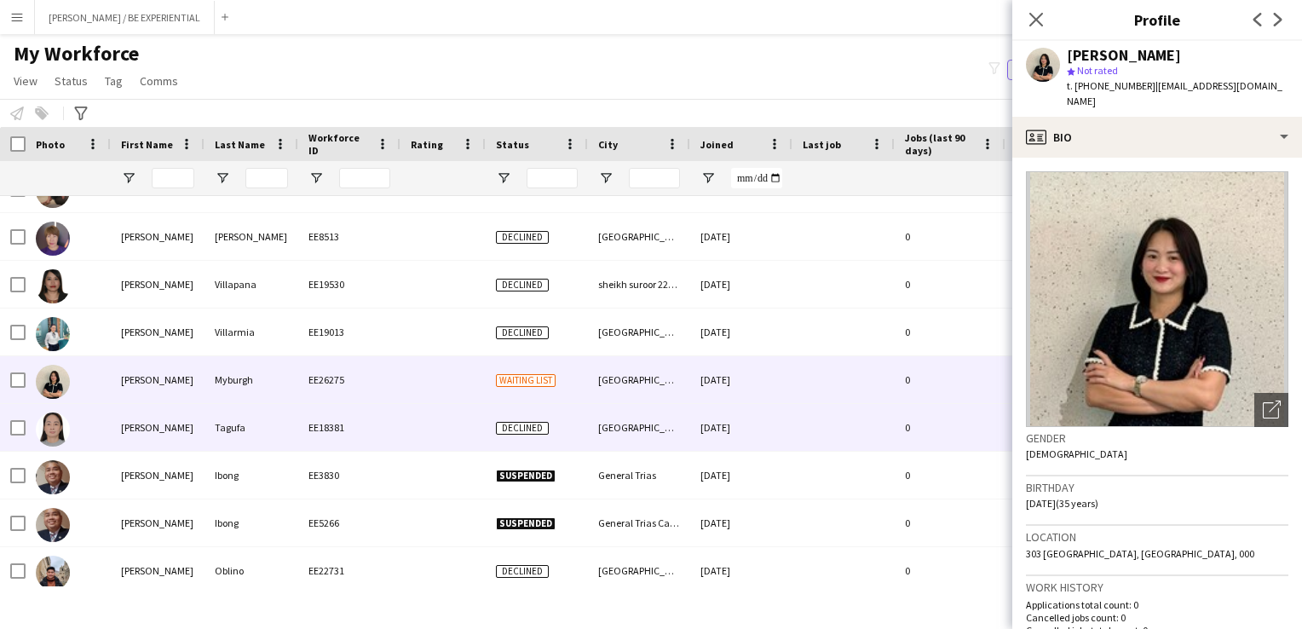
click at [105, 434] on div at bounding box center [68, 427] width 85 height 47
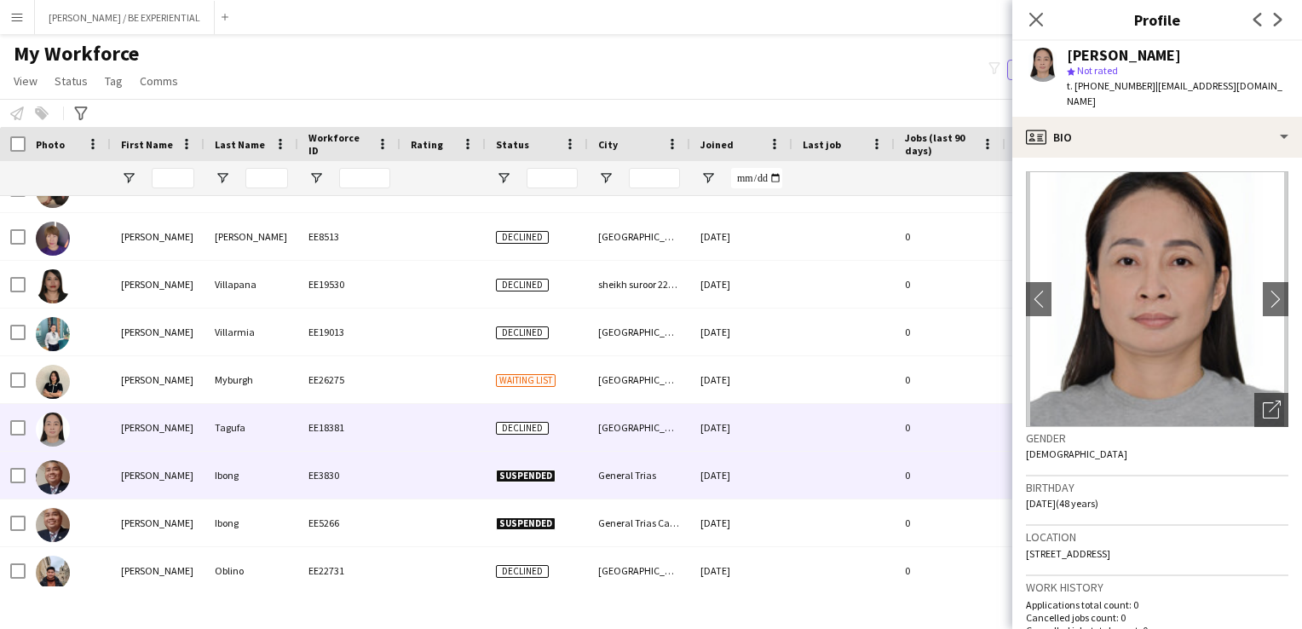
click at [103, 472] on div at bounding box center [68, 475] width 85 height 47
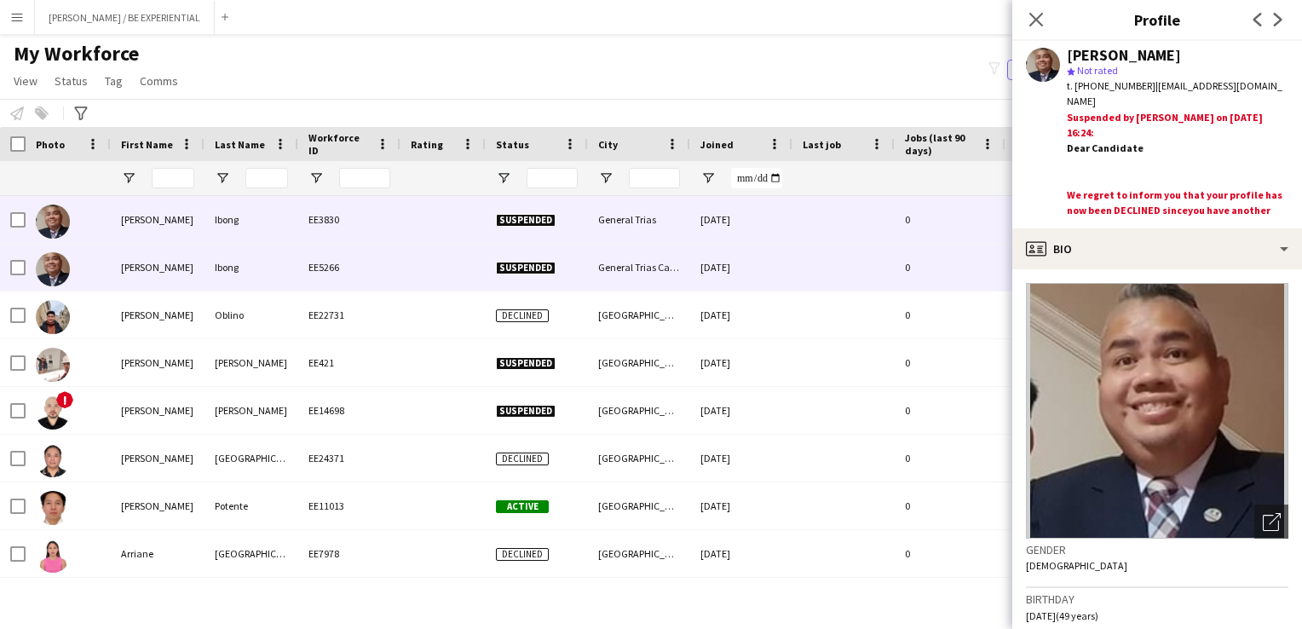
click at [152, 282] on div "[PERSON_NAME]" at bounding box center [158, 267] width 94 height 47
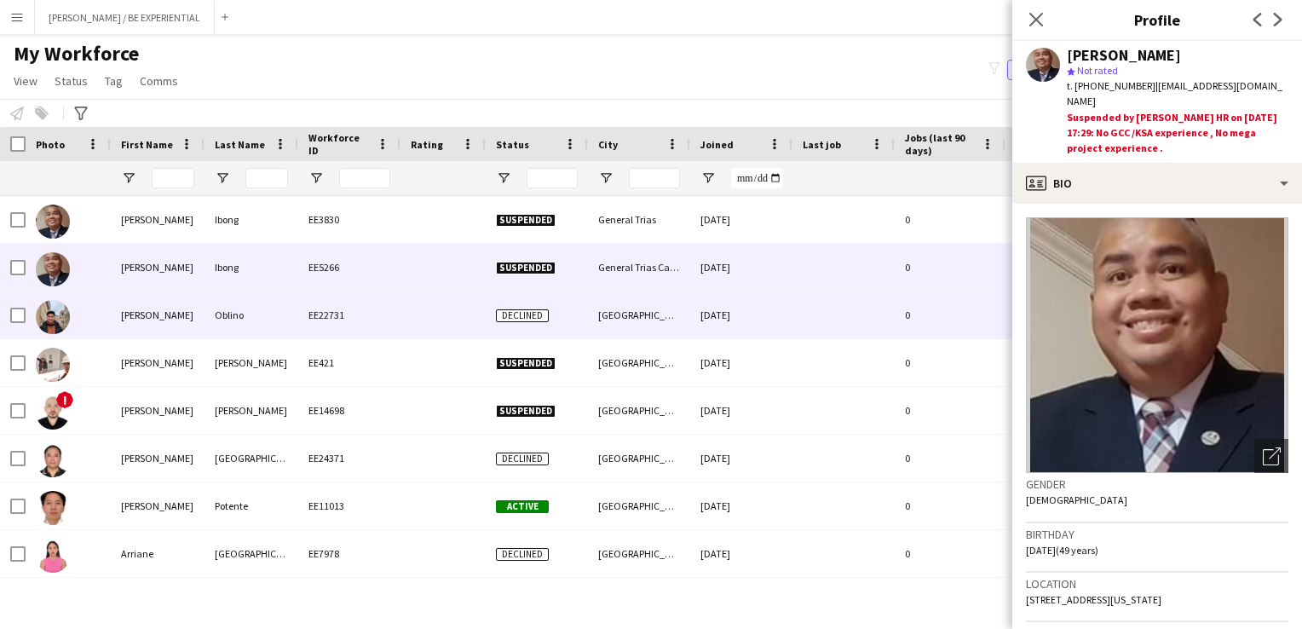
click at [128, 338] on div "[PERSON_NAME] EE22731 Declined [GEOGRAPHIC_DATA] [DATE] 0 Self-employed Crew 35…" at bounding box center [729, 315] width 1459 height 48
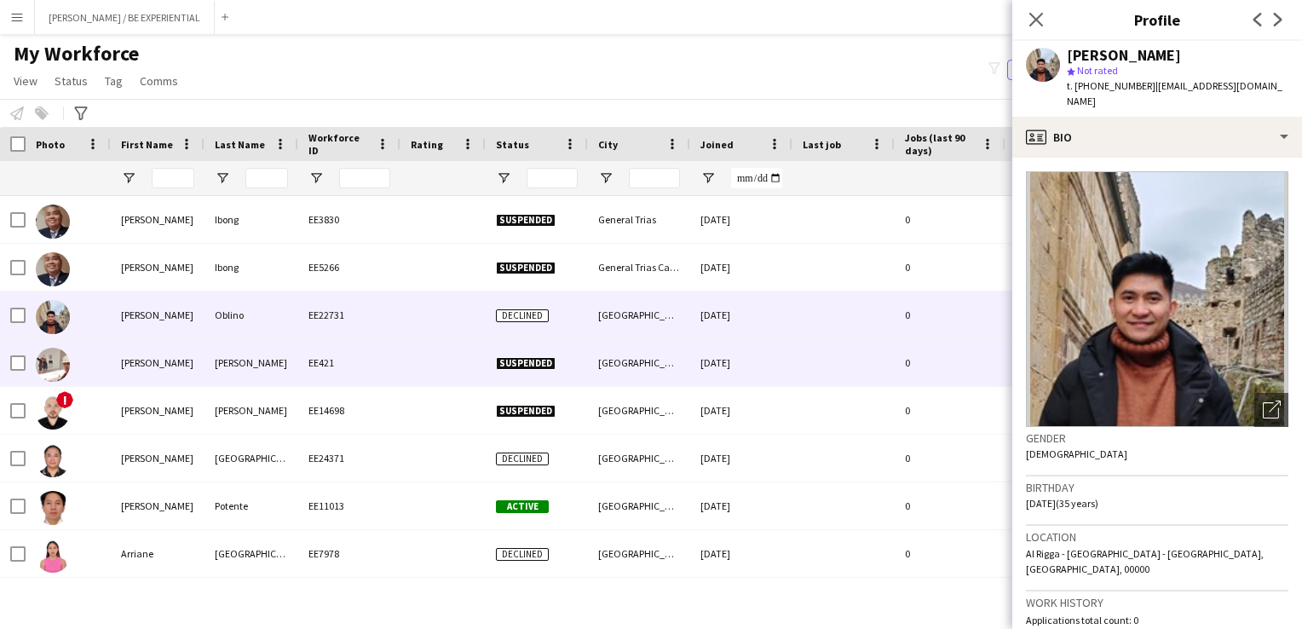
click at [121, 361] on div "[PERSON_NAME]" at bounding box center [158, 362] width 94 height 47
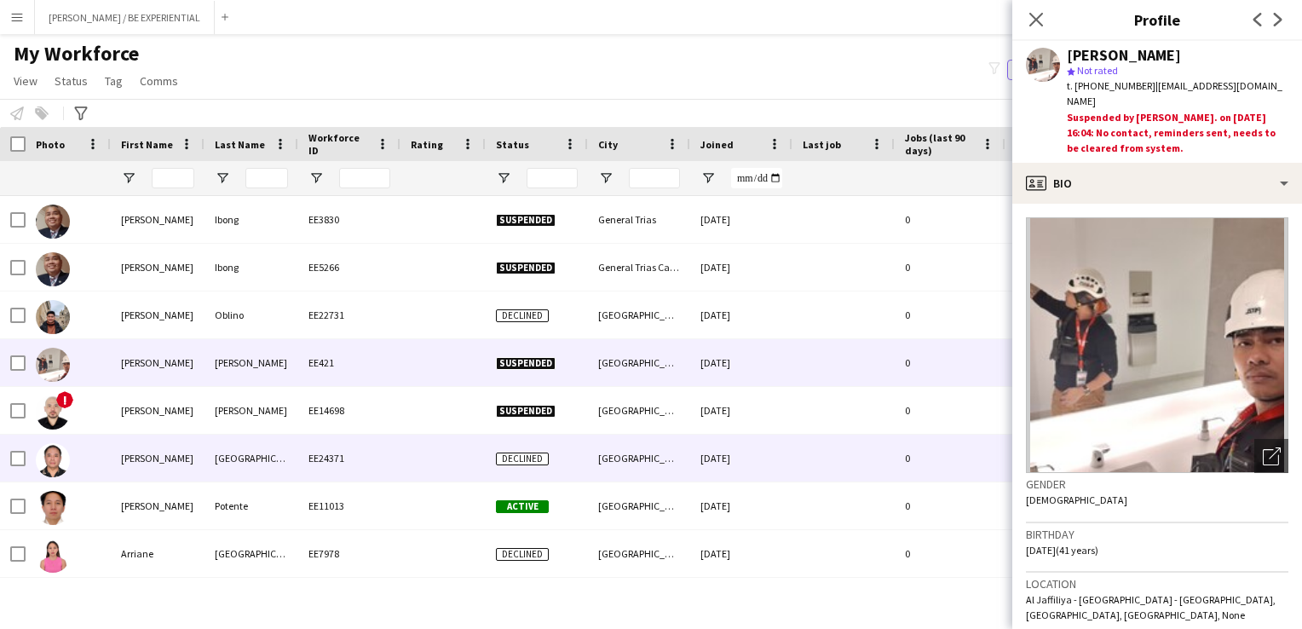
click at [125, 416] on div "[PERSON_NAME]" at bounding box center [158, 410] width 94 height 47
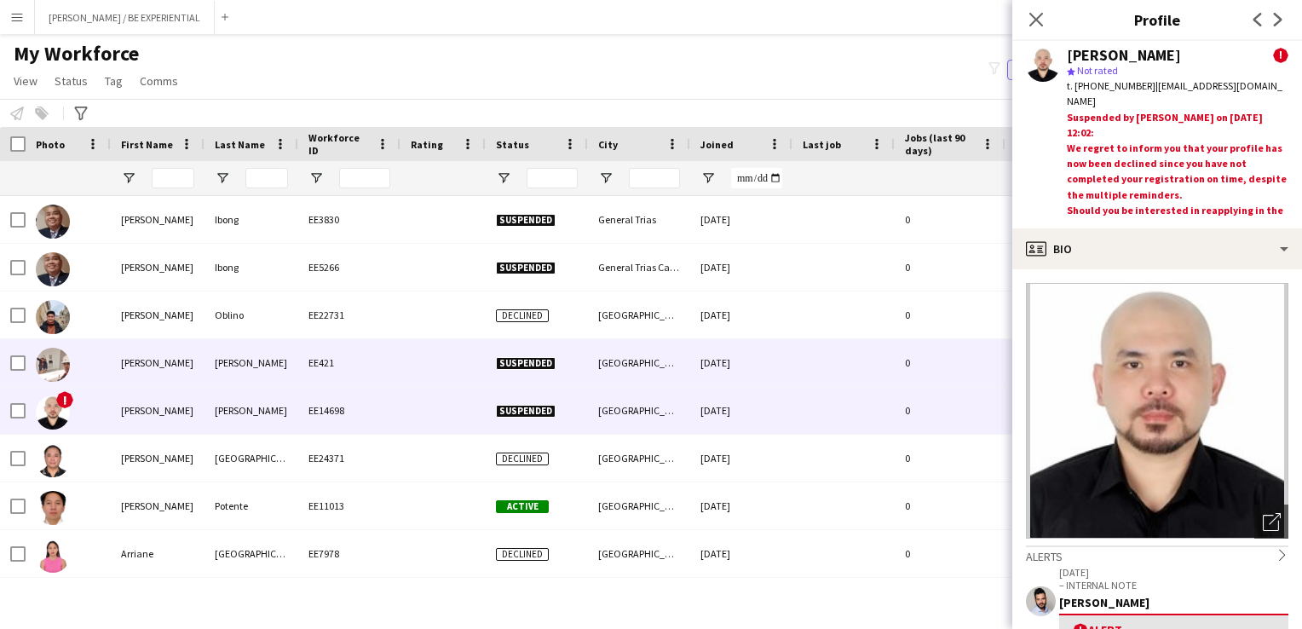
click at [134, 356] on div "[PERSON_NAME]" at bounding box center [158, 362] width 94 height 47
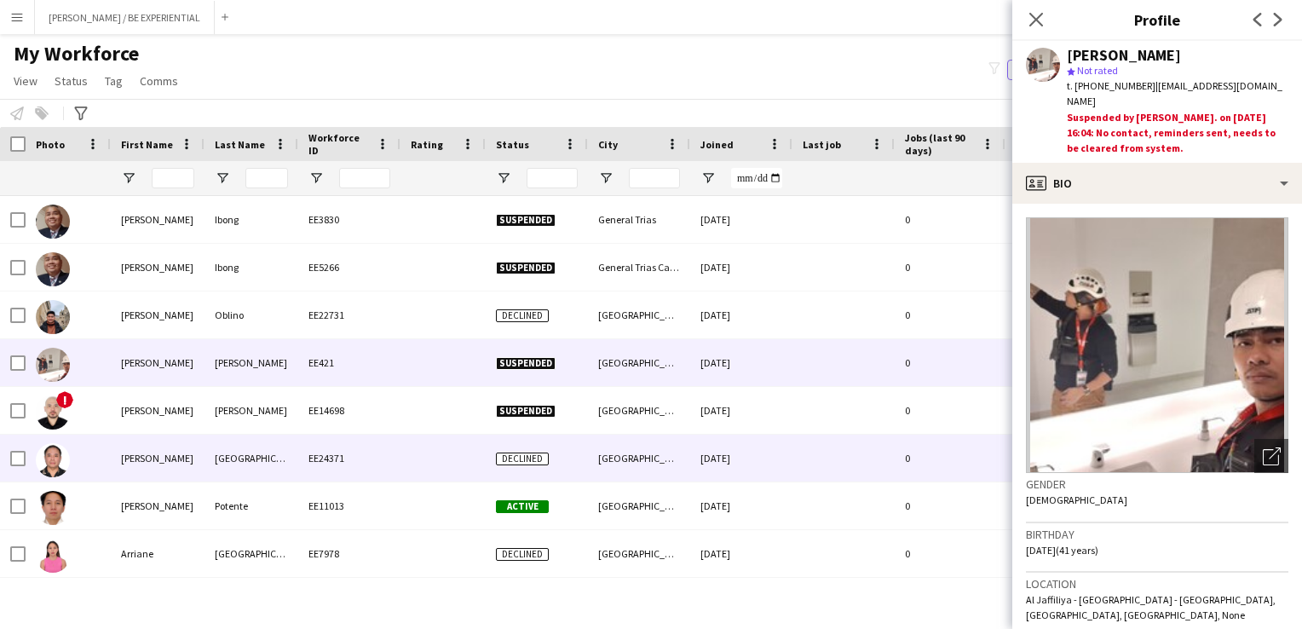
click at [121, 464] on div "[PERSON_NAME]" at bounding box center [158, 458] width 94 height 47
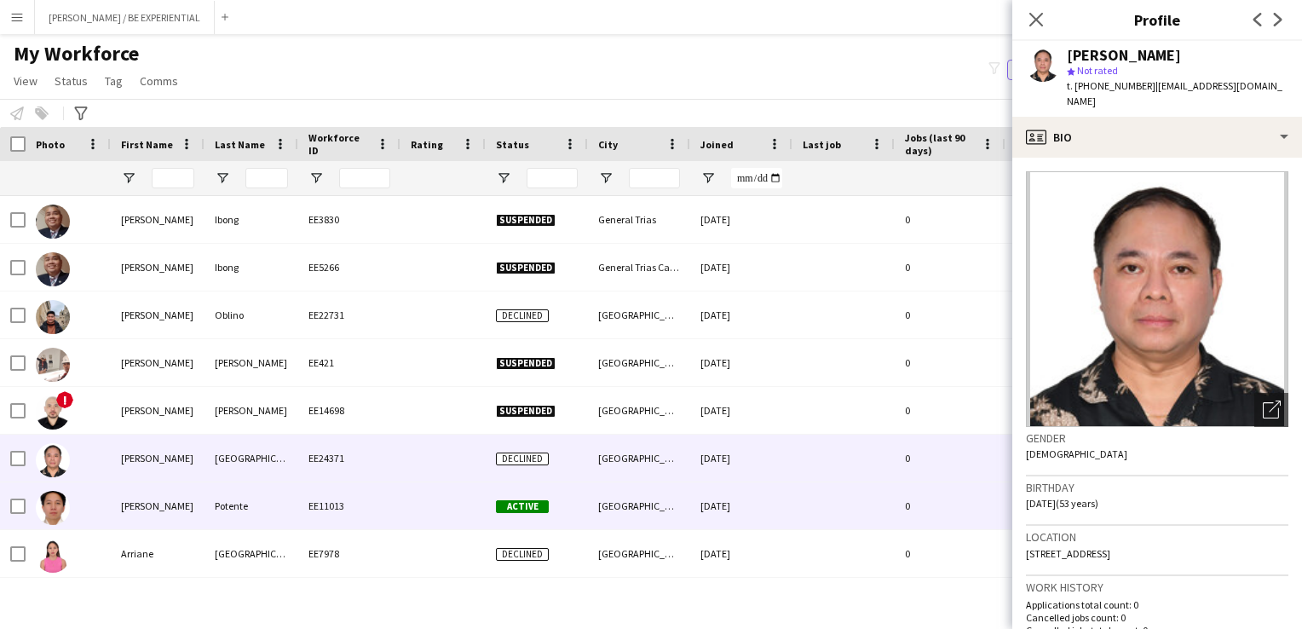
click at [126, 508] on div "[PERSON_NAME]" at bounding box center [158, 505] width 94 height 47
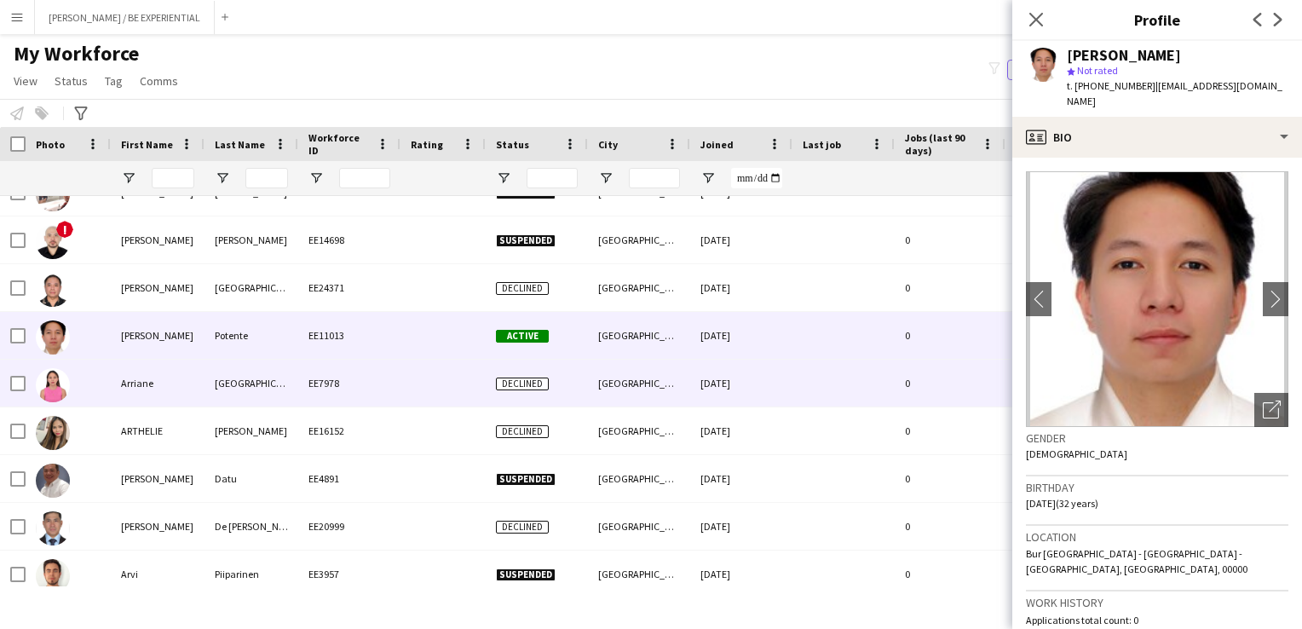
click at [126, 396] on div "Arriane" at bounding box center [158, 383] width 94 height 47
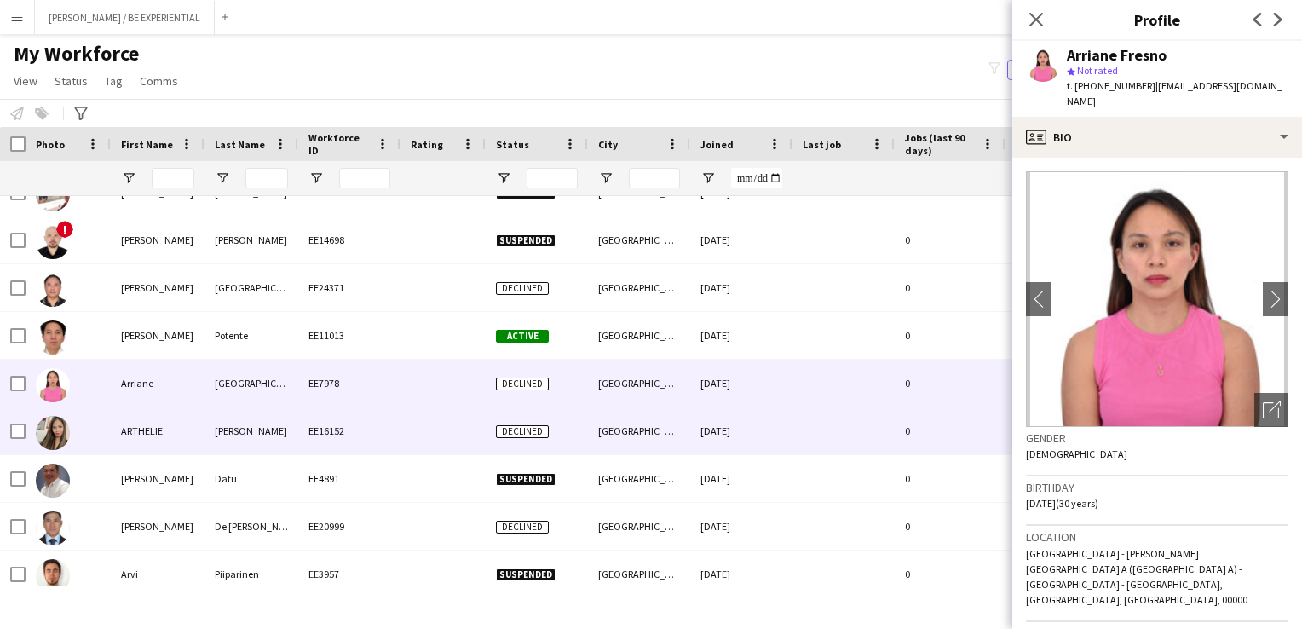
click at [124, 435] on div "ARTHELIE" at bounding box center [158, 430] width 94 height 47
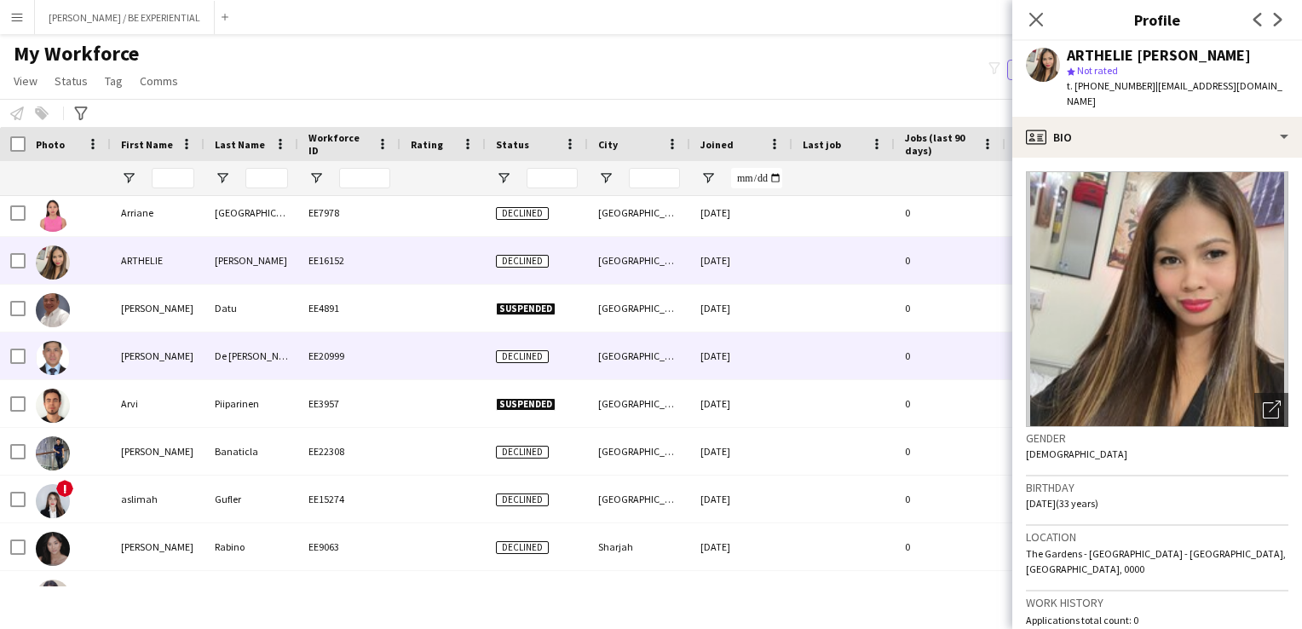
drag, startPoint x: 135, startPoint y: 346, endPoint x: 119, endPoint y: 441, distance: 96.8
click at [136, 346] on div "[PERSON_NAME]" at bounding box center [158, 355] width 94 height 47
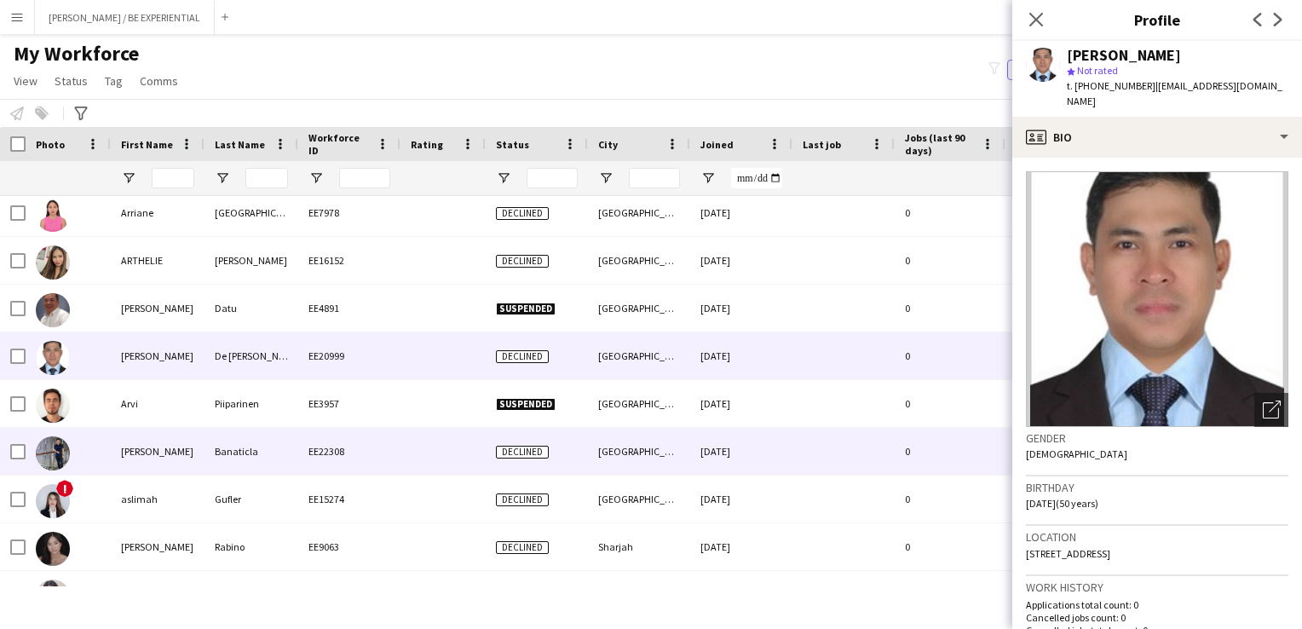
click at [118, 457] on div "[PERSON_NAME]" at bounding box center [158, 451] width 94 height 47
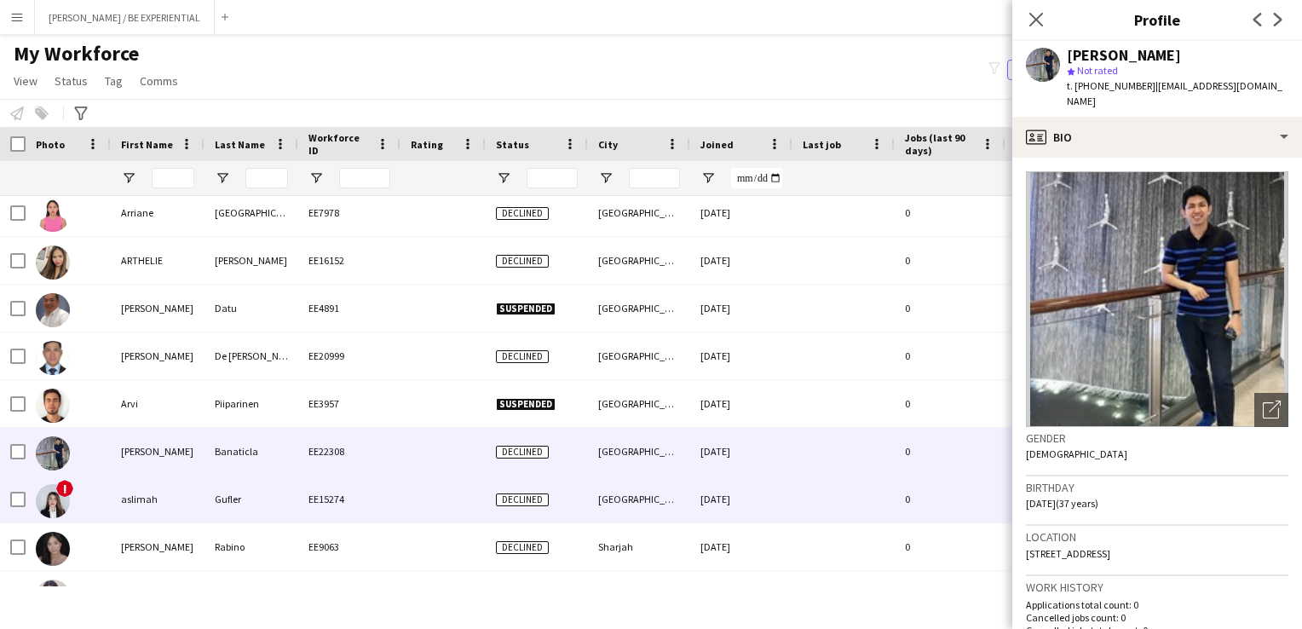
click at [119, 508] on div "aslimah" at bounding box center [158, 498] width 94 height 47
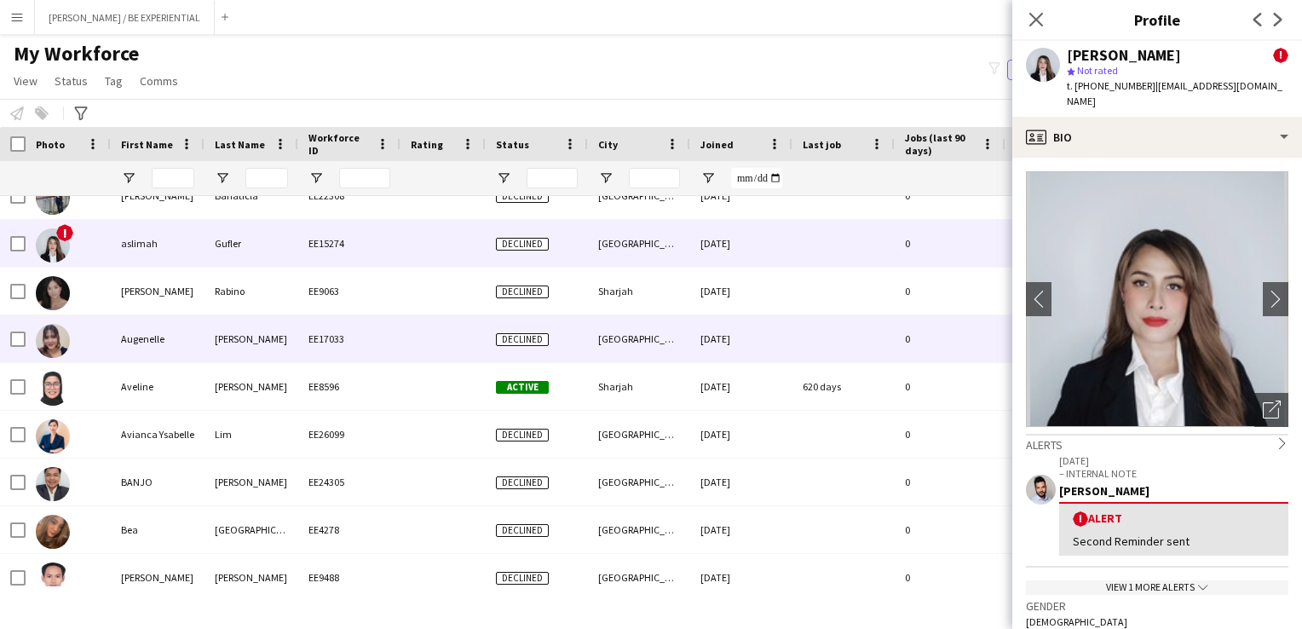
click at [140, 294] on div "[PERSON_NAME]" at bounding box center [158, 291] width 94 height 47
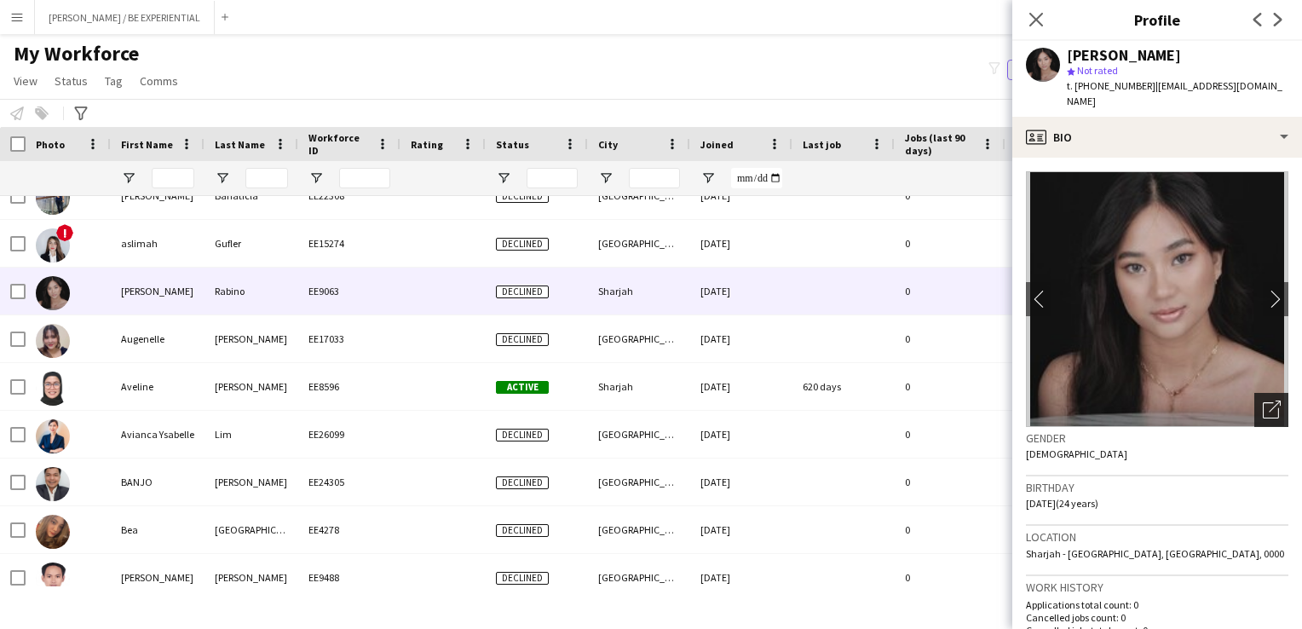
click at [1263, 400] on icon "Open photos pop-in" at bounding box center [1272, 409] width 18 height 18
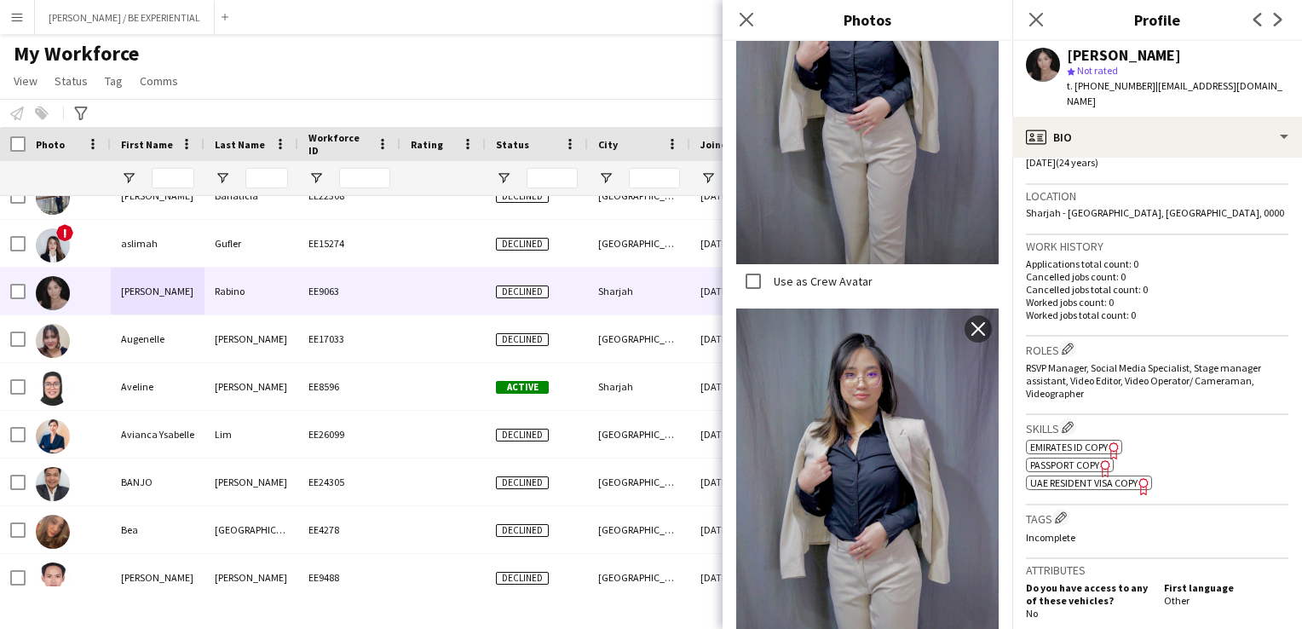
click at [1115, 441] on icon "Freelancer has uploaded a photo validation of skill. Click to see" at bounding box center [1114, 450] width 18 height 18
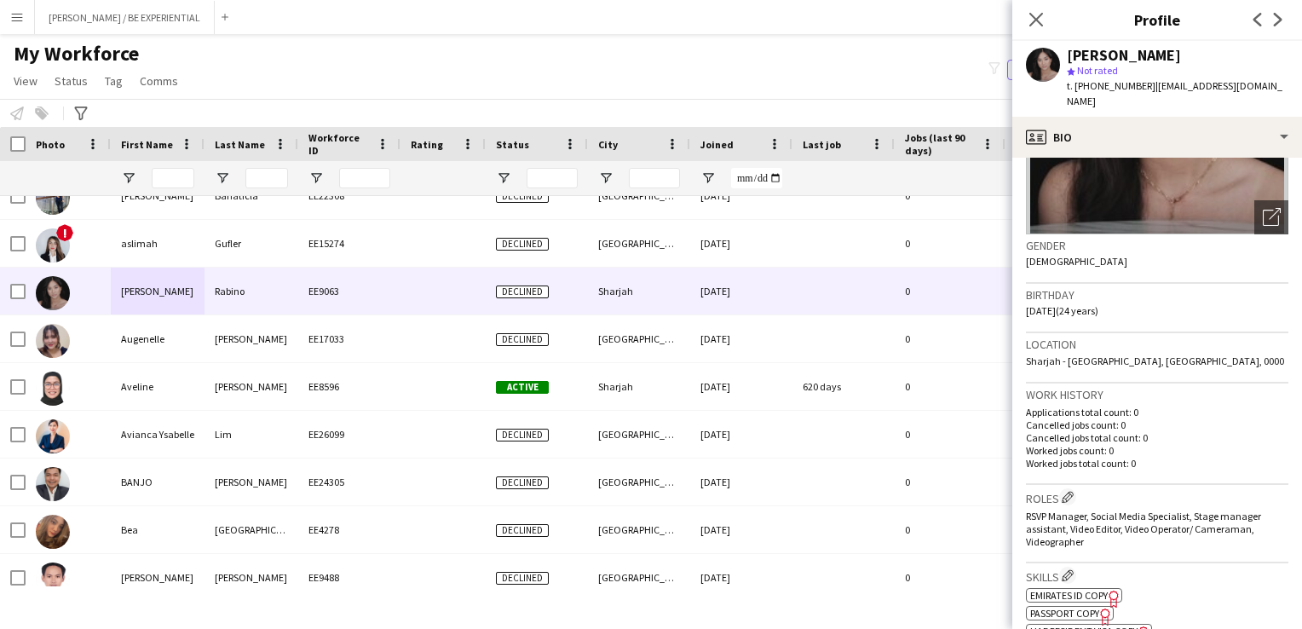
scroll to position [170, 0]
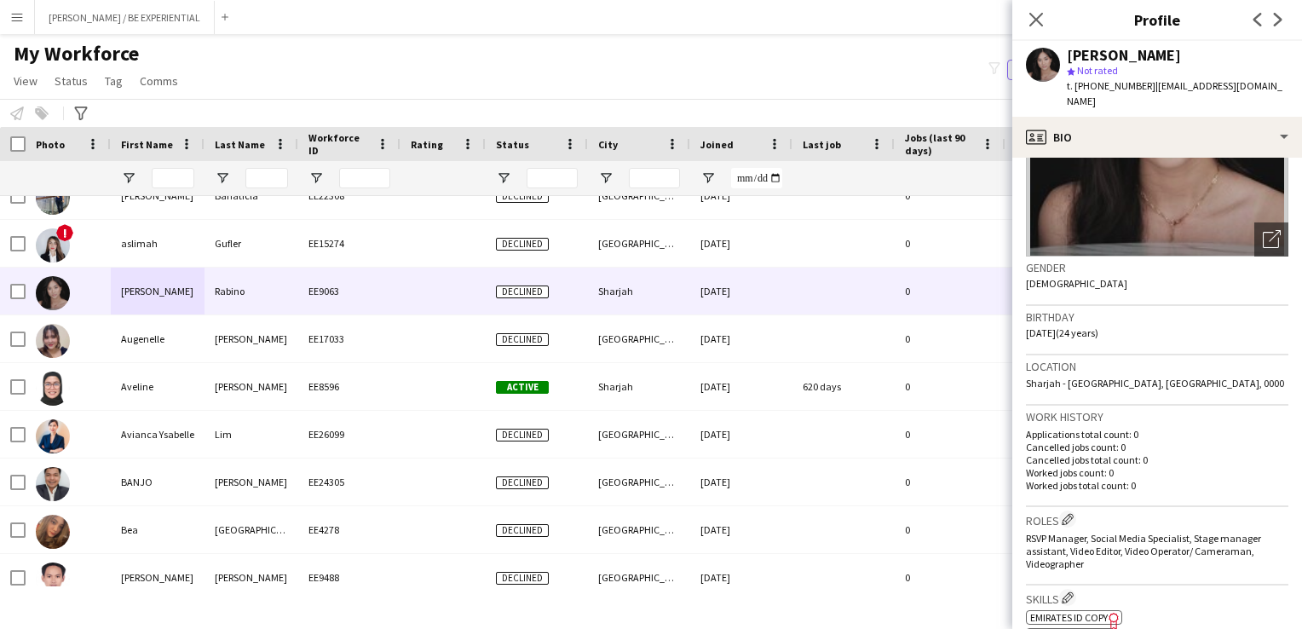
click at [1138, 58] on div "[PERSON_NAME]" at bounding box center [1124, 55] width 114 height 15
copy div "[PERSON_NAME]"
click at [1094, 212] on img at bounding box center [1157, 129] width 262 height 256
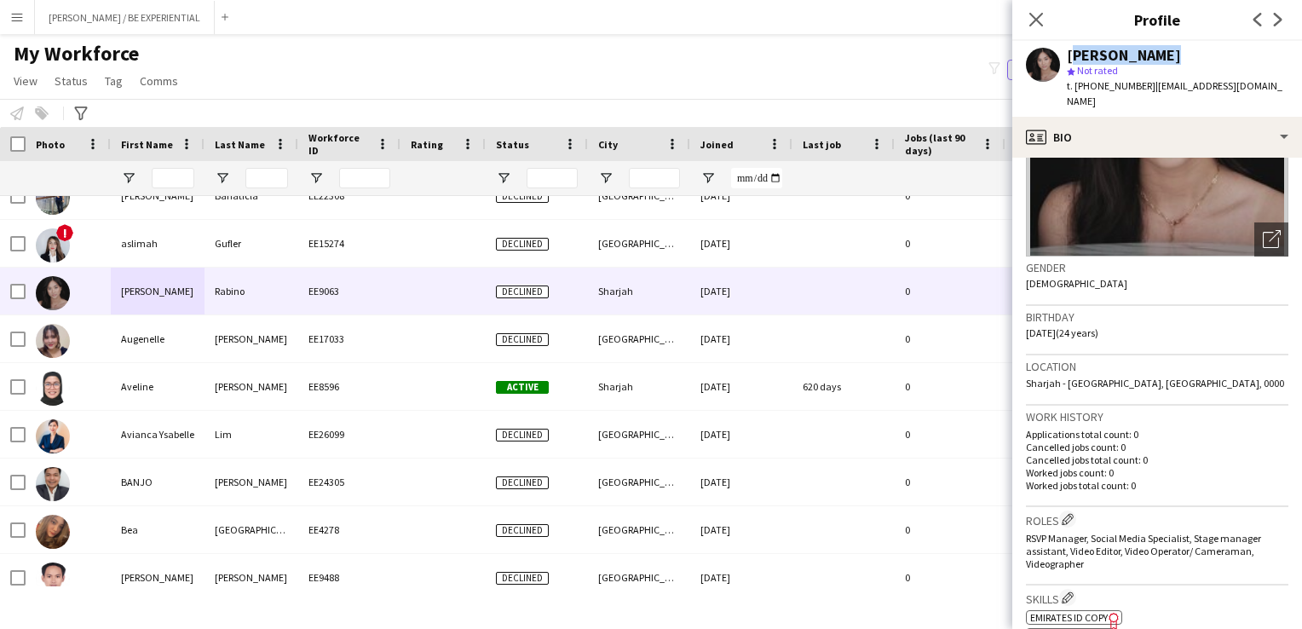
scroll to position [341, 0]
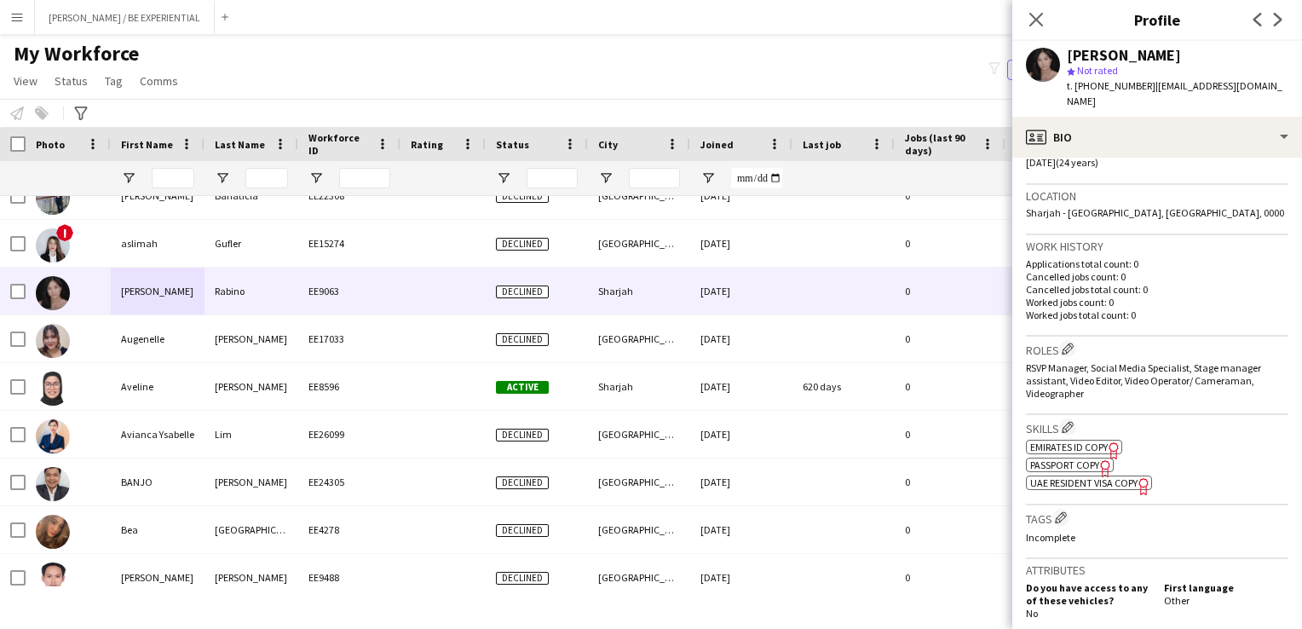
click at [1106, 459] on icon "Freelancer has uploaded a photo validation of skill. Click to see" at bounding box center [1106, 468] width 18 height 18
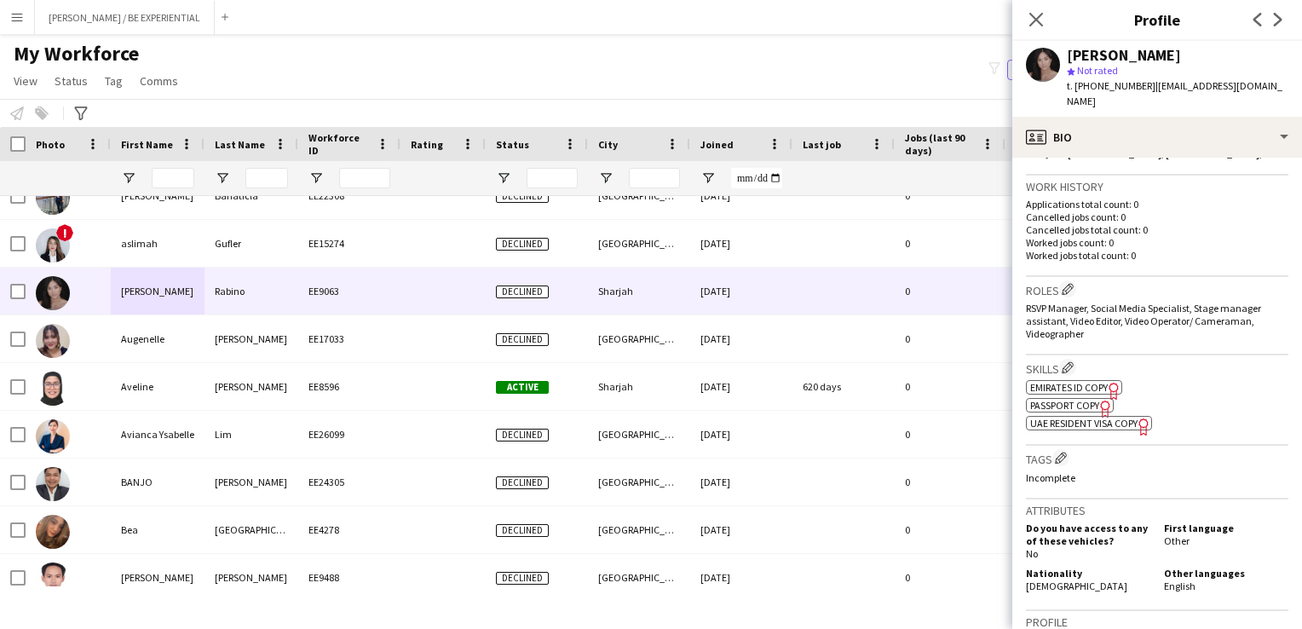
scroll to position [426, 0]
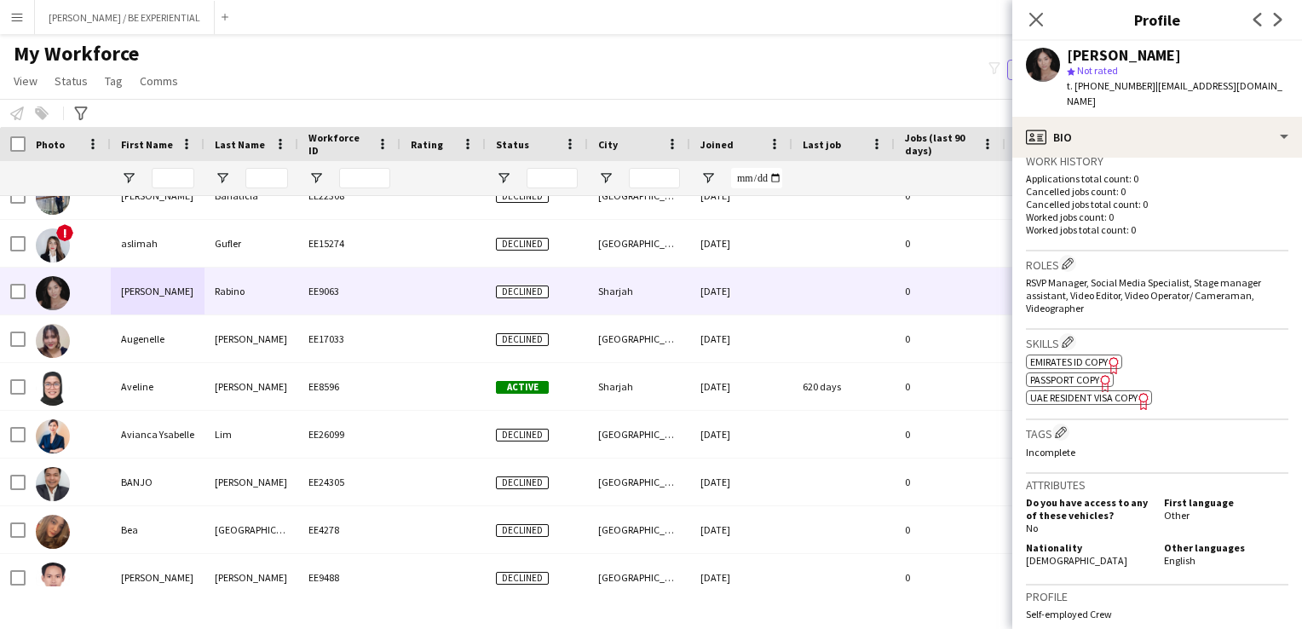
click at [1144, 392] on icon "Freelancer has uploaded a photo validation of skill. Click to see" at bounding box center [1144, 401] width 18 height 18
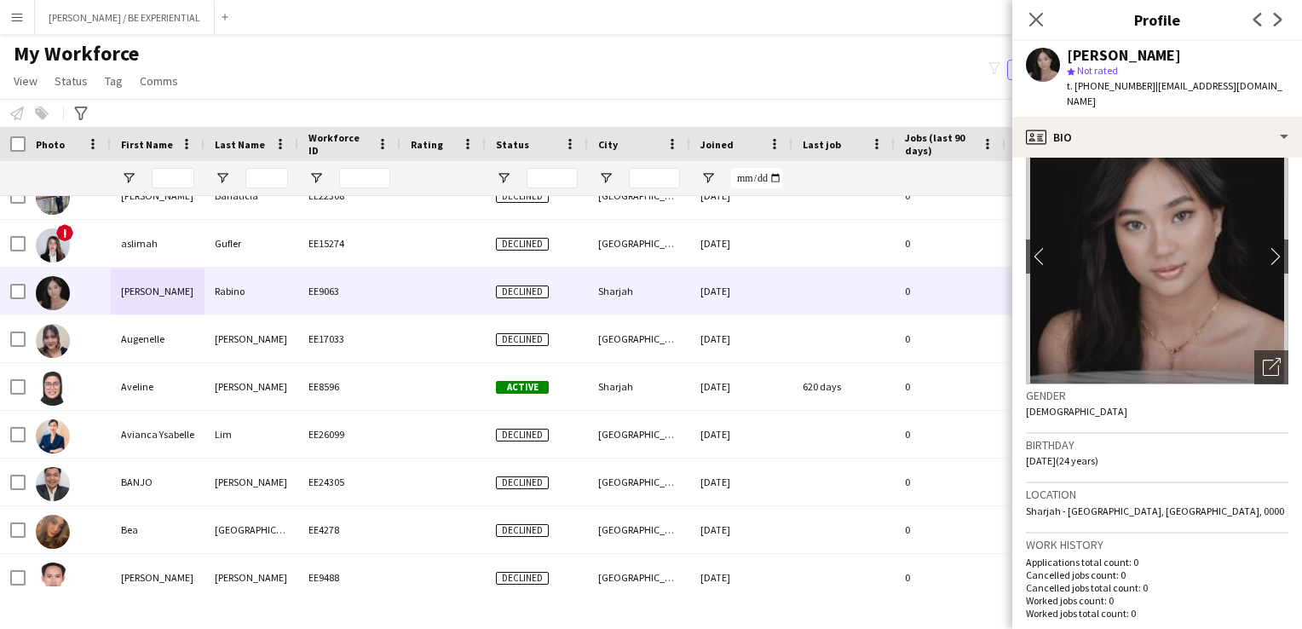
scroll to position [0, 0]
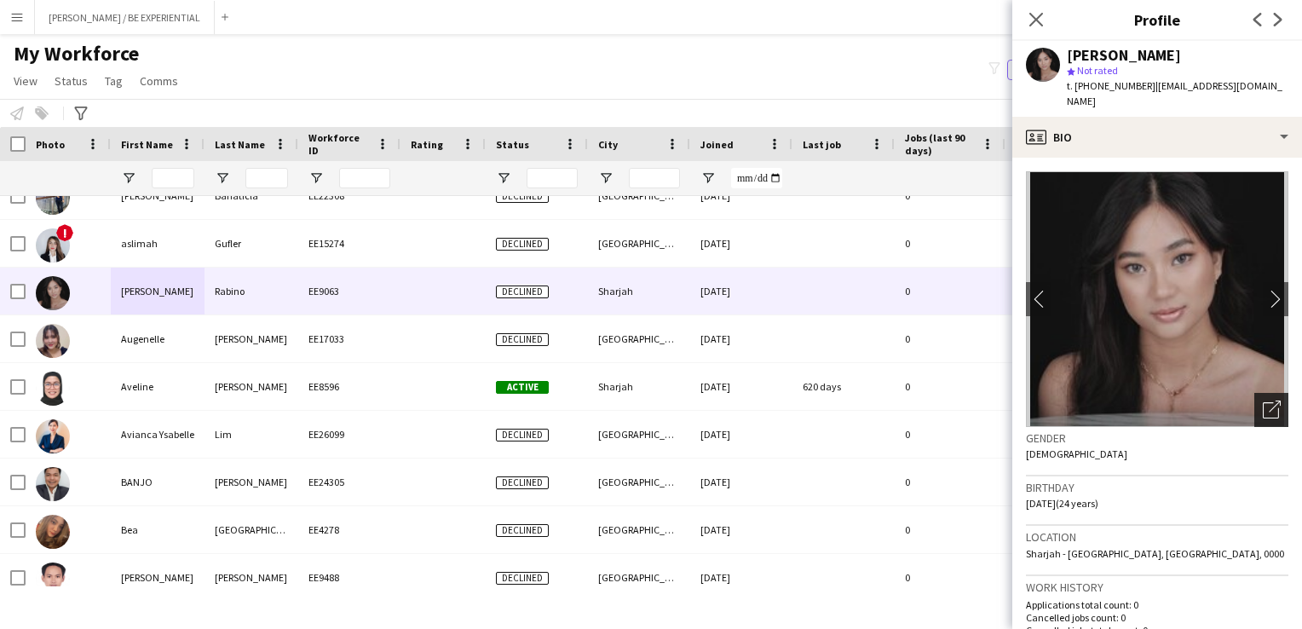
click at [1263, 400] on icon "Open photos pop-in" at bounding box center [1272, 409] width 18 height 18
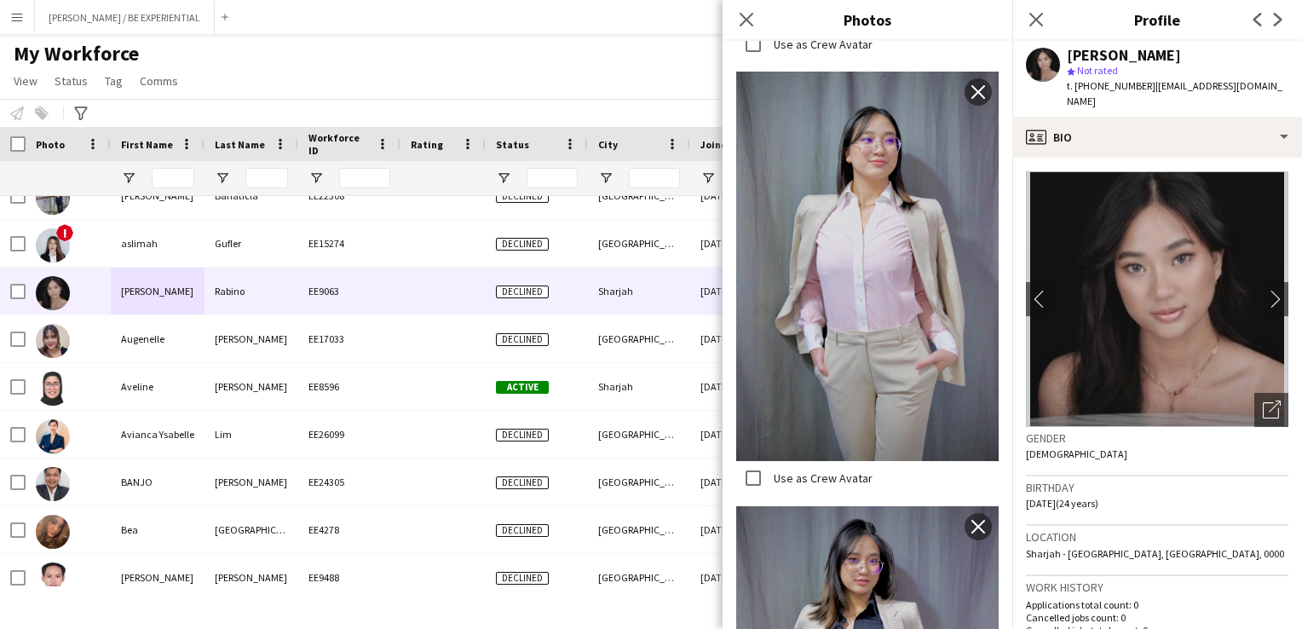
scroll to position [1108, 0]
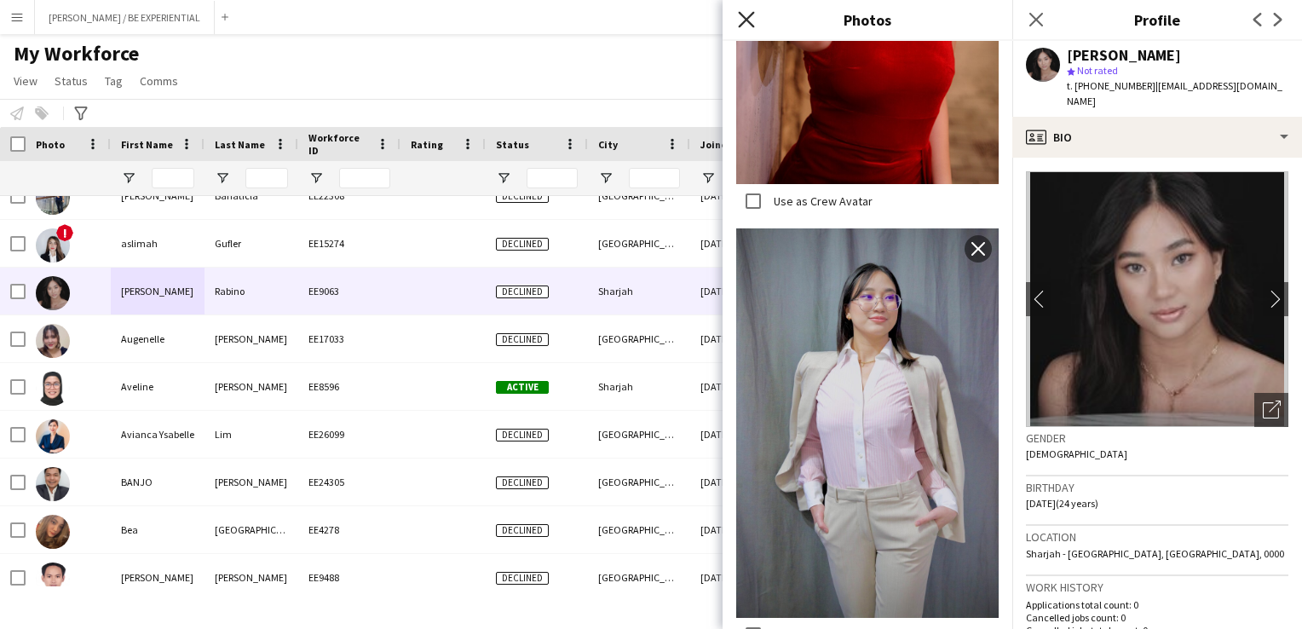
click at [740, 25] on icon "Close pop-in" at bounding box center [746, 19] width 16 height 16
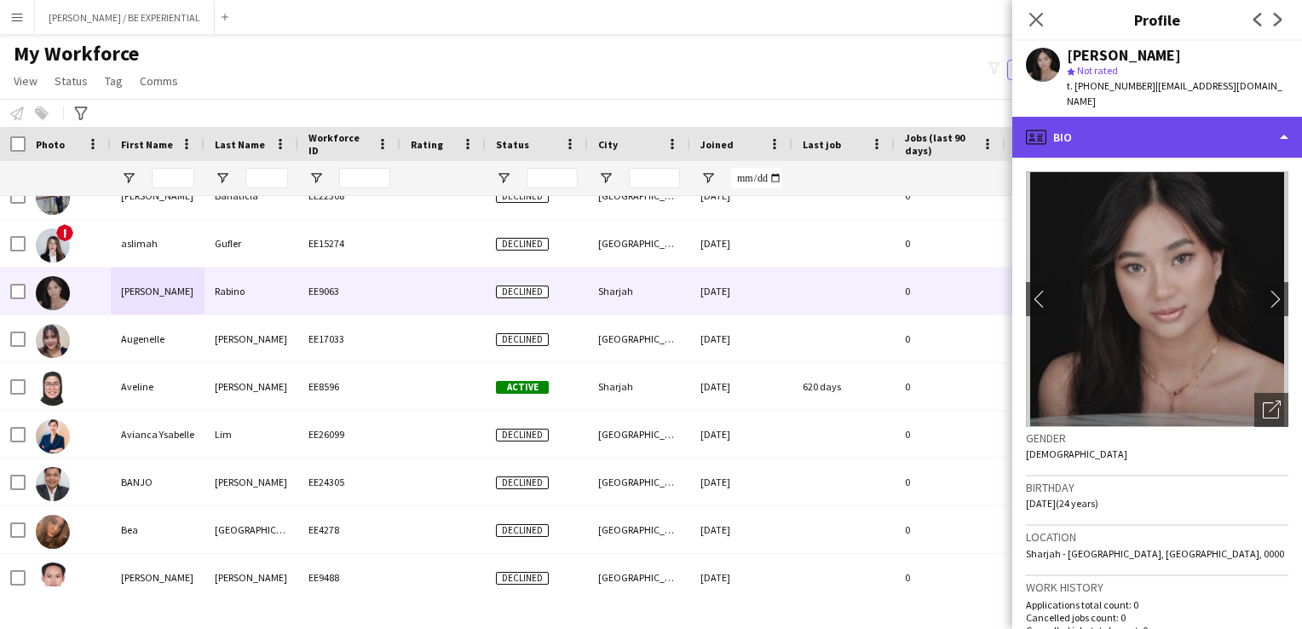
click at [1288, 125] on div "profile Bio" at bounding box center [1157, 137] width 290 height 41
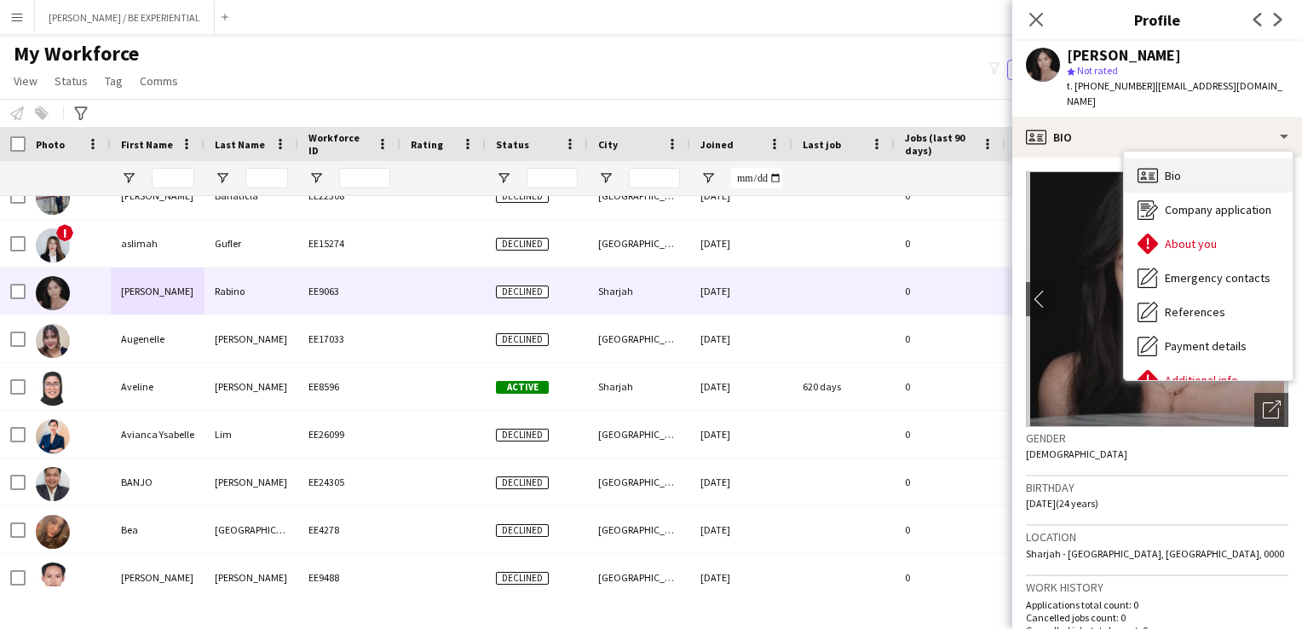
click at [1206, 165] on div "Bio Bio" at bounding box center [1208, 175] width 169 height 34
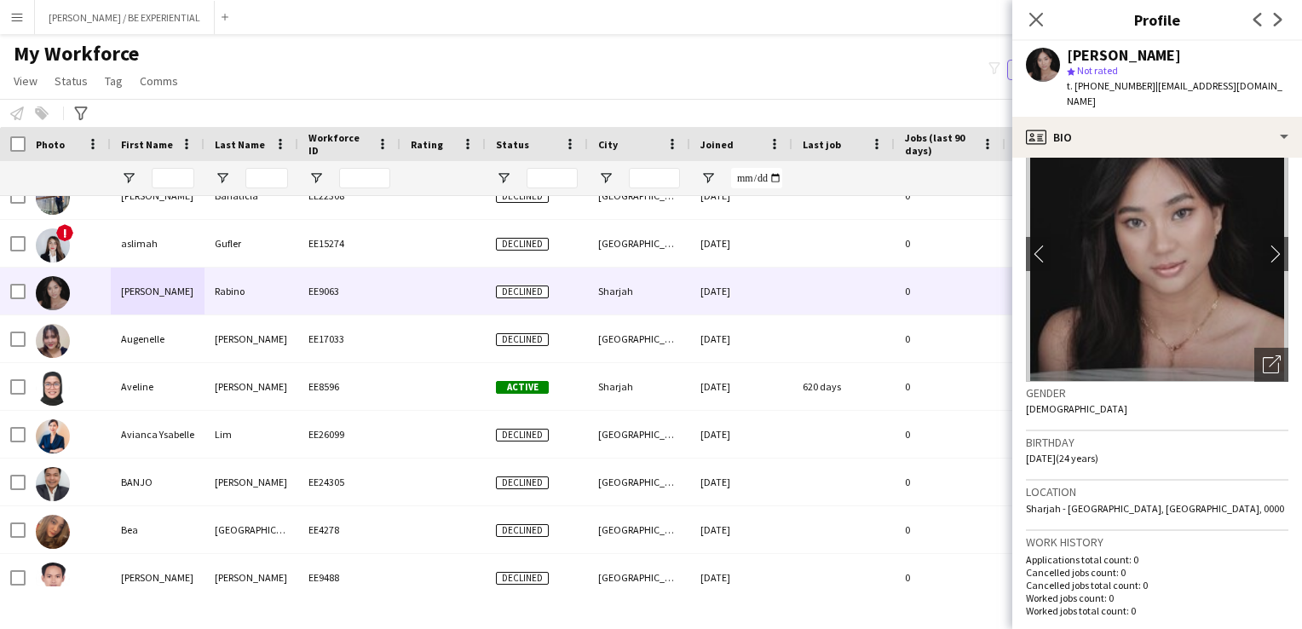
scroll to position [0, 0]
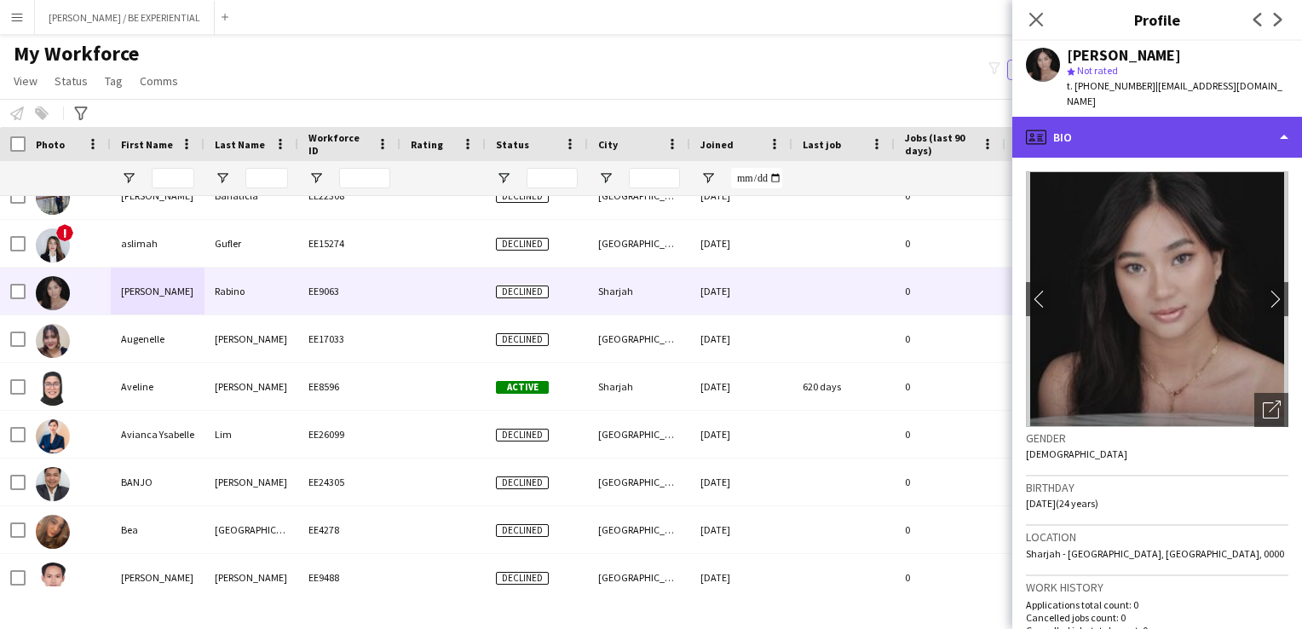
click at [1259, 121] on div "profile Bio" at bounding box center [1157, 137] width 290 height 41
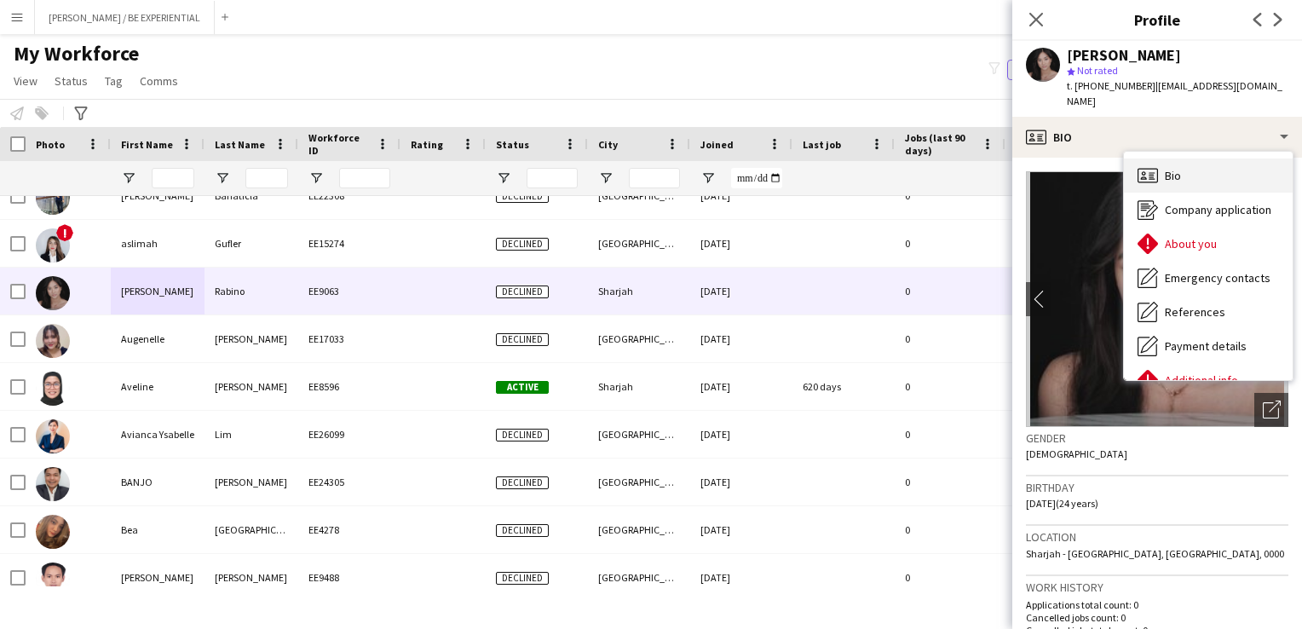
click at [1172, 168] on span "Bio" at bounding box center [1173, 175] width 16 height 15
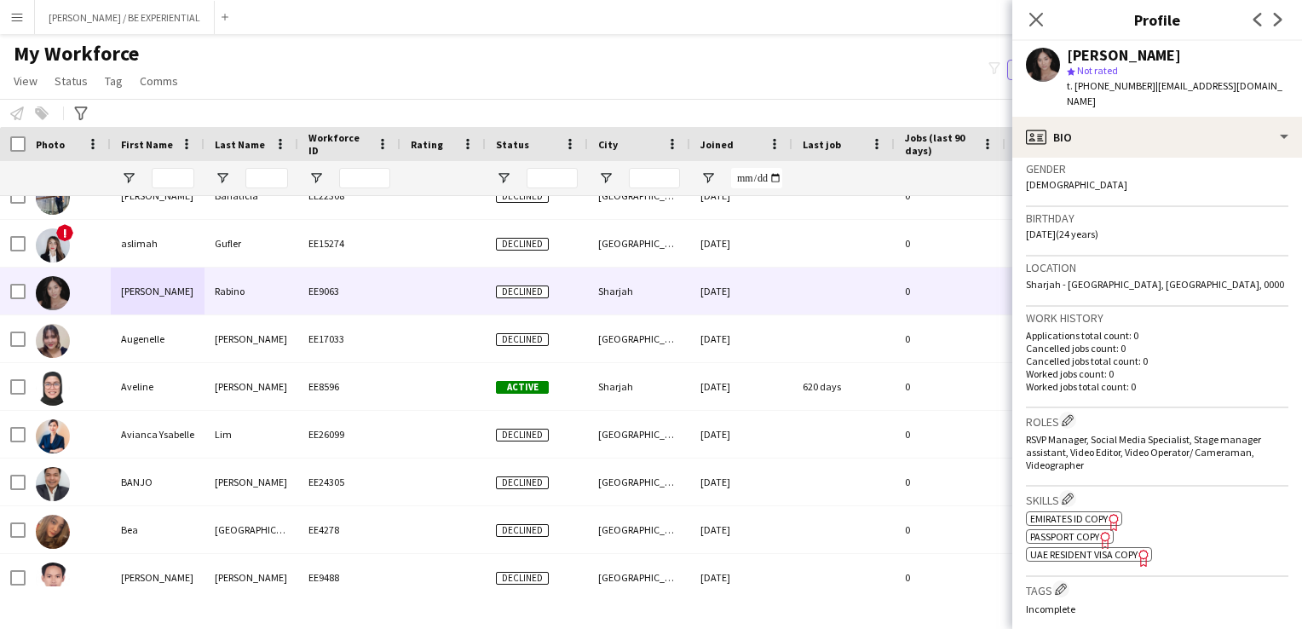
scroll to position [256, 0]
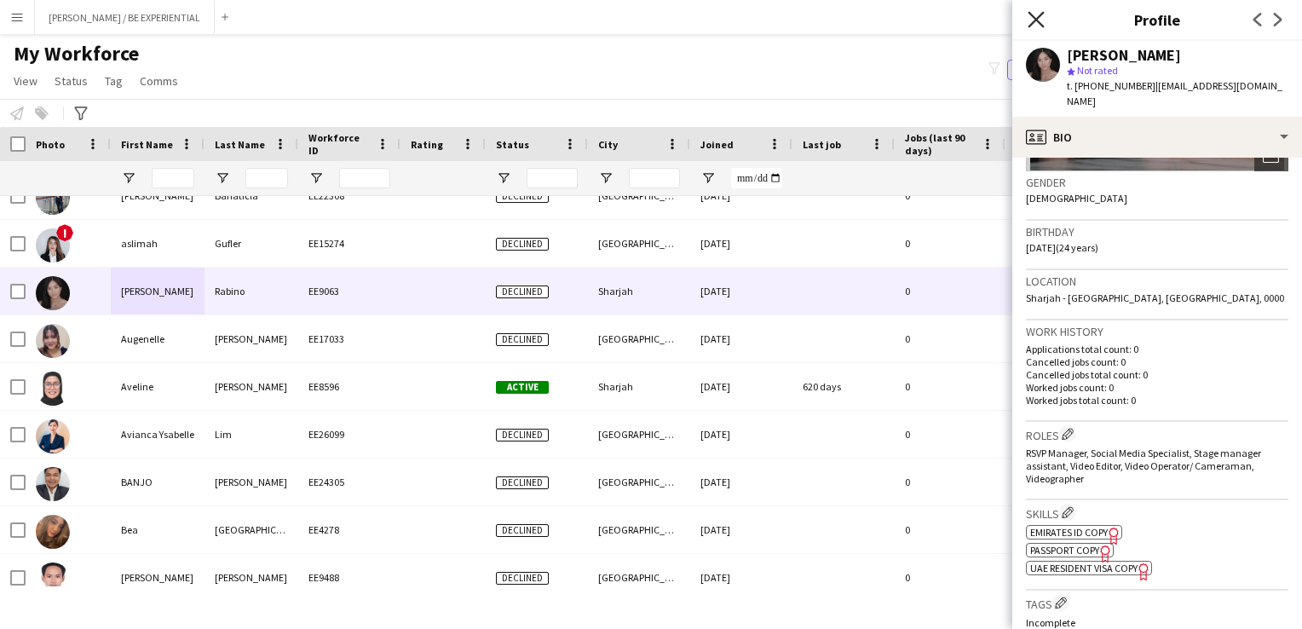
click at [1029, 20] on icon "Close pop-in" at bounding box center [1036, 19] width 16 height 16
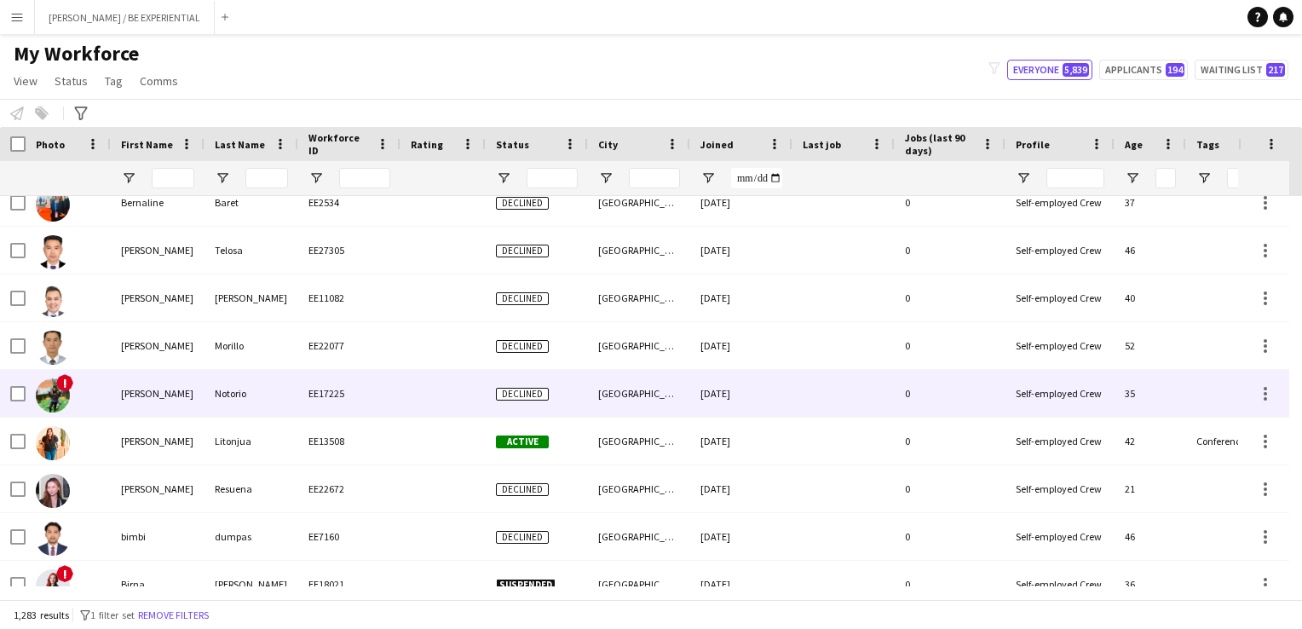
scroll to position [5794, 0]
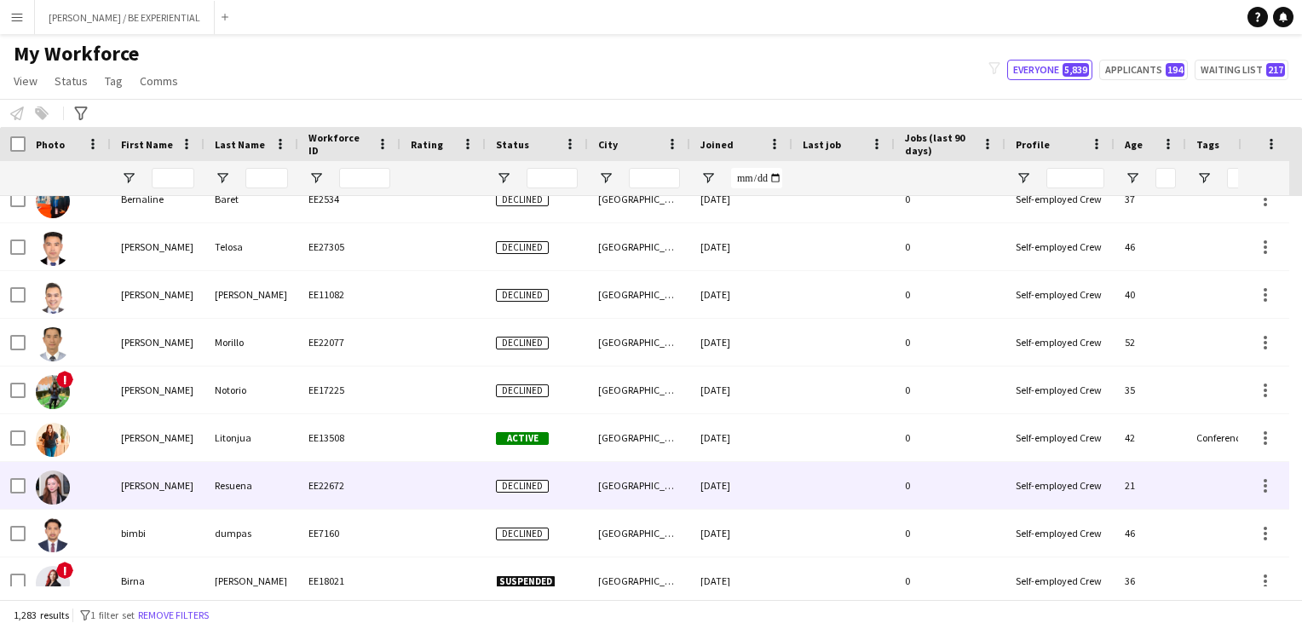
click at [62, 485] on img at bounding box center [53, 487] width 34 height 34
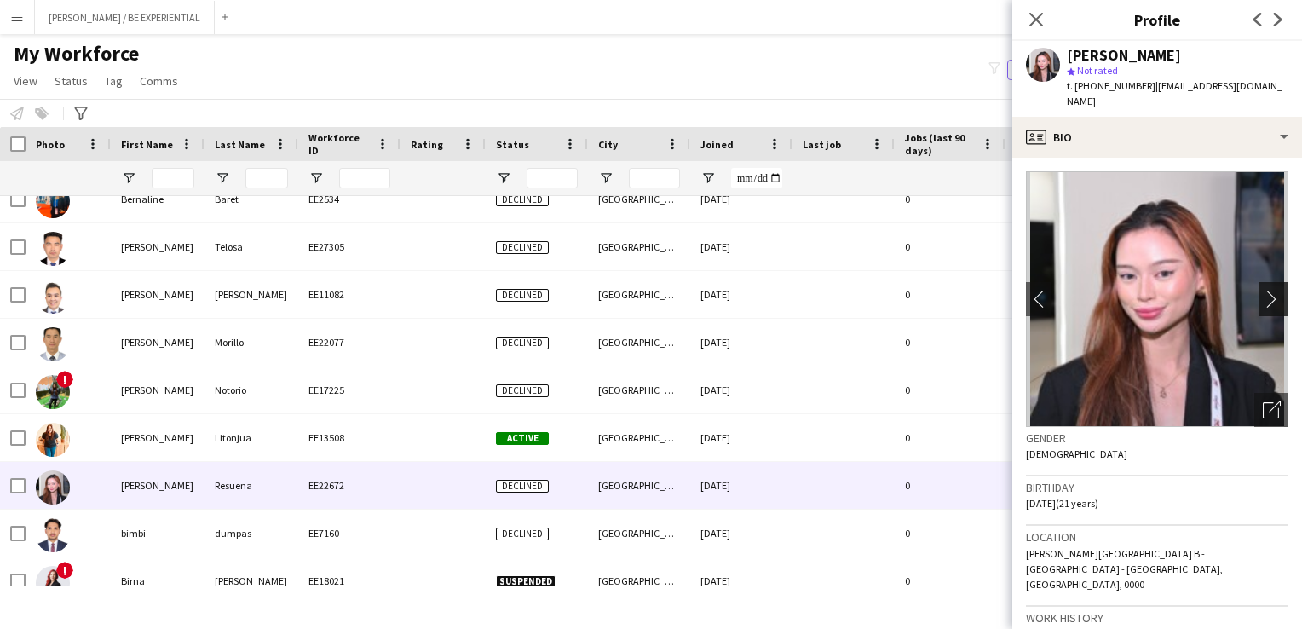
click at [1265, 290] on app-icon "chevron-right" at bounding box center [1276, 299] width 26 height 18
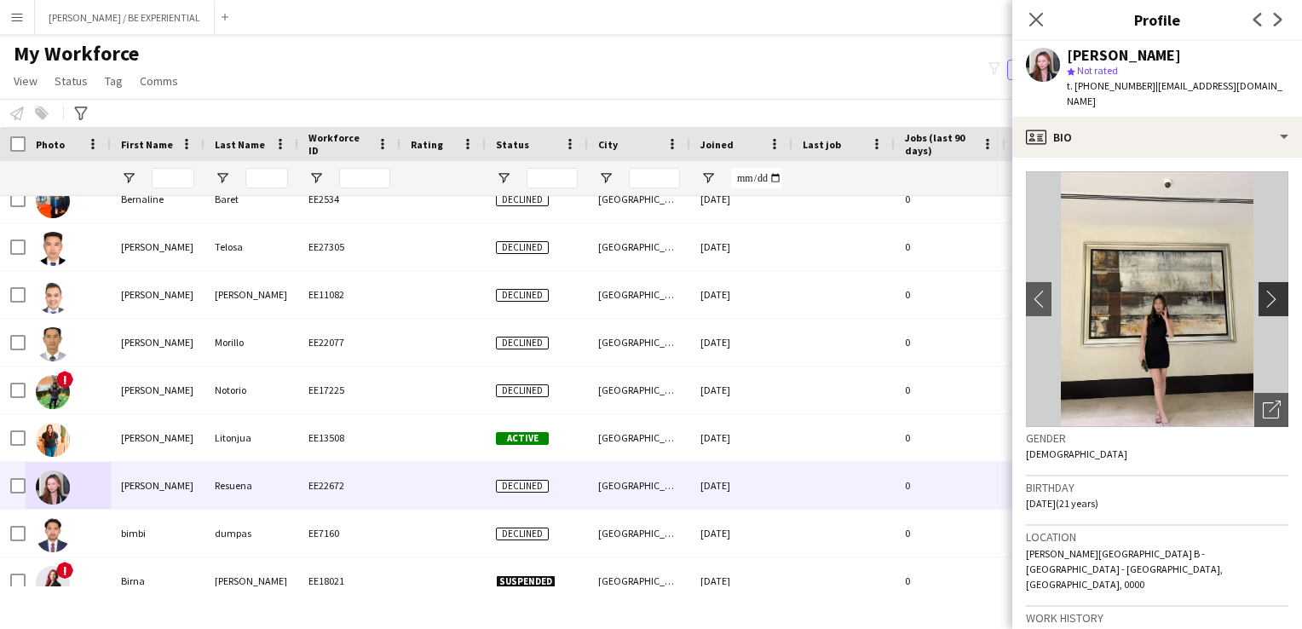
click at [1265, 290] on app-icon "chevron-right" at bounding box center [1276, 299] width 26 height 18
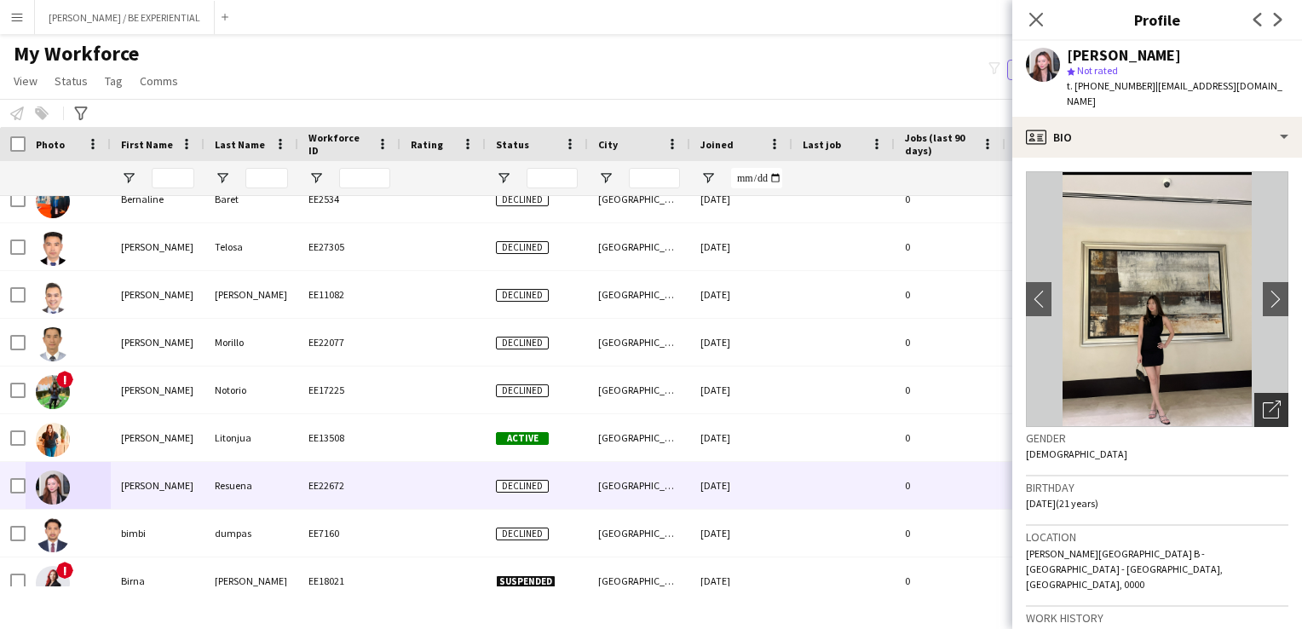
click at [1263, 401] on icon "Open photos pop-in" at bounding box center [1272, 409] width 18 height 18
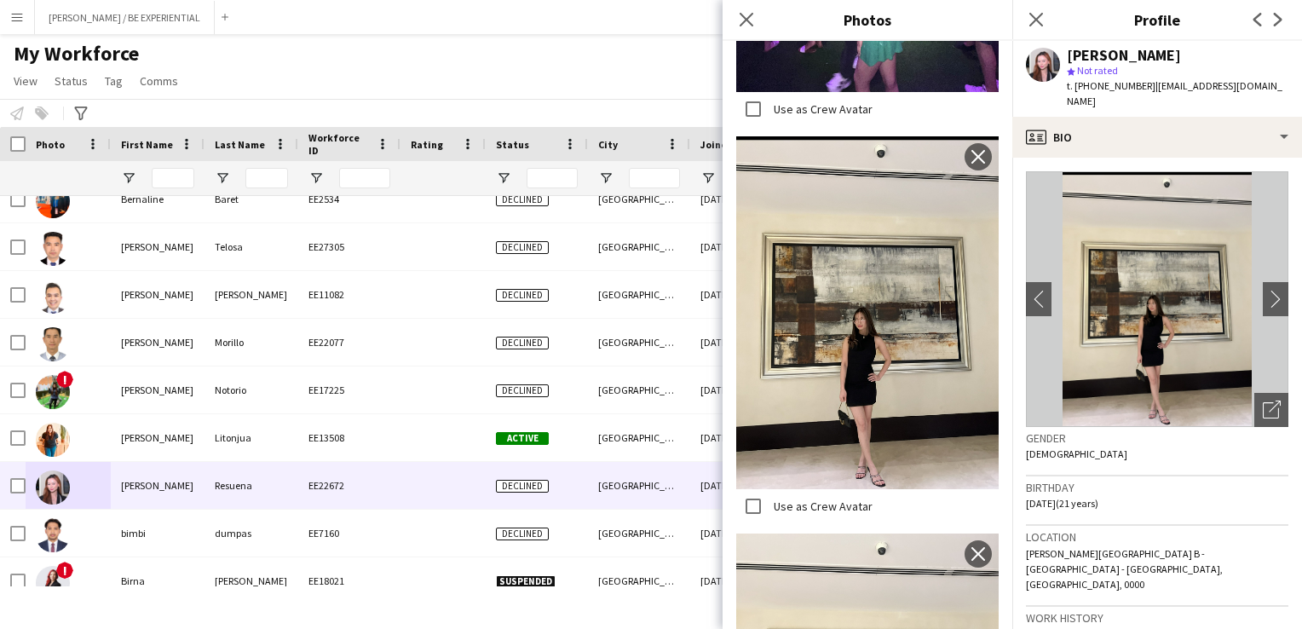
scroll to position [4062, 0]
click at [747, 20] on icon at bounding box center [746, 19] width 16 height 16
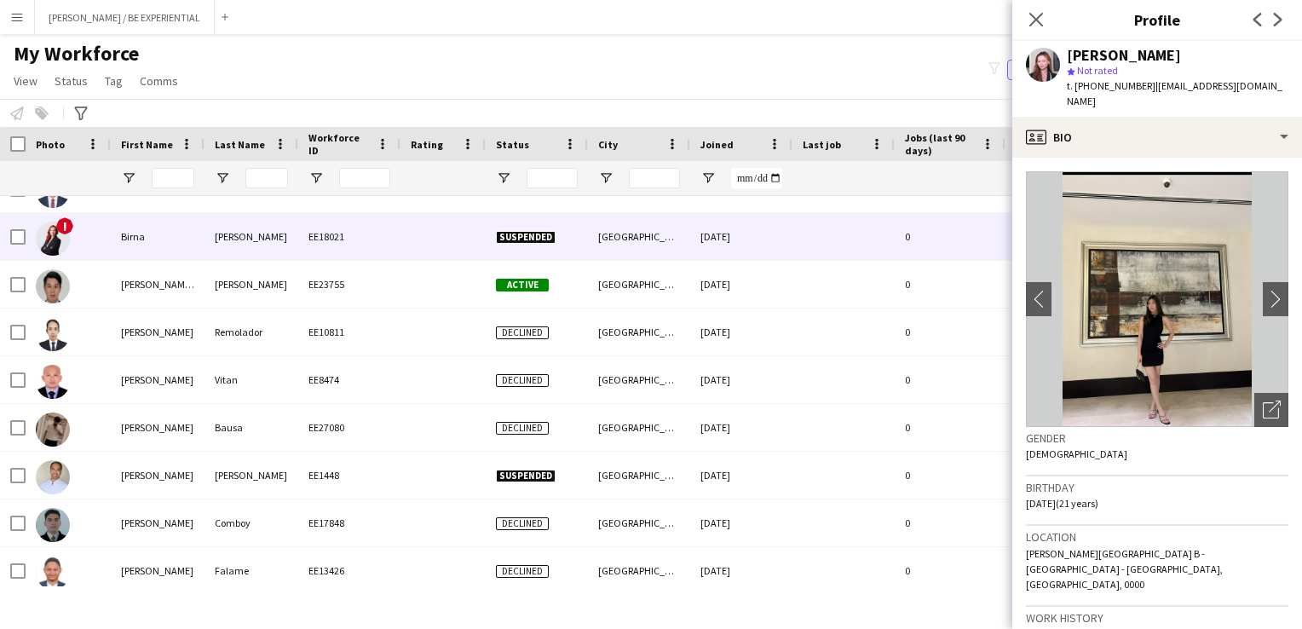
scroll to position [6050, 0]
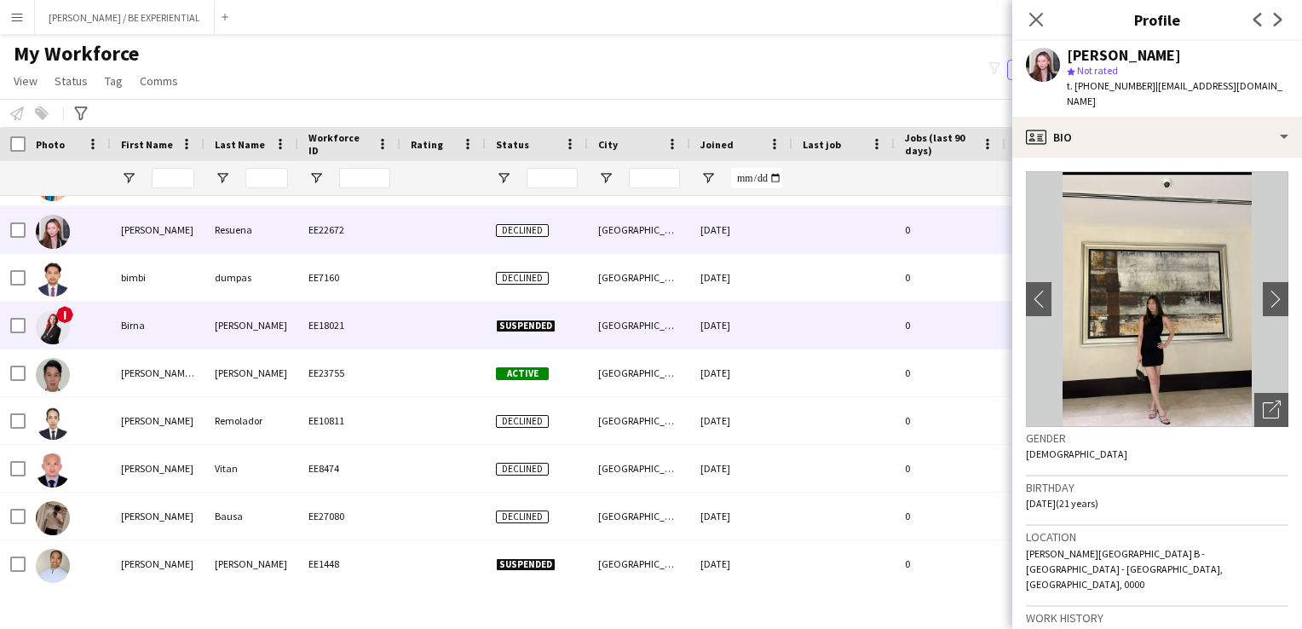
click at [90, 328] on div "!" at bounding box center [68, 325] width 85 height 47
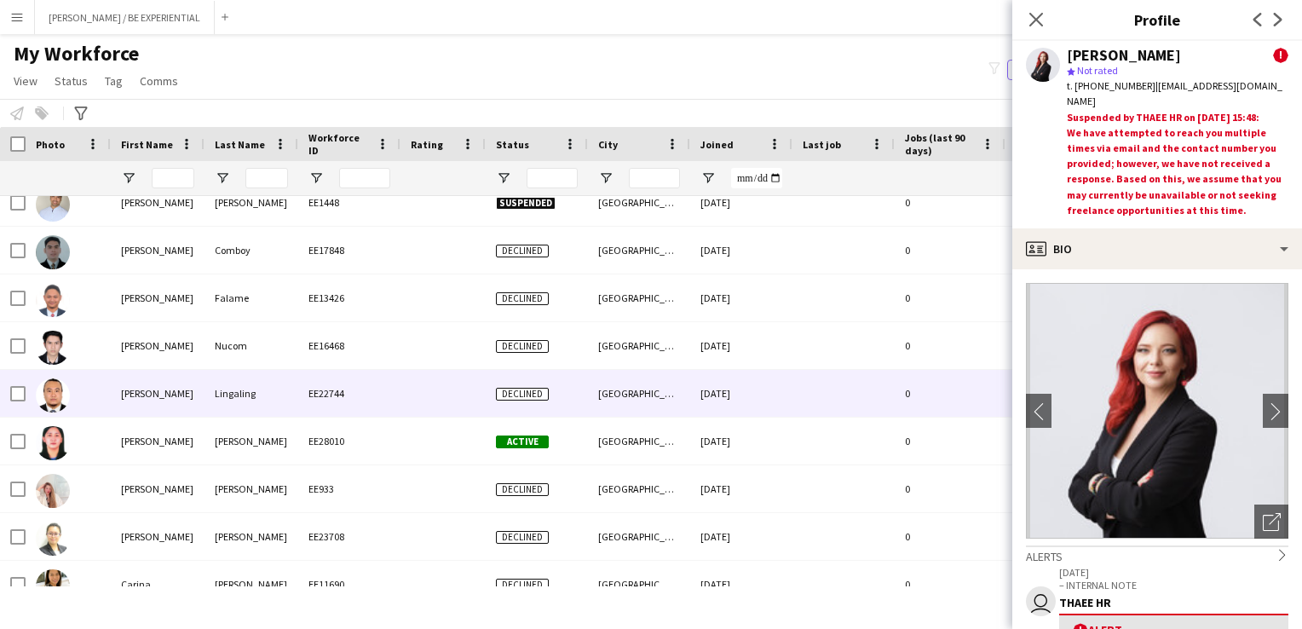
scroll to position [6476, 0]
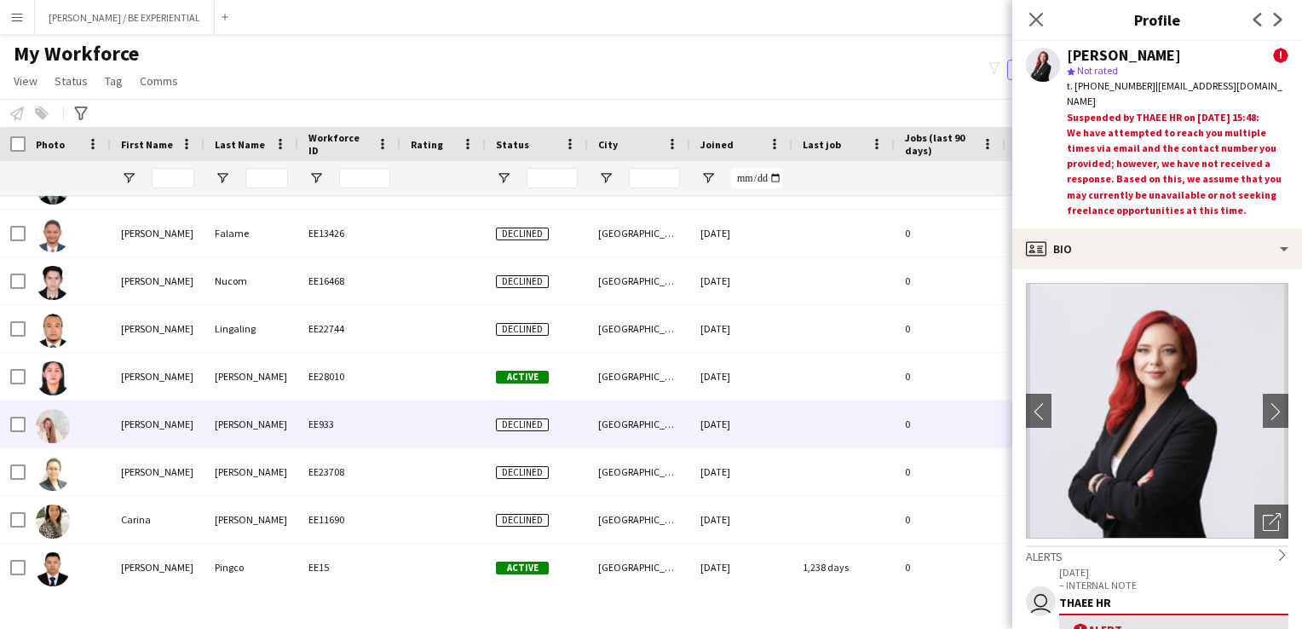
click at [91, 418] on div at bounding box center [68, 423] width 85 height 47
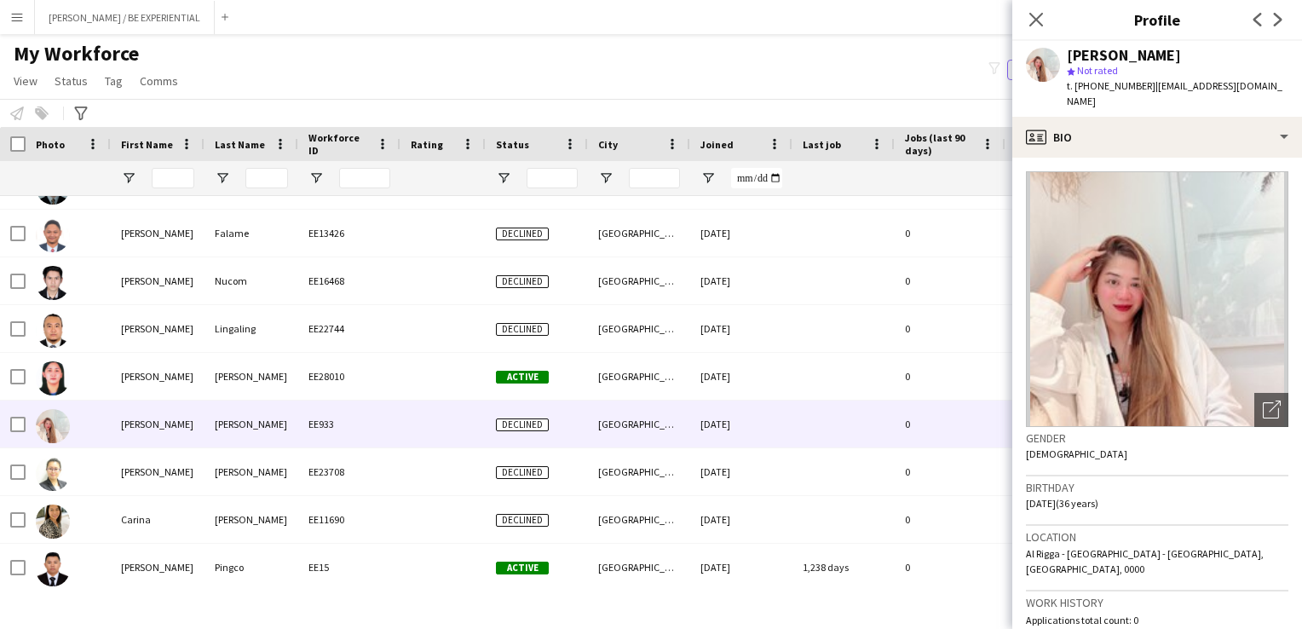
click at [1040, 19] on icon "Close pop-in" at bounding box center [1036, 20] width 14 height 14
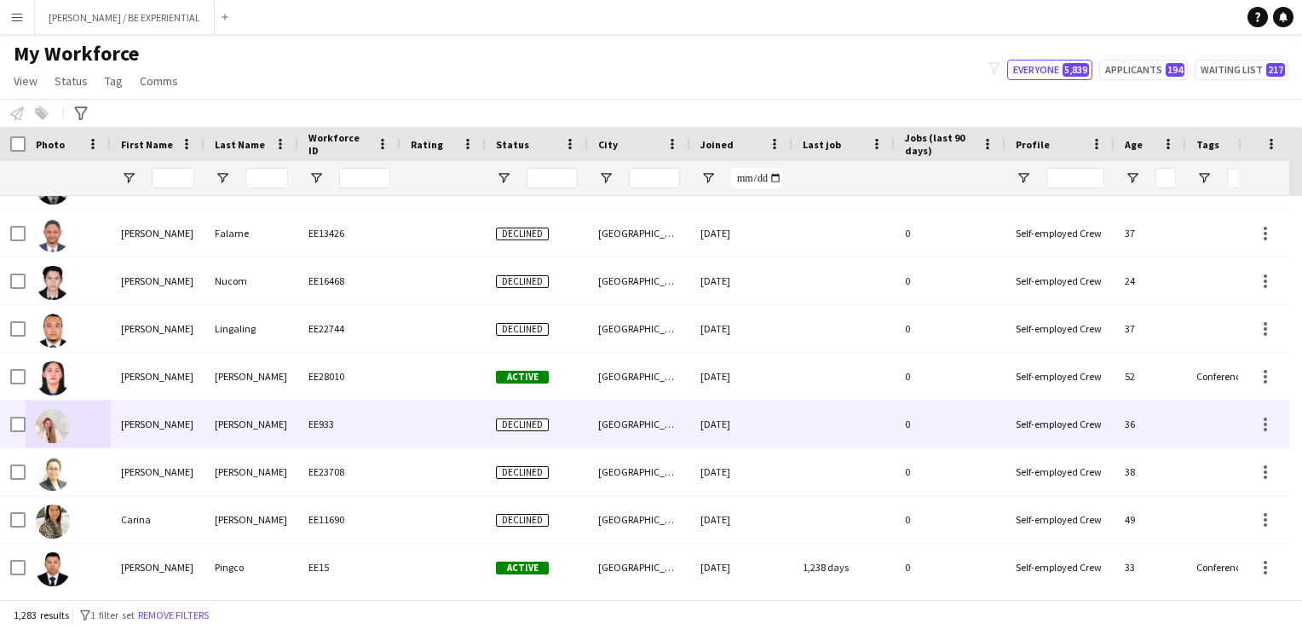
scroll to position [6561, 0]
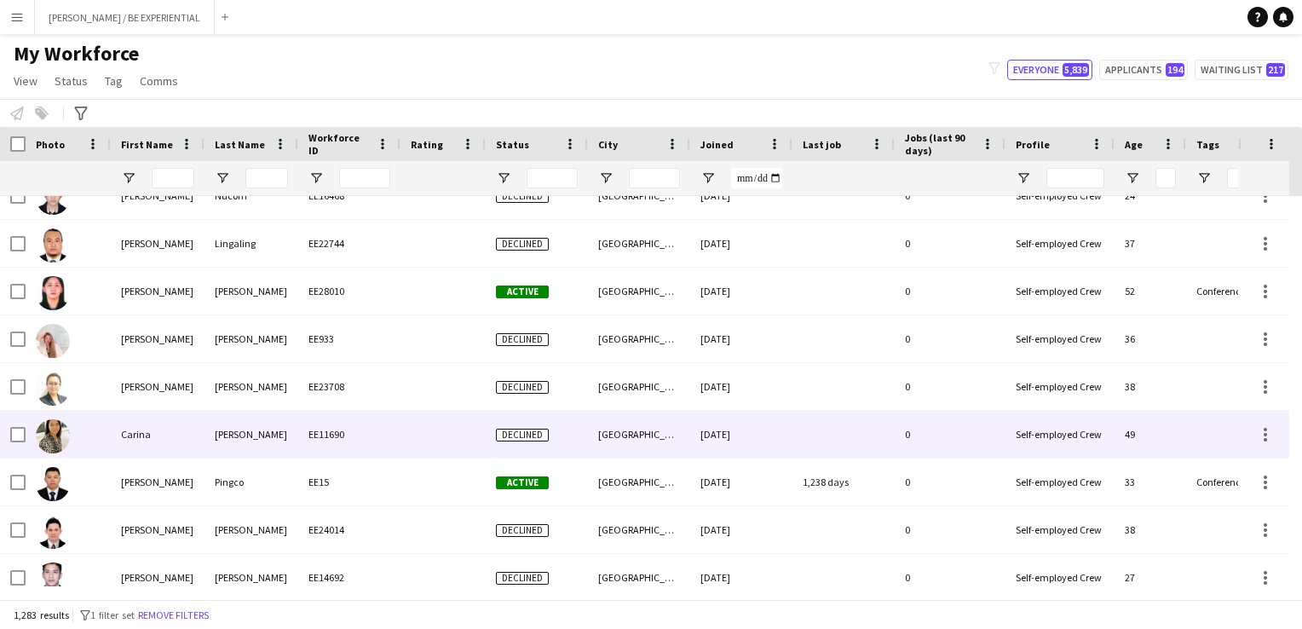
click at [105, 447] on div at bounding box center [68, 434] width 85 height 47
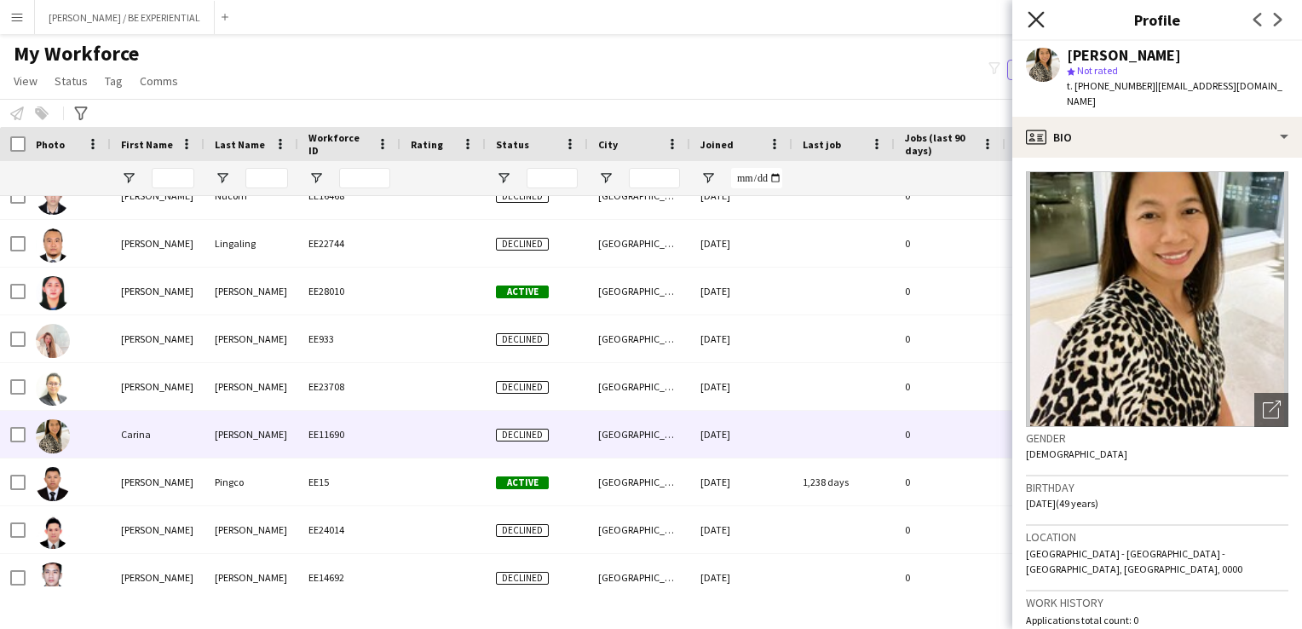
click at [1038, 19] on icon at bounding box center [1036, 19] width 16 height 16
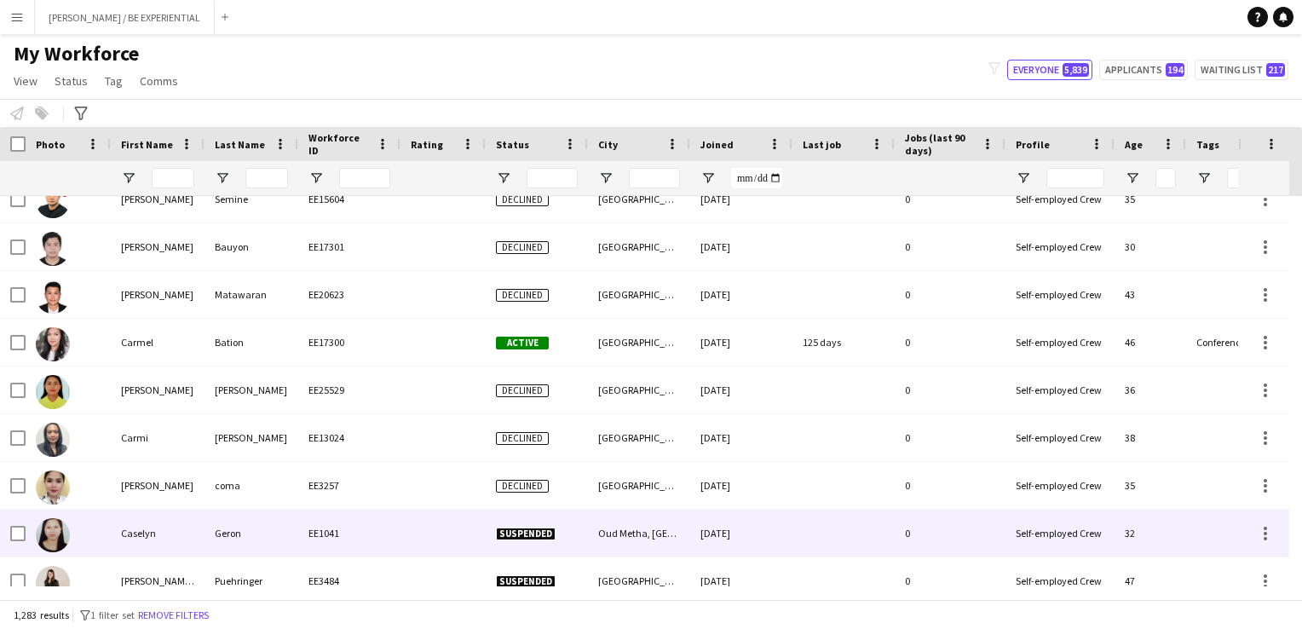
click at [126, 533] on div "Caselyn" at bounding box center [158, 533] width 94 height 47
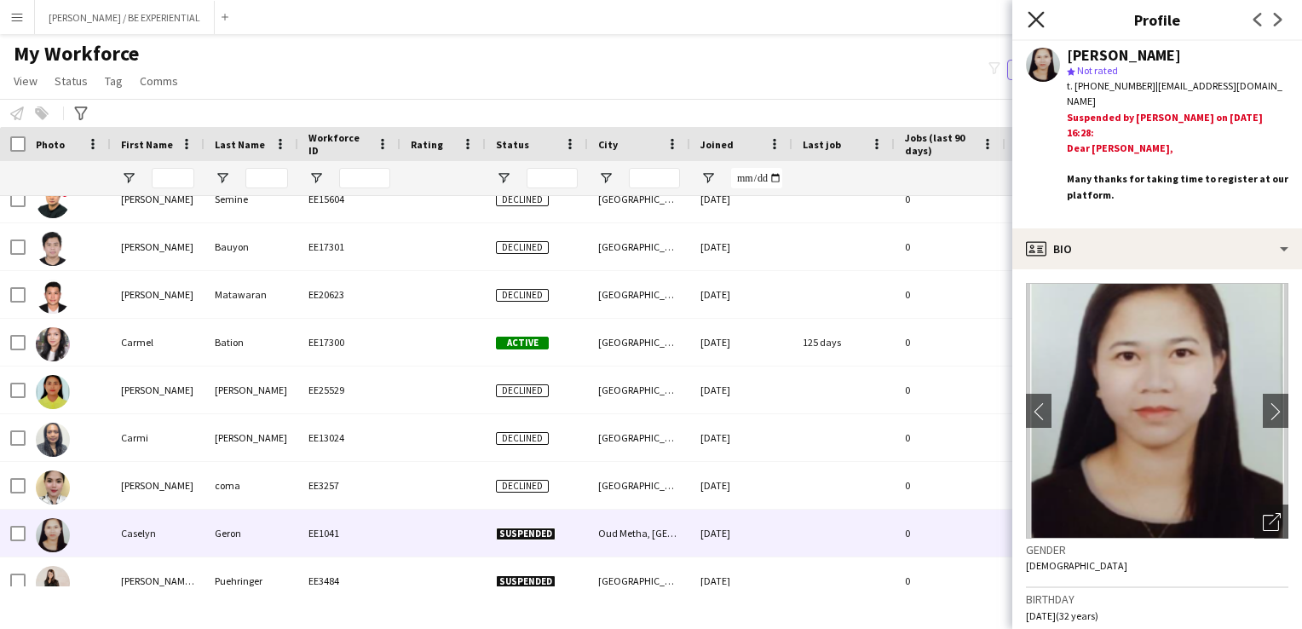
click at [1039, 20] on icon "Close pop-in" at bounding box center [1036, 19] width 16 height 16
